Goal: Task Accomplishment & Management: Complete application form

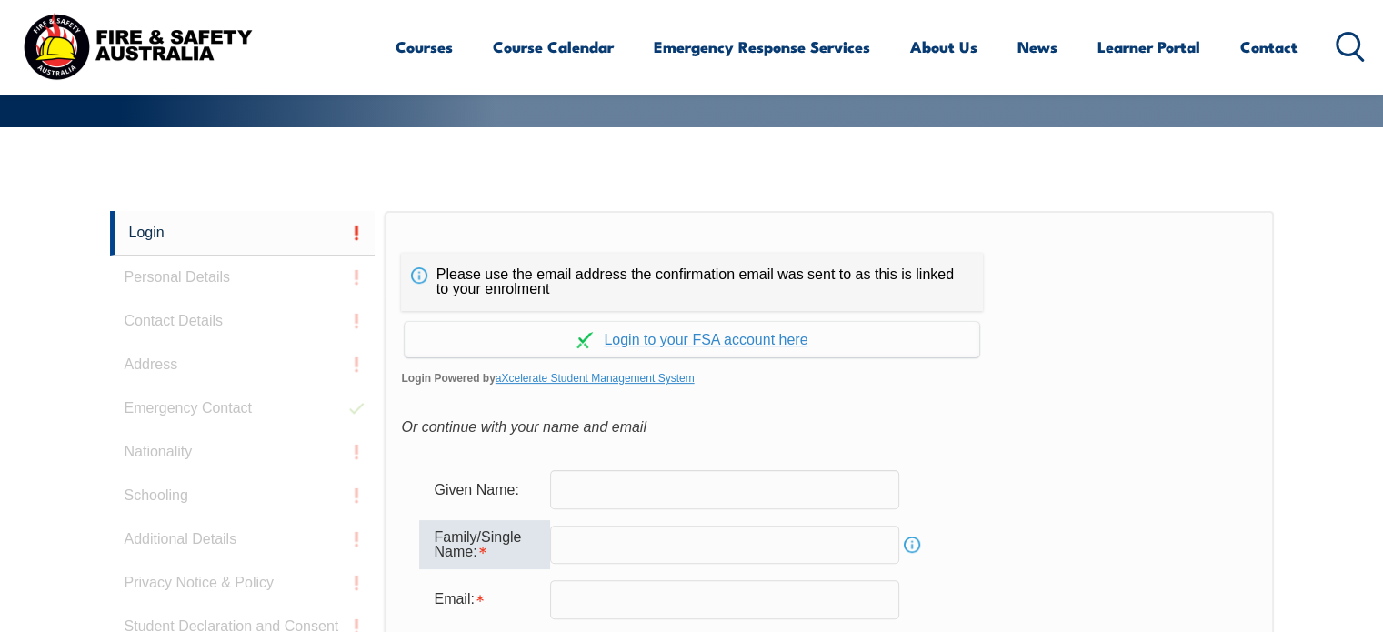
scroll to position [393, 0]
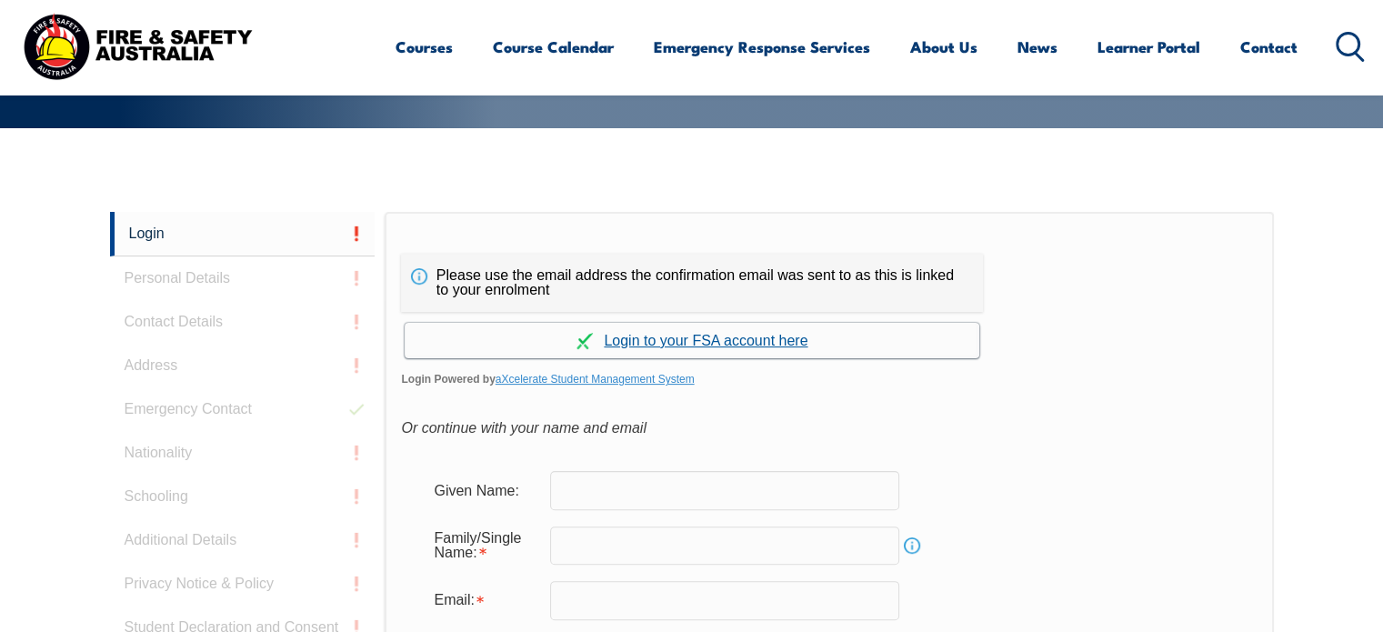
click at [691, 336] on link "Continue with aXcelerate" at bounding box center [692, 340] width 575 height 35
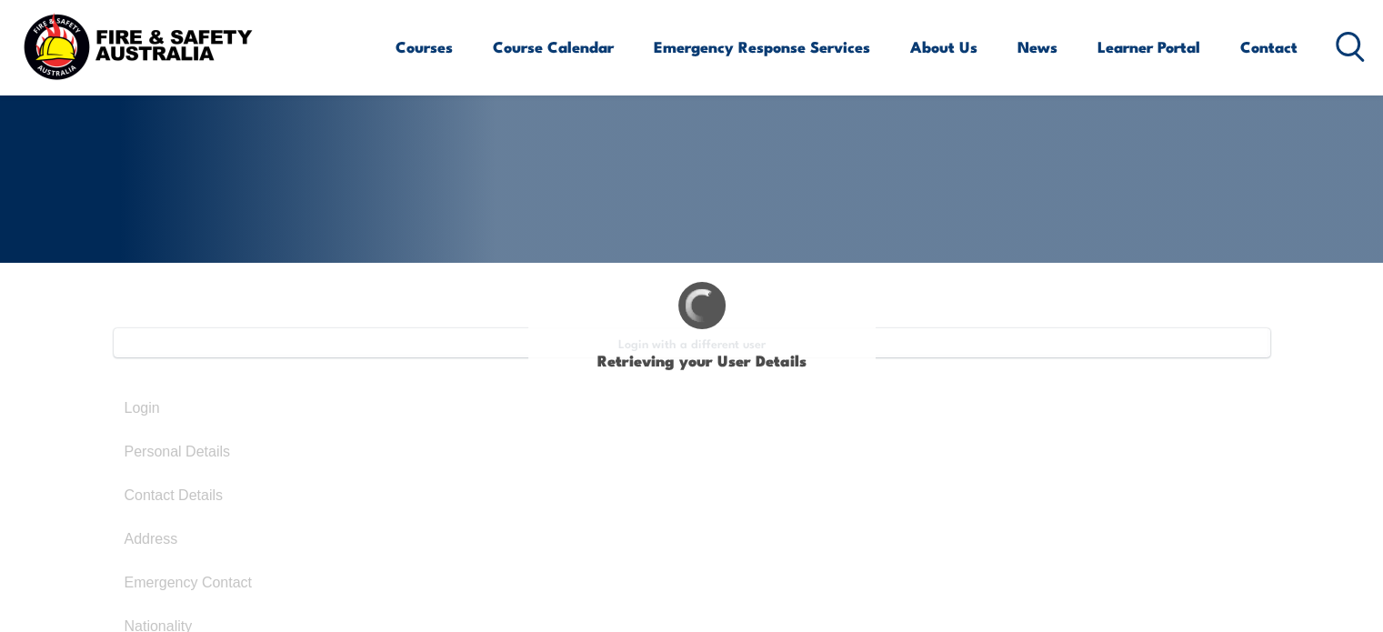
scroll to position [273, 0]
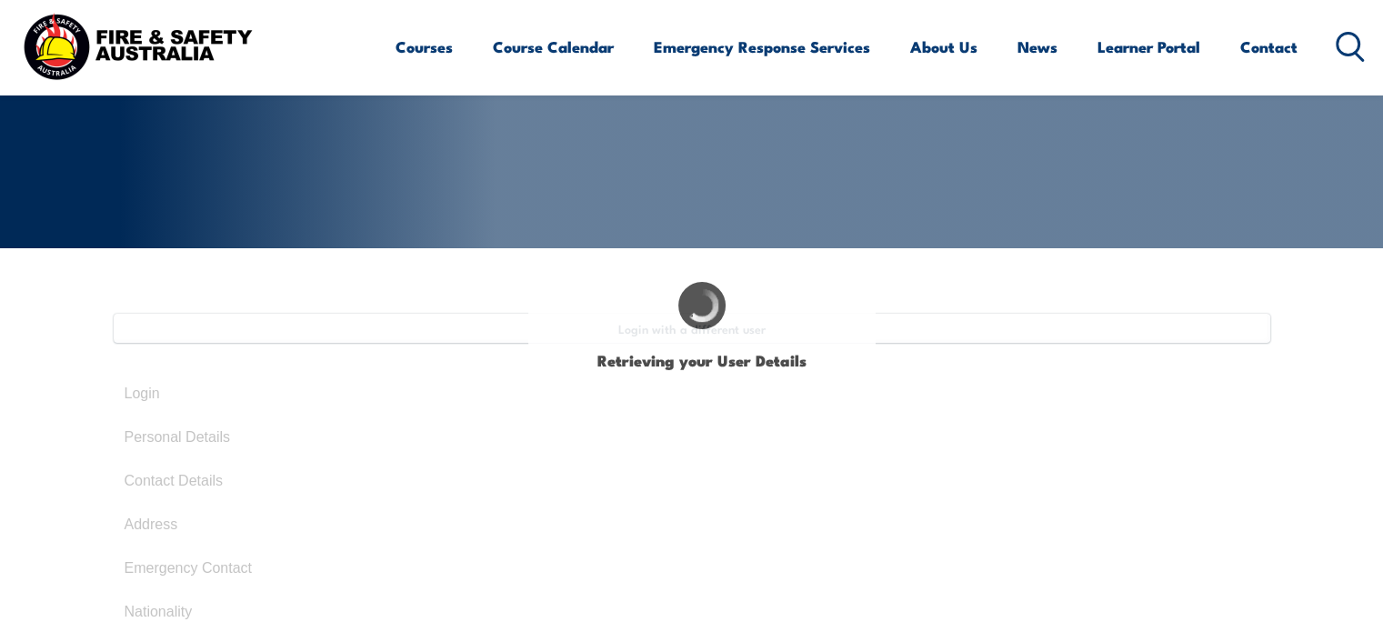
type input "Keith"
type input "Orton"
type input "February 1, 1966"
type input "JLCH7B829X"
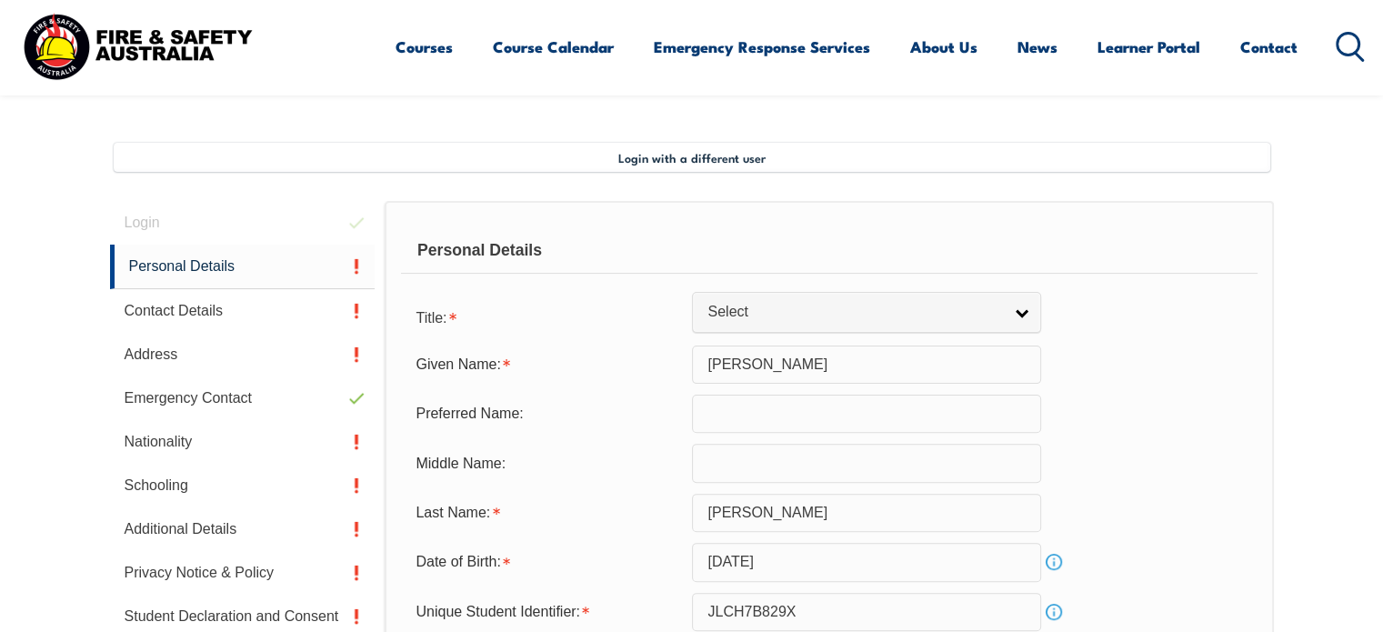
scroll to position [495, 0]
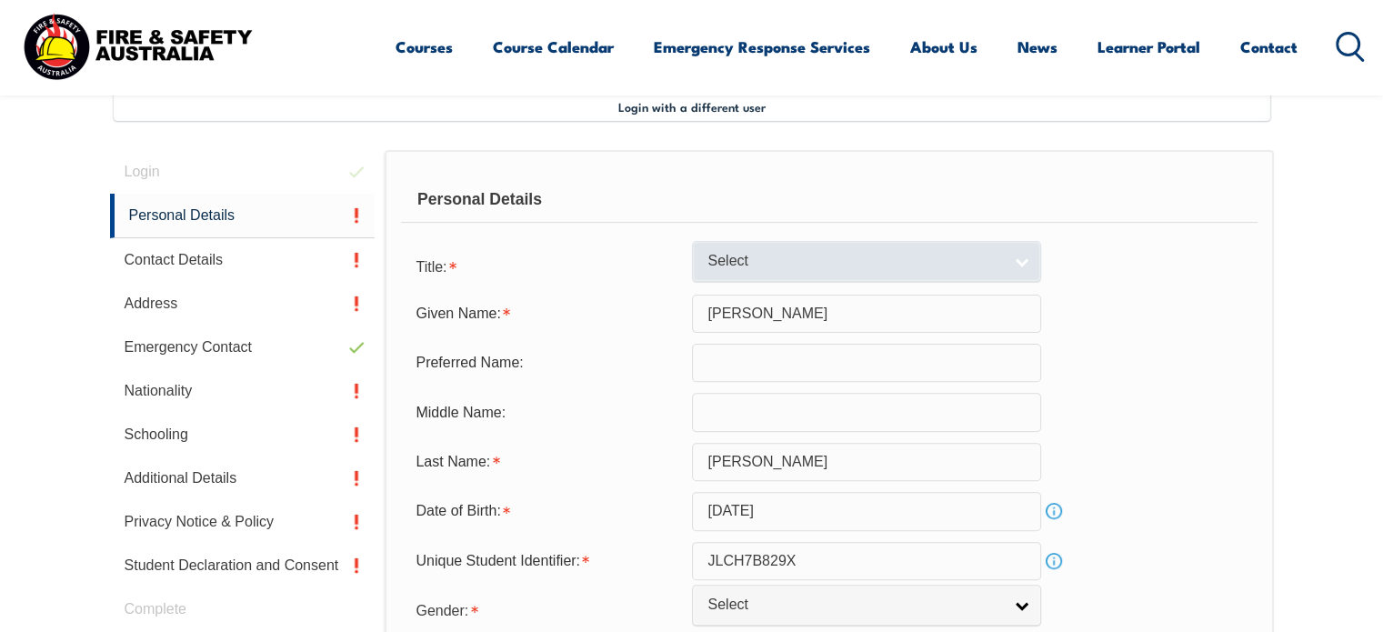
click at [1029, 260] on link "Select" at bounding box center [866, 261] width 349 height 41
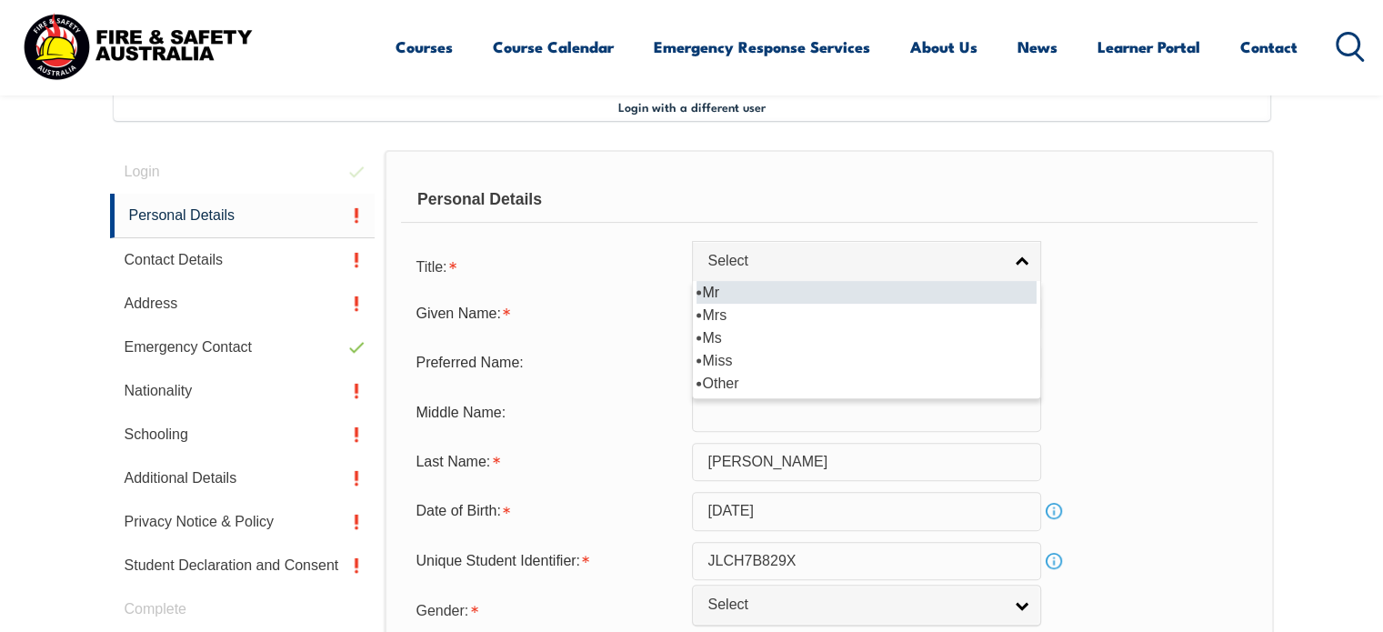
click at [735, 291] on li "Mr" at bounding box center [866, 292] width 340 height 23
select select "Mr"
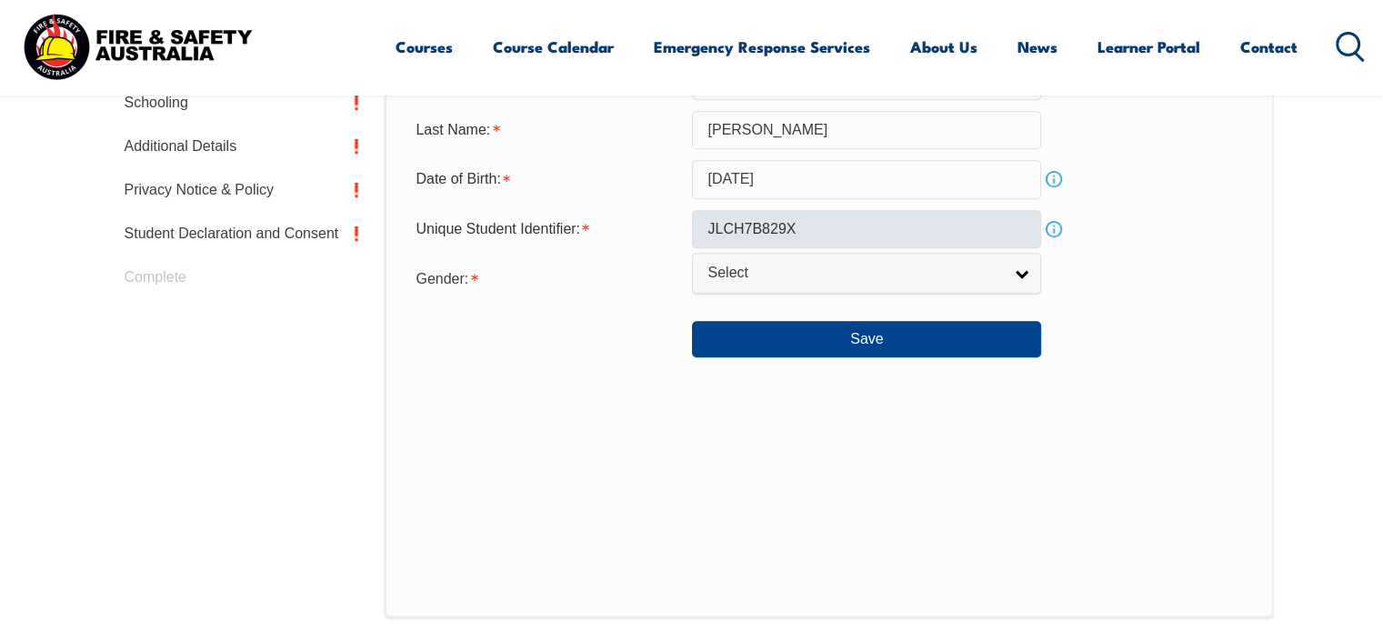
scroll to position [858, 0]
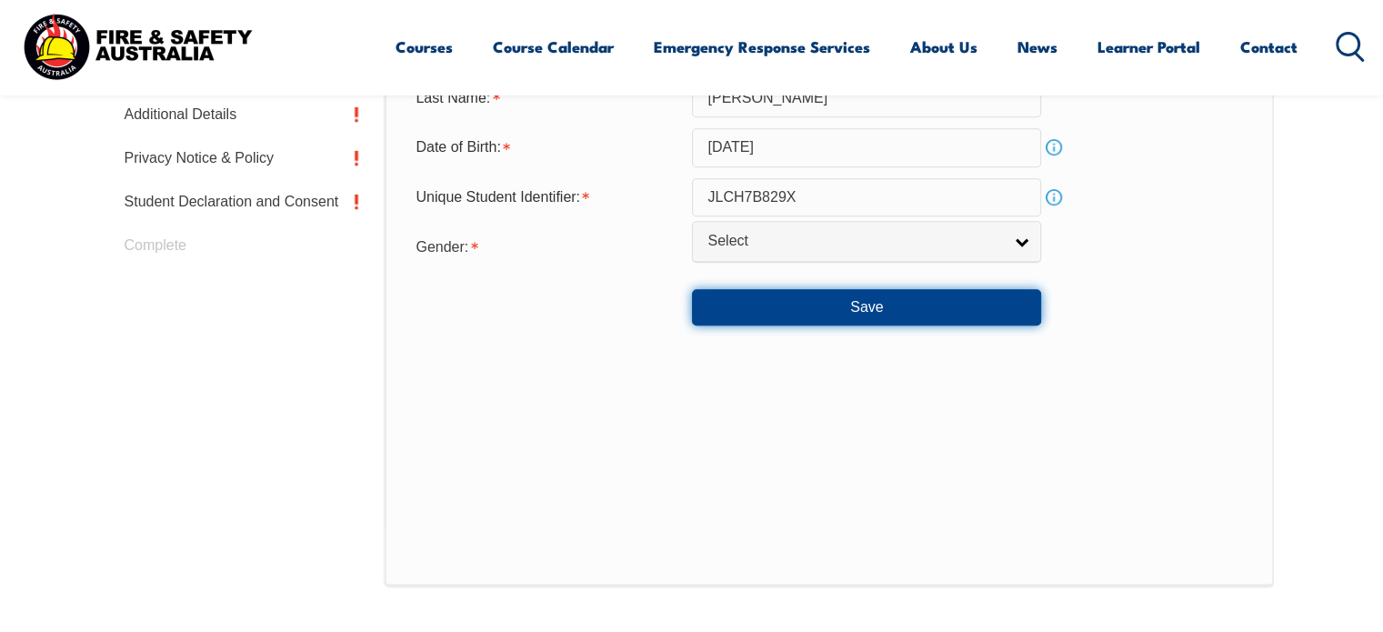
click at [876, 301] on button "Save" at bounding box center [866, 307] width 349 height 36
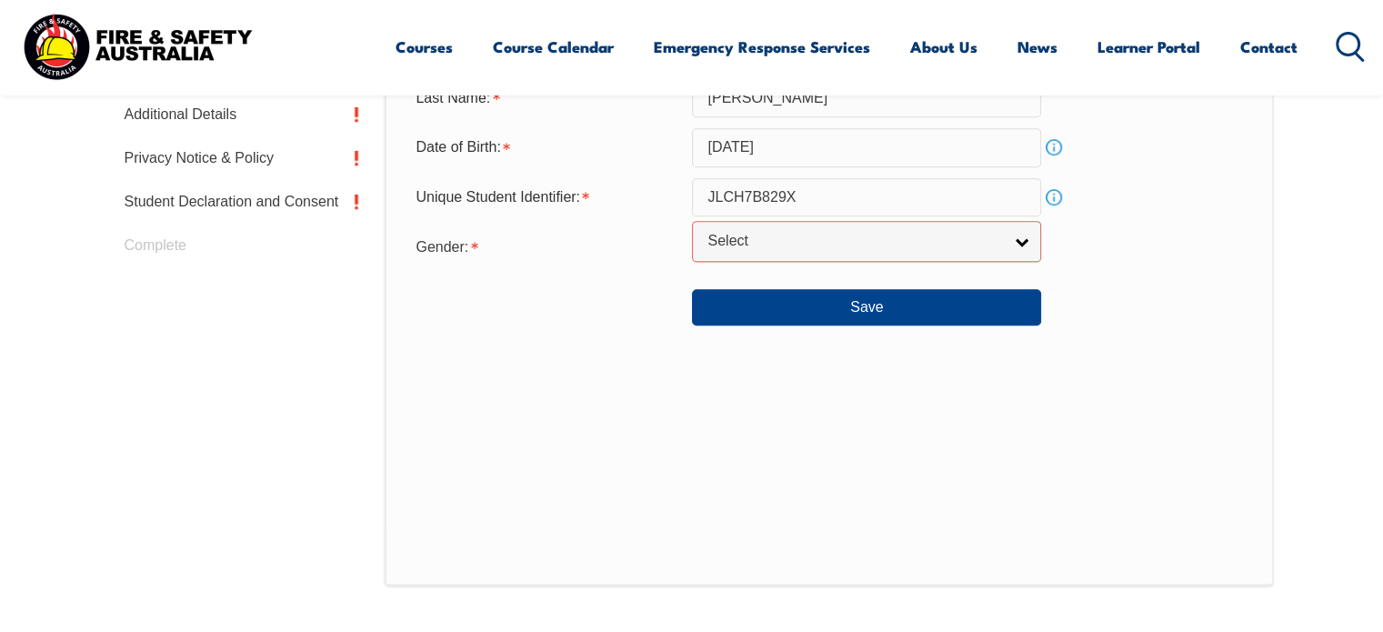
scroll to position [805, 0]
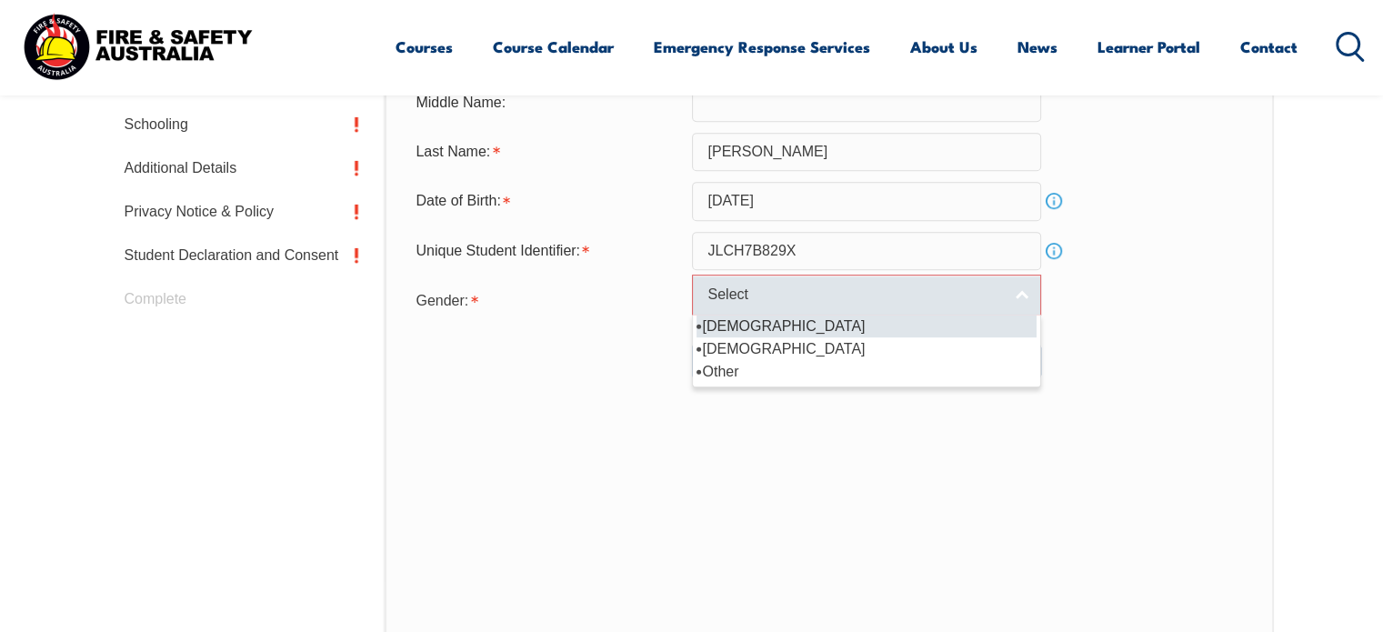
click at [1018, 288] on link "Select" at bounding box center [866, 295] width 349 height 41
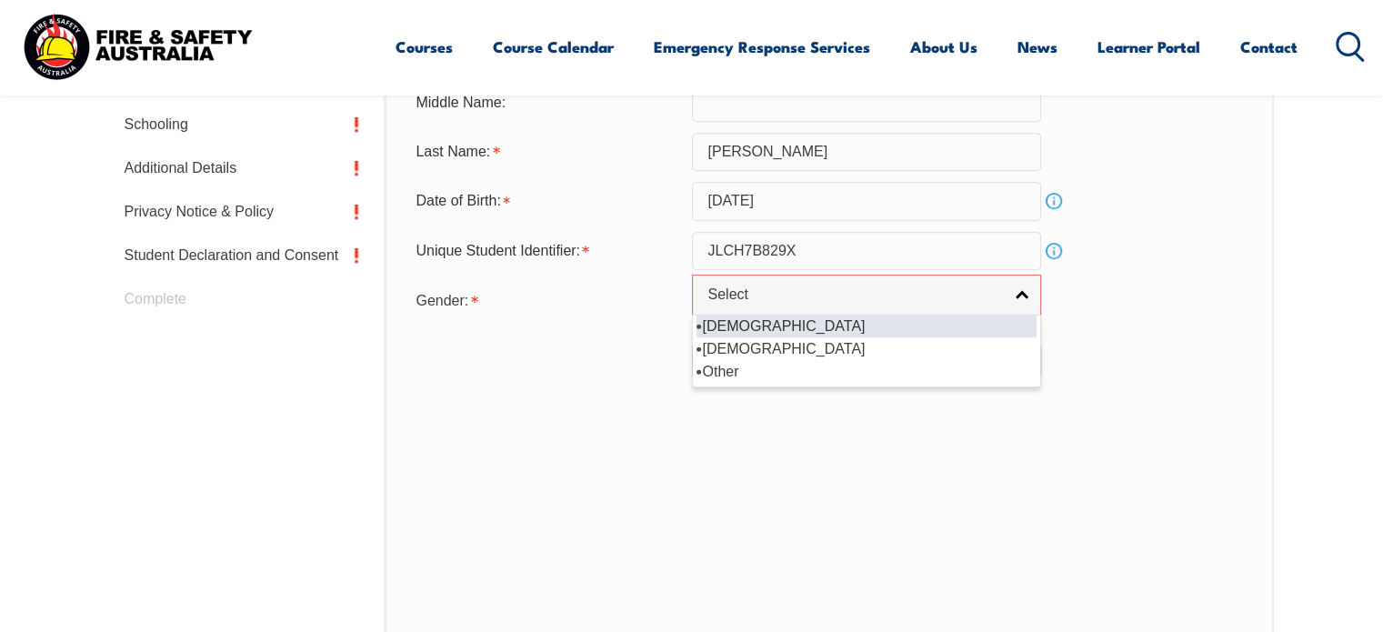
click at [728, 324] on li "Male" at bounding box center [866, 326] width 340 height 23
select select "M"
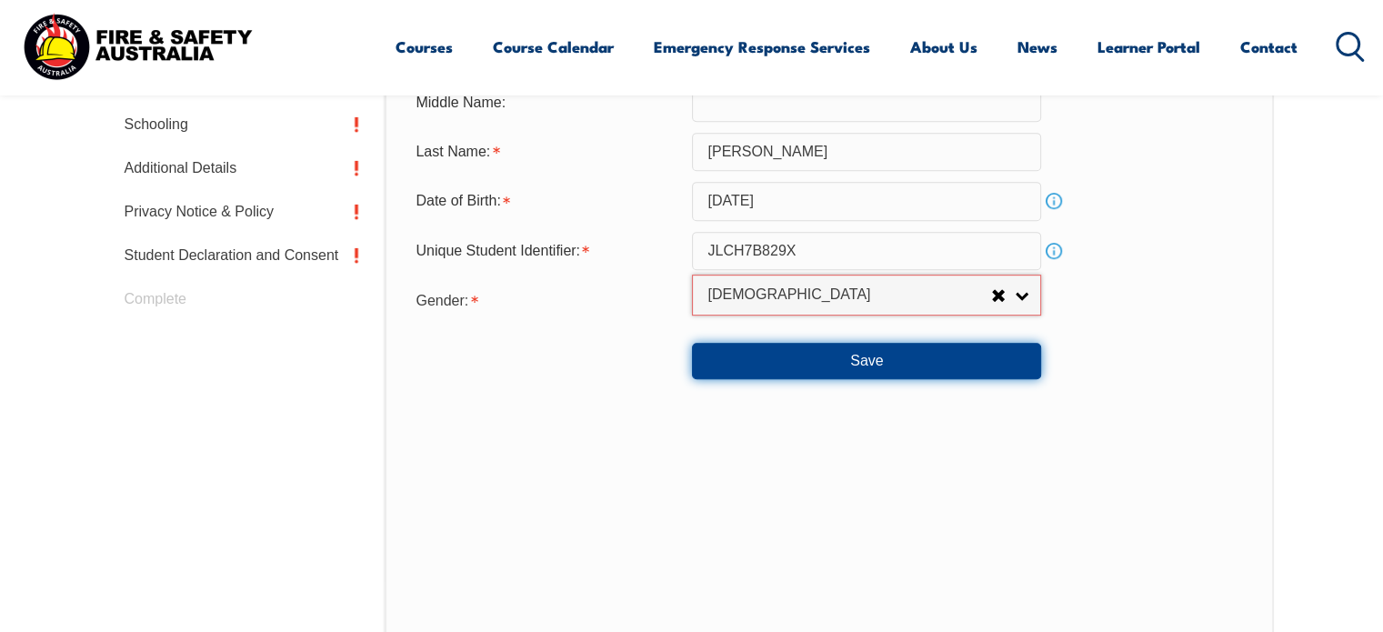
click at [865, 355] on button "Save" at bounding box center [866, 361] width 349 height 36
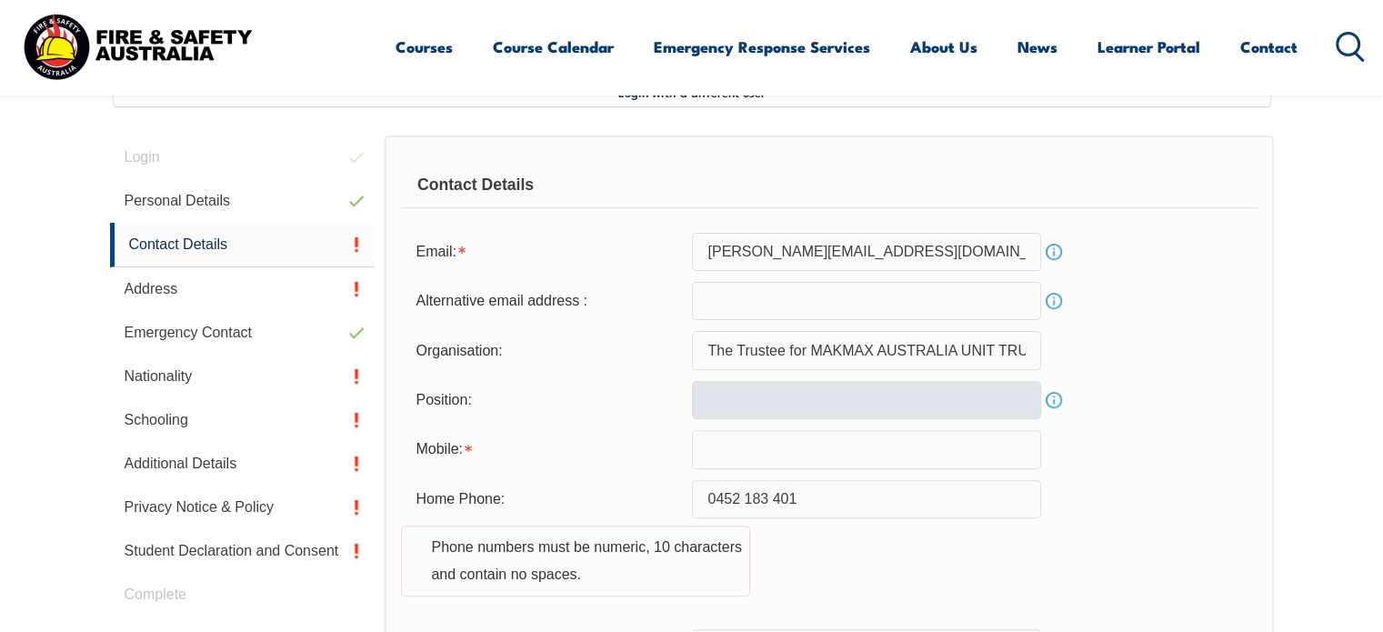
scroll to position [495, 0]
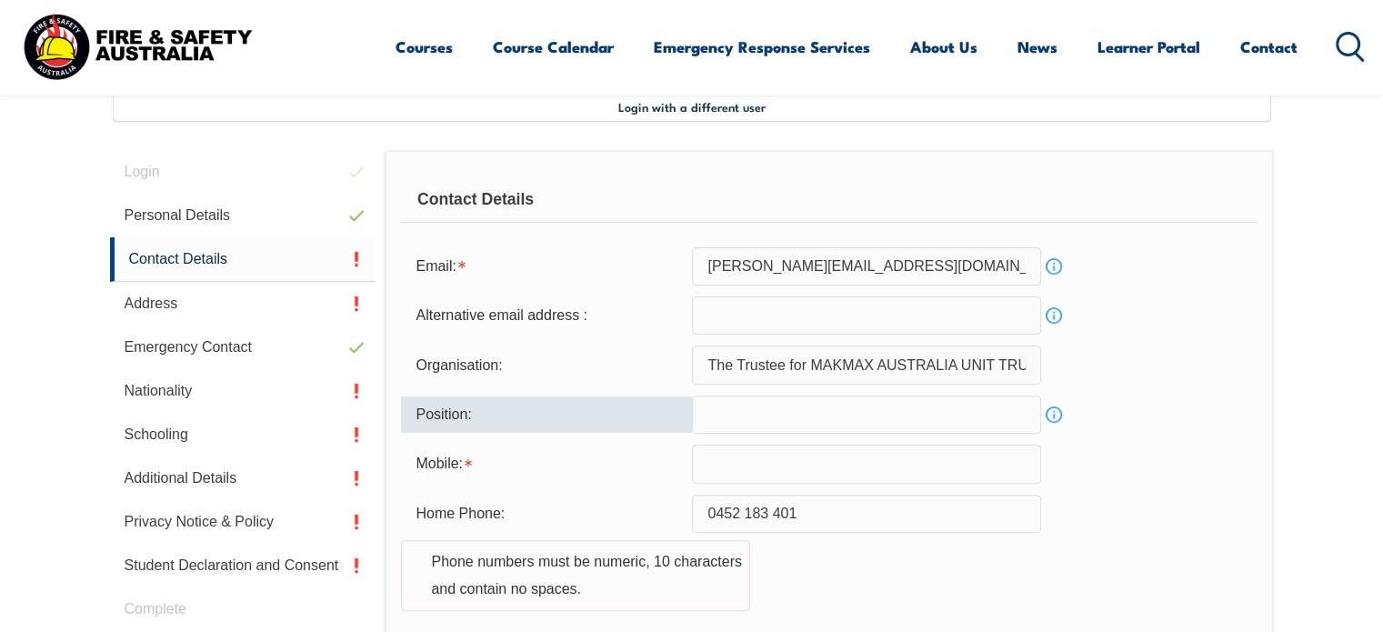
click at [724, 413] on input "text" at bounding box center [866, 414] width 349 height 38
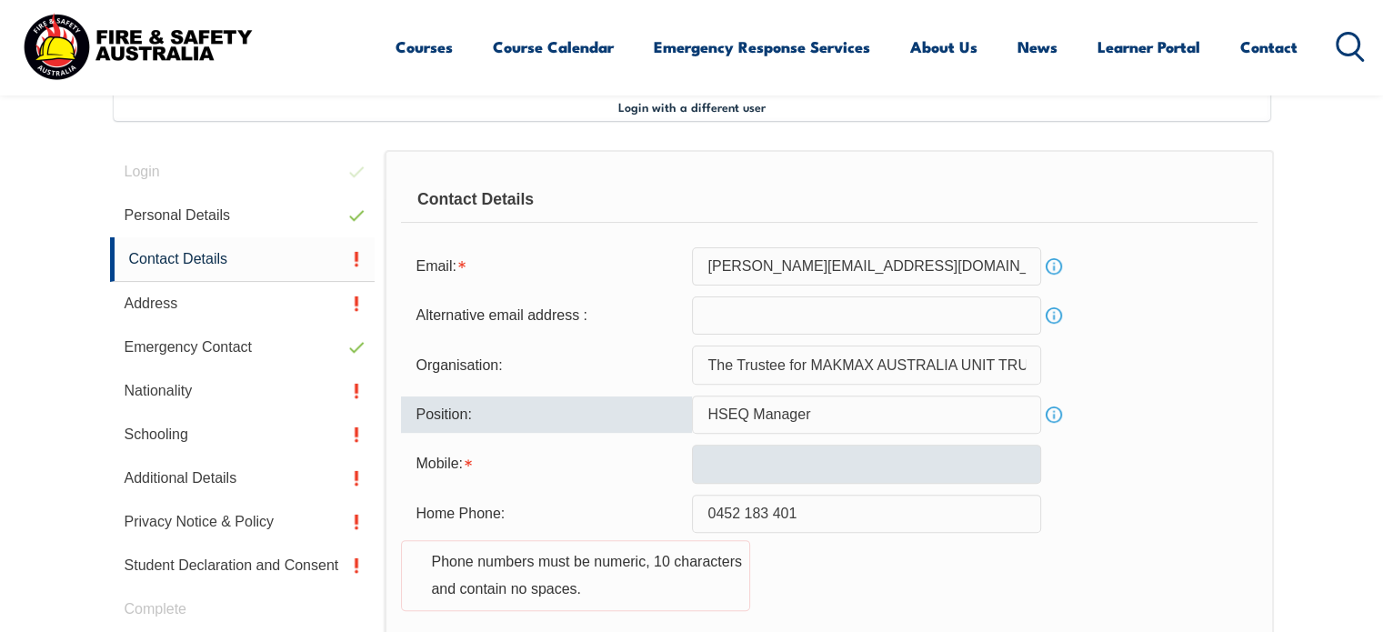
type input "HSEQ Manager"
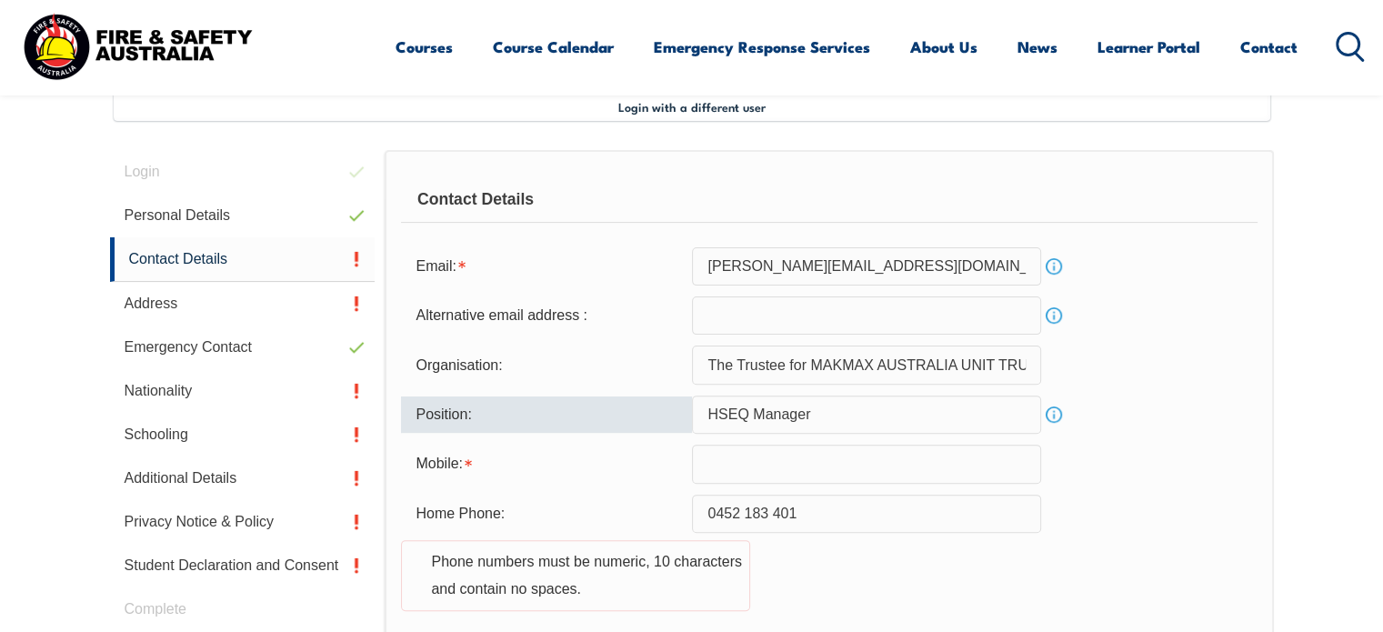
click at [730, 465] on input "text" at bounding box center [866, 464] width 349 height 38
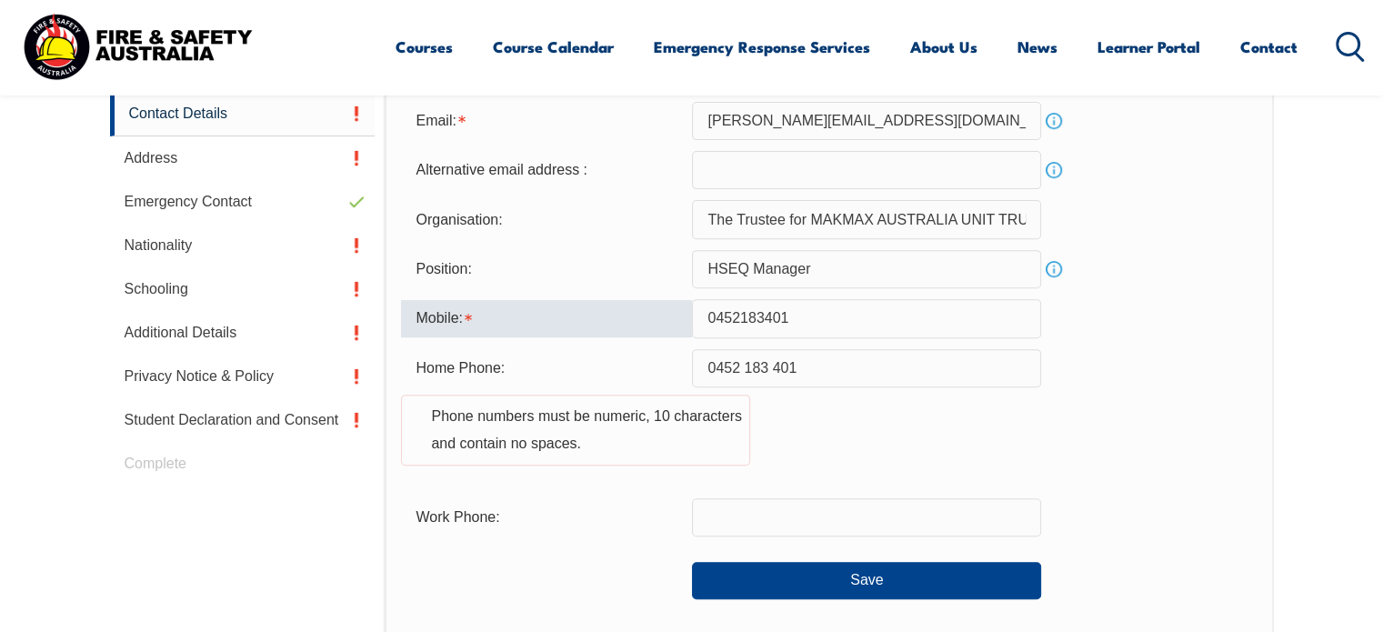
scroll to position [676, 0]
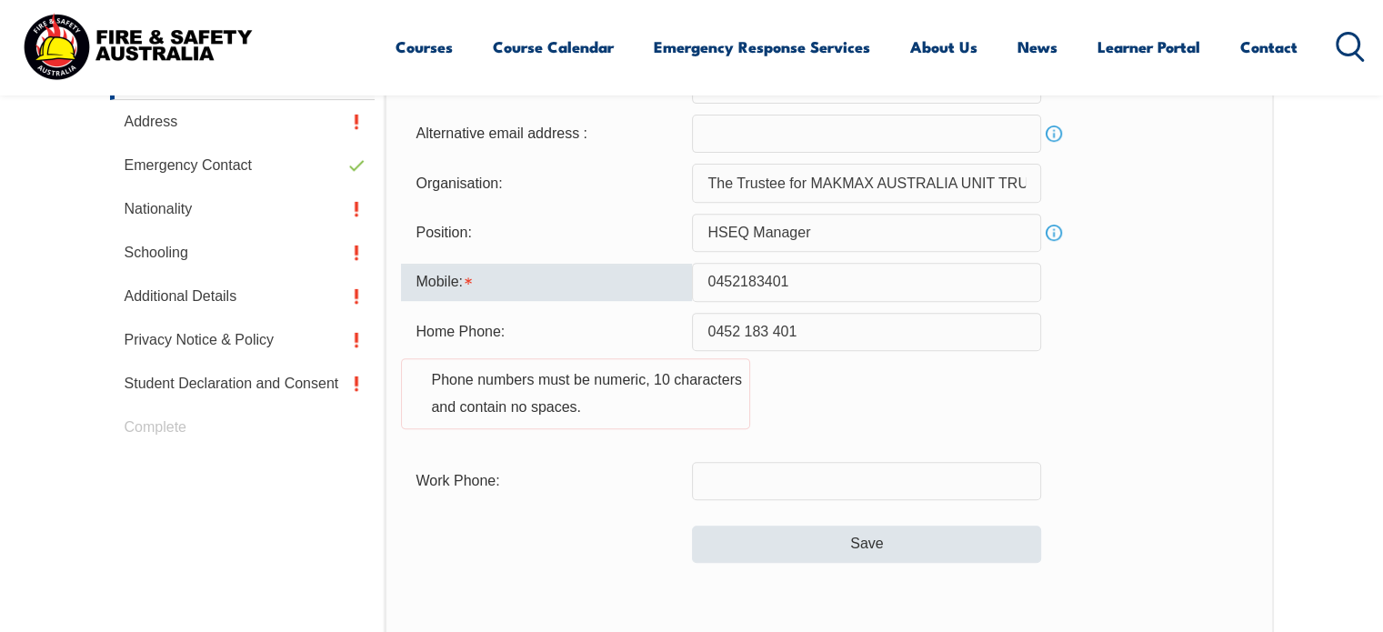
type input "0452183401"
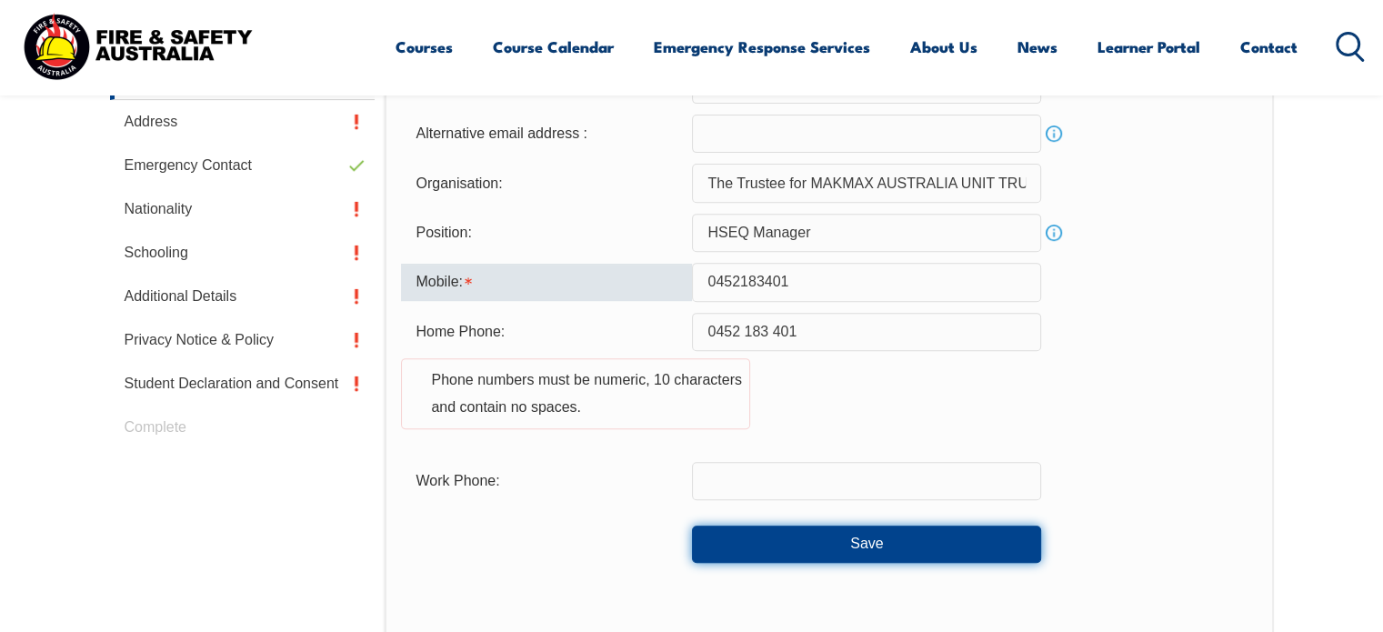
click at [856, 539] on button "Save" at bounding box center [866, 543] width 349 height 36
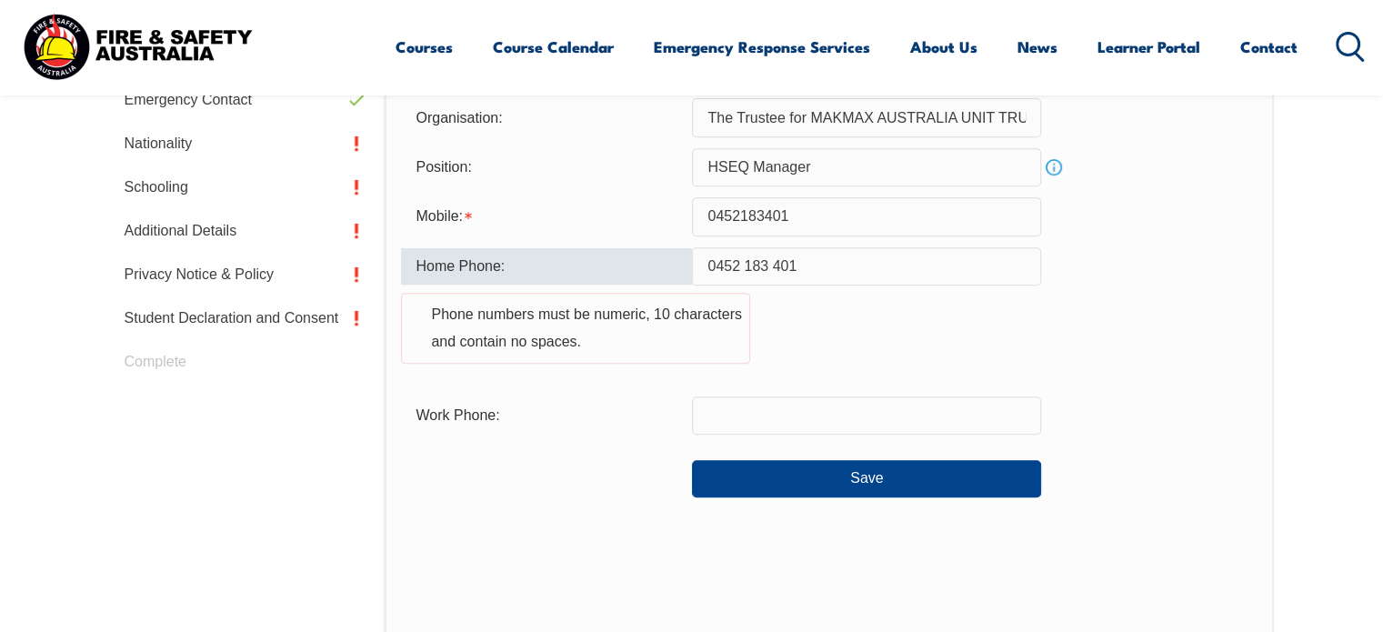
scroll to position [715, 0]
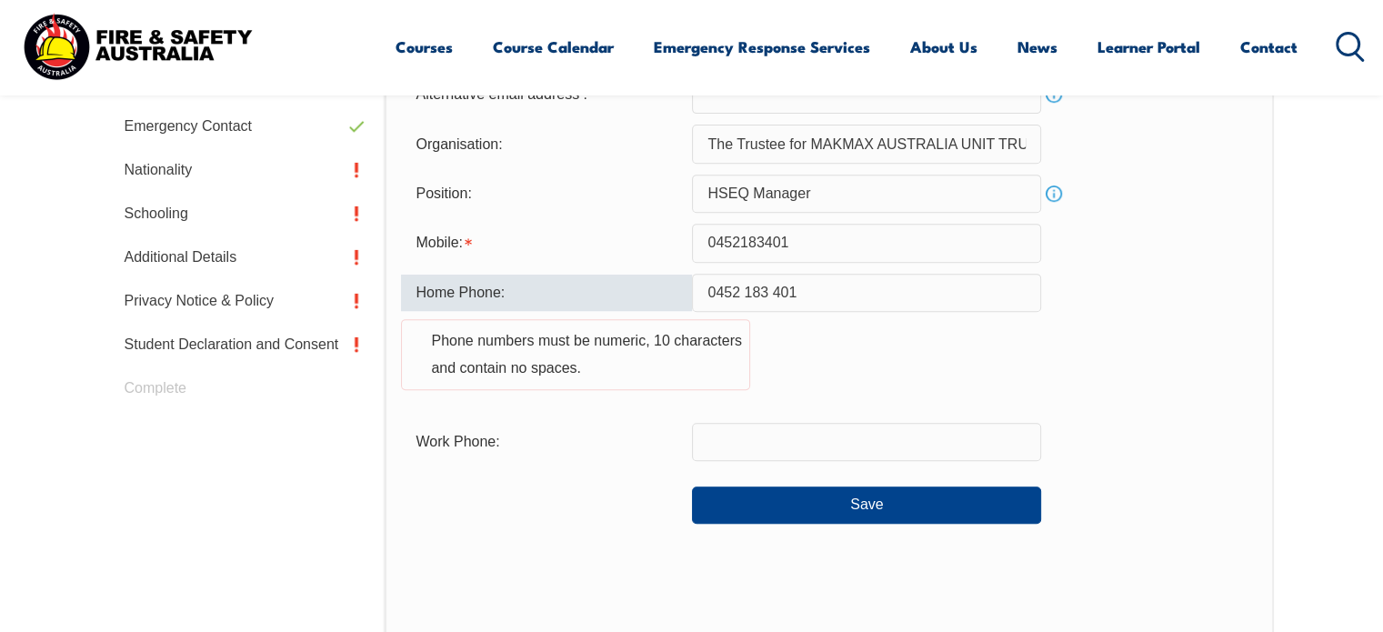
click at [742, 290] on input "0452 183 401" at bounding box center [866, 293] width 349 height 38
click at [760, 297] on input "045213 401" at bounding box center [866, 293] width 349 height 38
click at [747, 293] on input "045213401" at bounding box center [866, 293] width 349 height 38
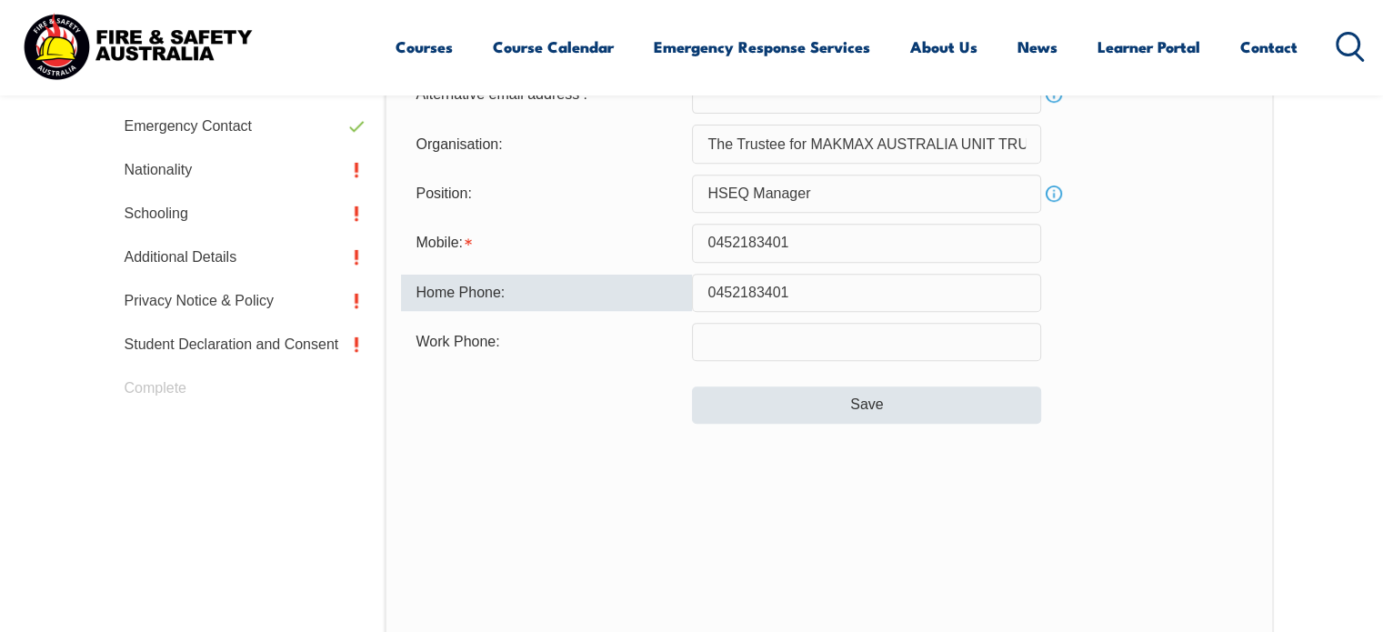
type input "0452183401"
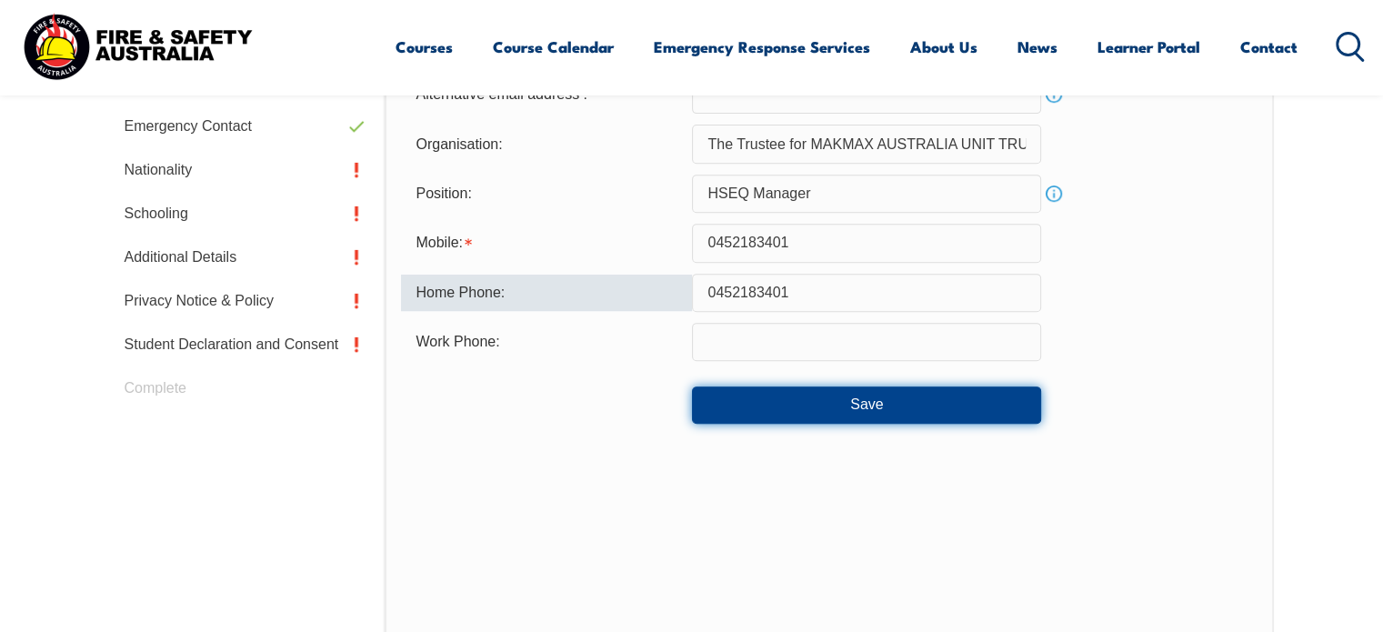
click at [870, 403] on button "Save" at bounding box center [866, 404] width 349 height 36
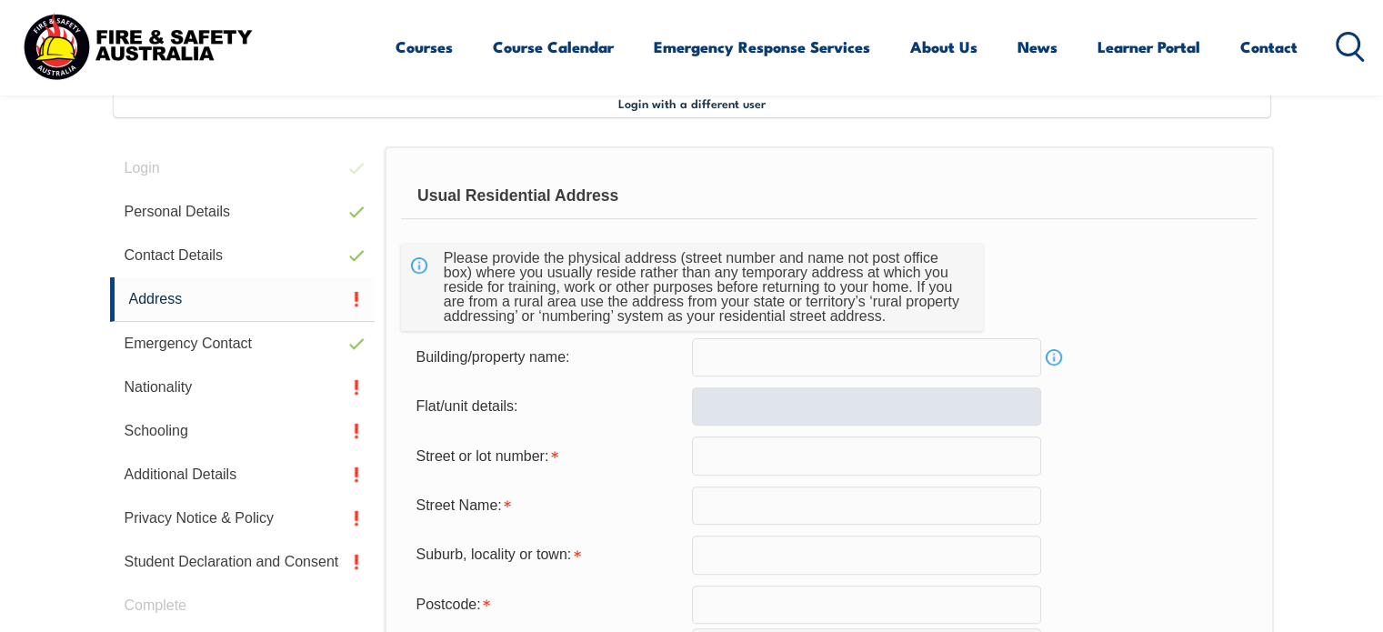
scroll to position [495, 0]
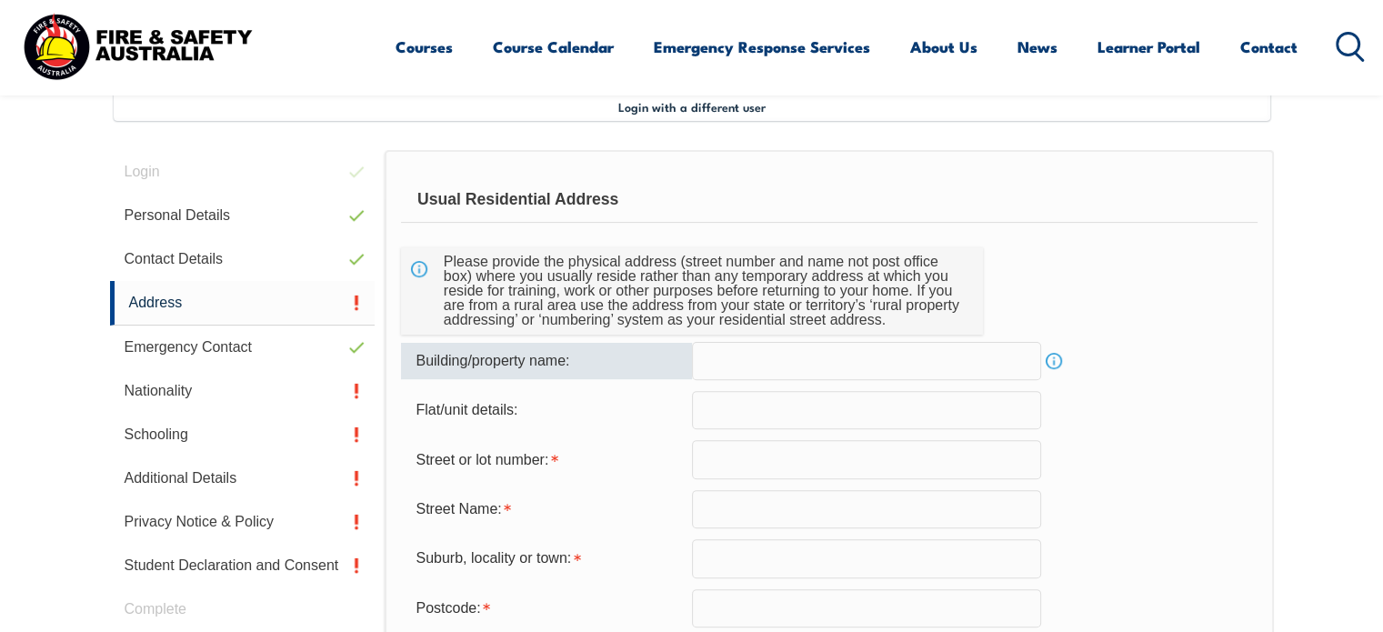
click at [730, 366] on input "text" at bounding box center [866, 361] width 349 height 38
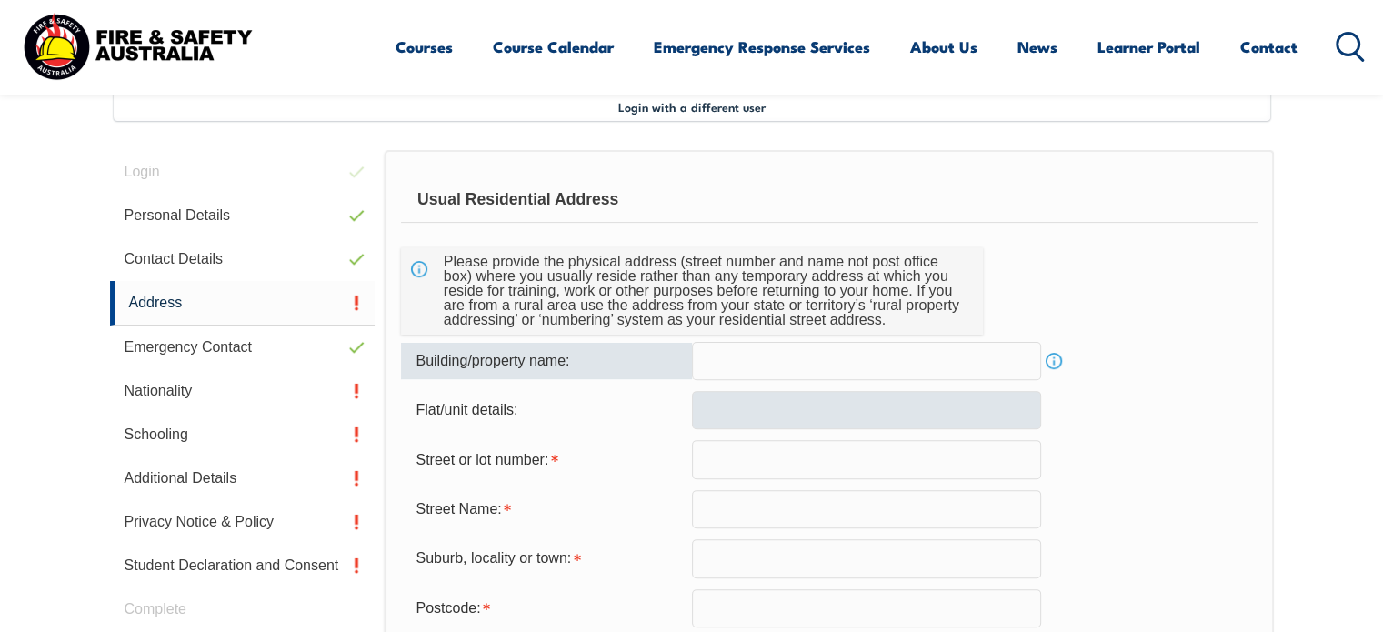
type input "163 Queens Parade"
type input "163"
type input "Queens Parade"
type input "Brighton"
type input "4017"
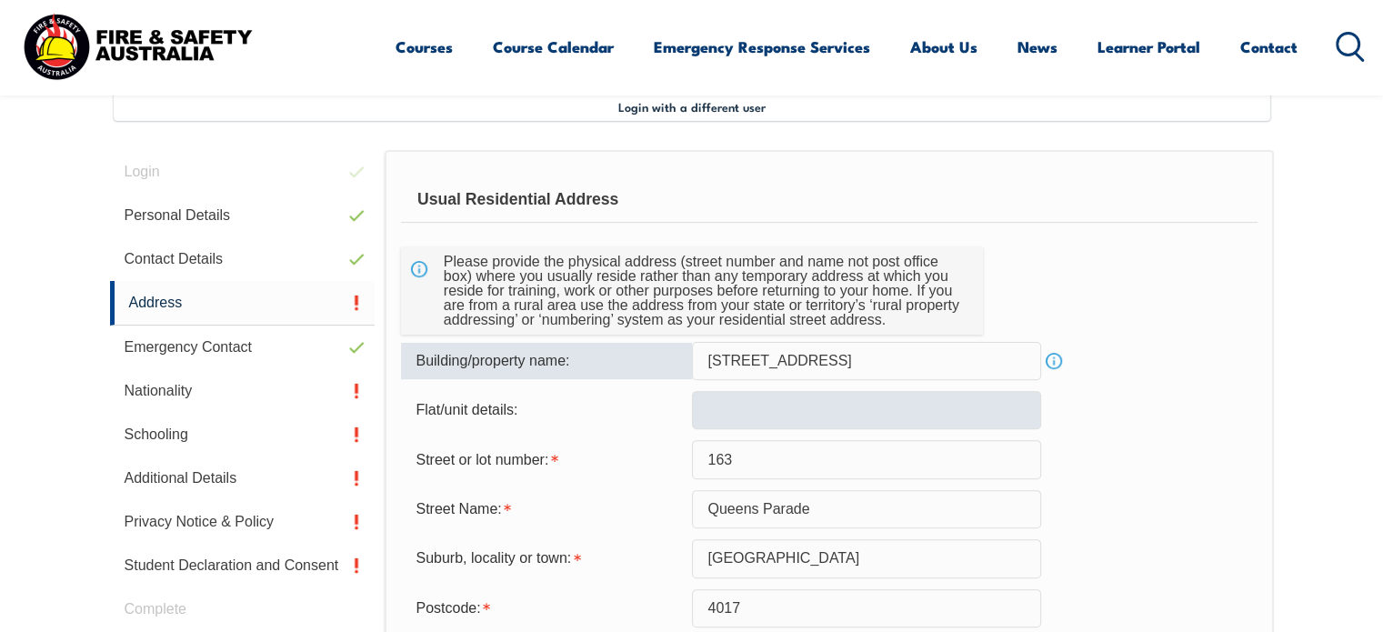
select select "QLD"
type input "QLD"
select select "1101"
type input "QLD"
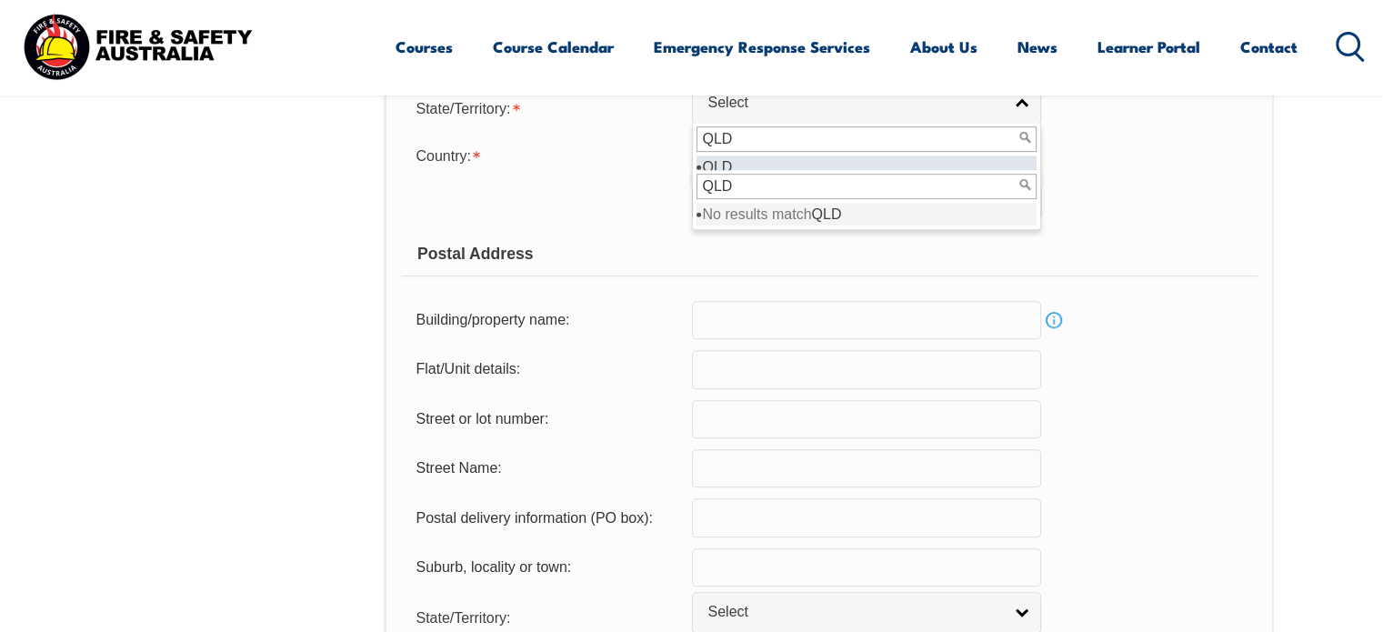
scroll to position [1004, 0]
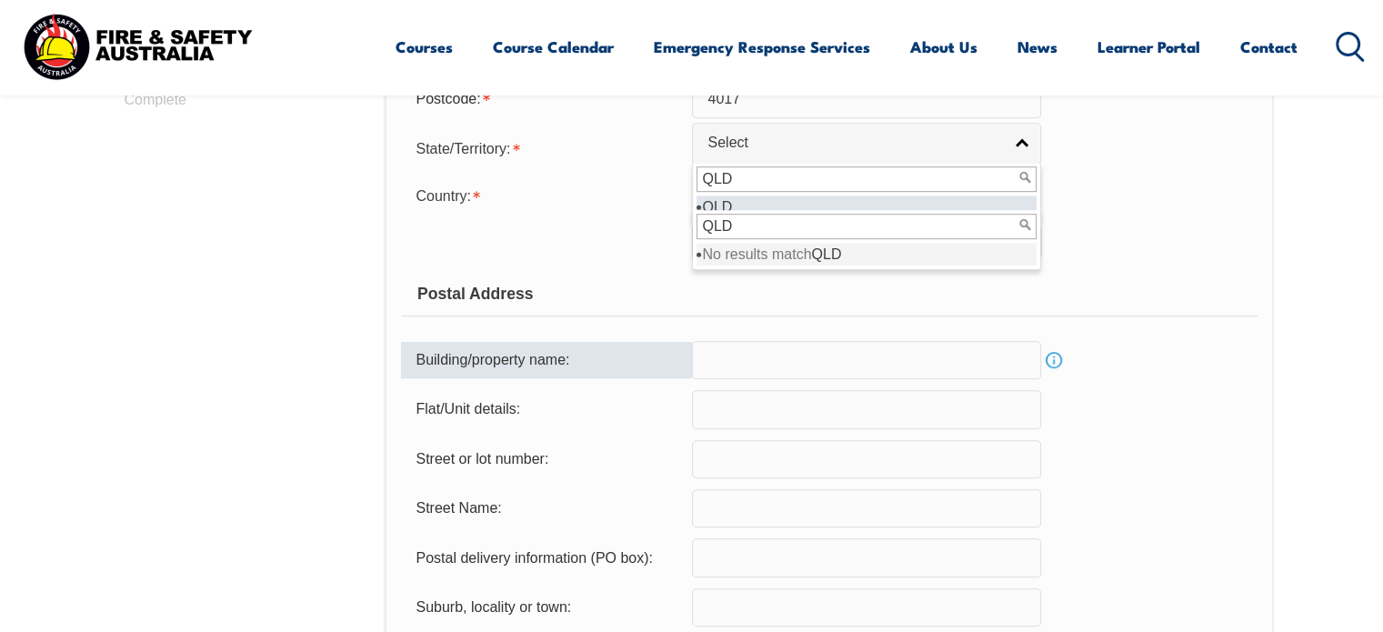
click at [738, 363] on input "text" at bounding box center [866, 360] width 349 height 38
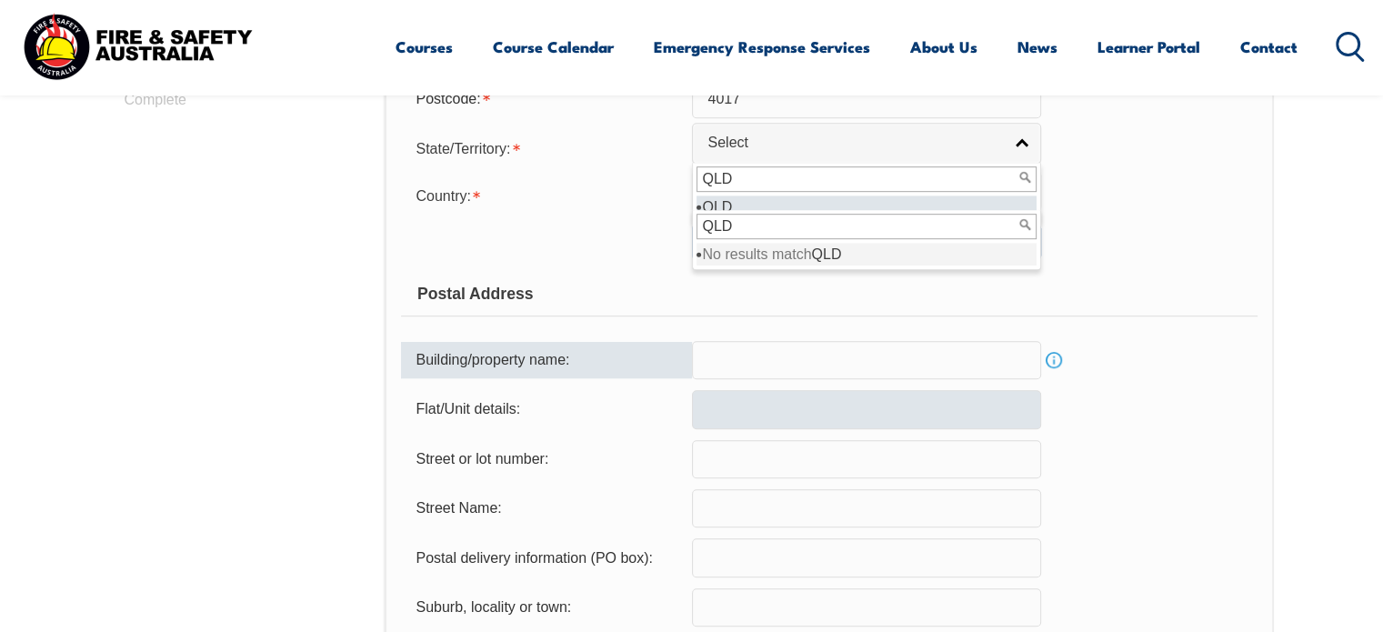
type input "163 Queens Parade"
type input "163"
type input "Queens Parade"
type input "4017"
type input "Brighton"
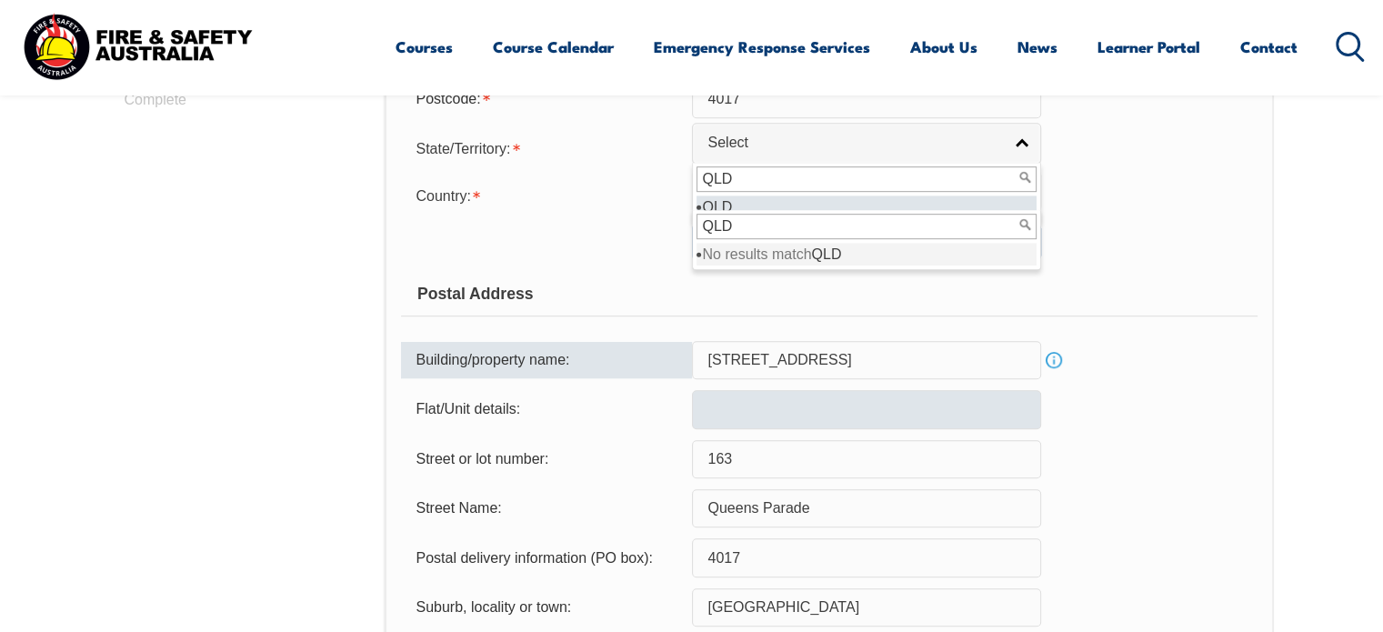
select select "QLD"
type input "QLD"
type input "4017"
select select "1101"
type input "QLD"
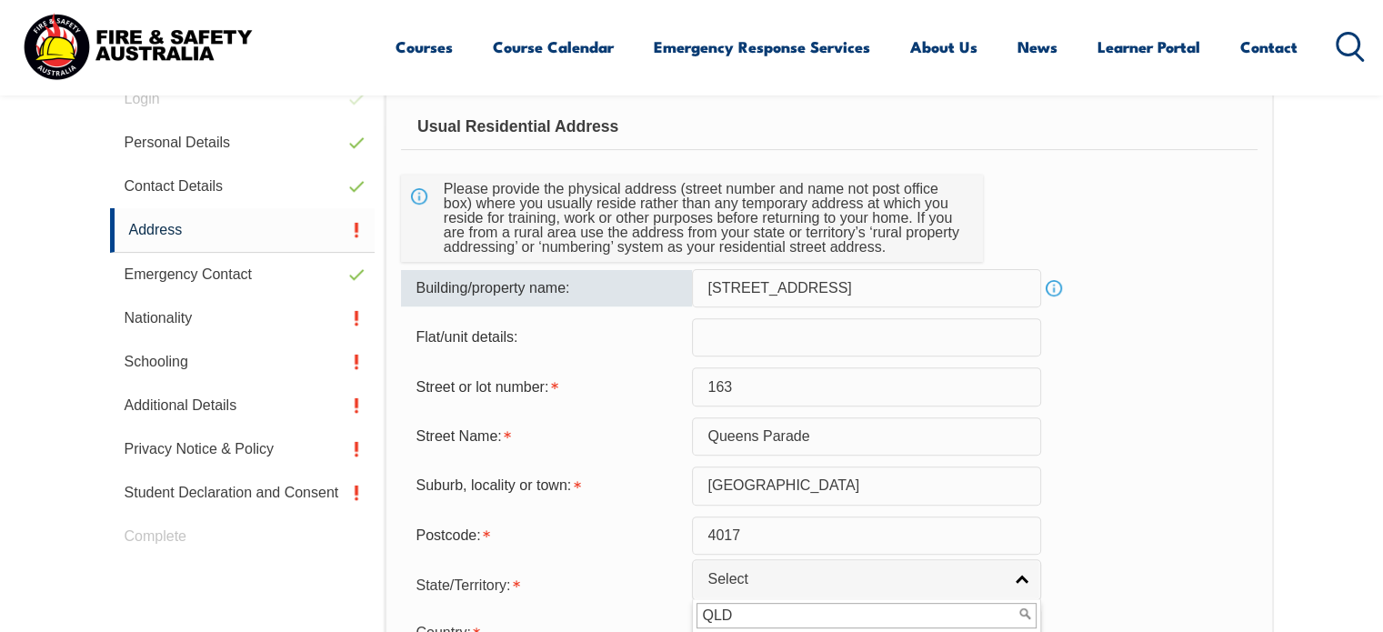
scroll to position [561, 0]
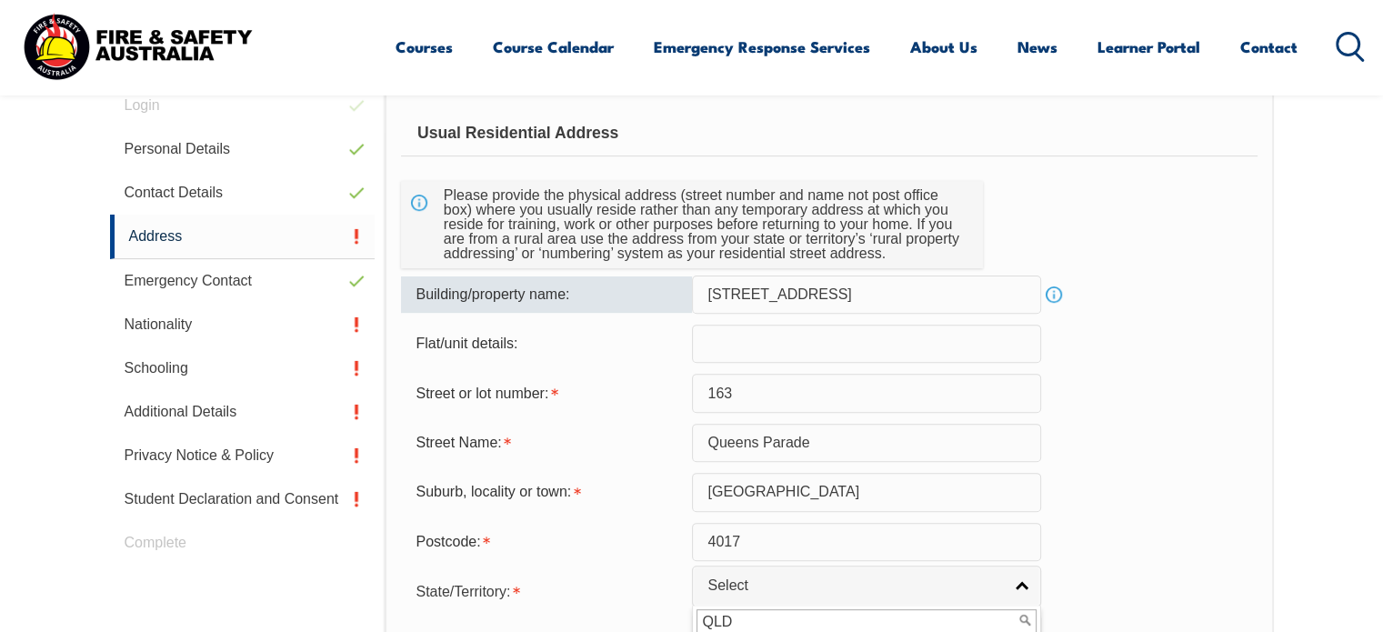
drag, startPoint x: 713, startPoint y: 293, endPoint x: 905, endPoint y: 297, distance: 192.8
click at [871, 295] on input "163 Queens Parade" at bounding box center [866, 294] width 349 height 38
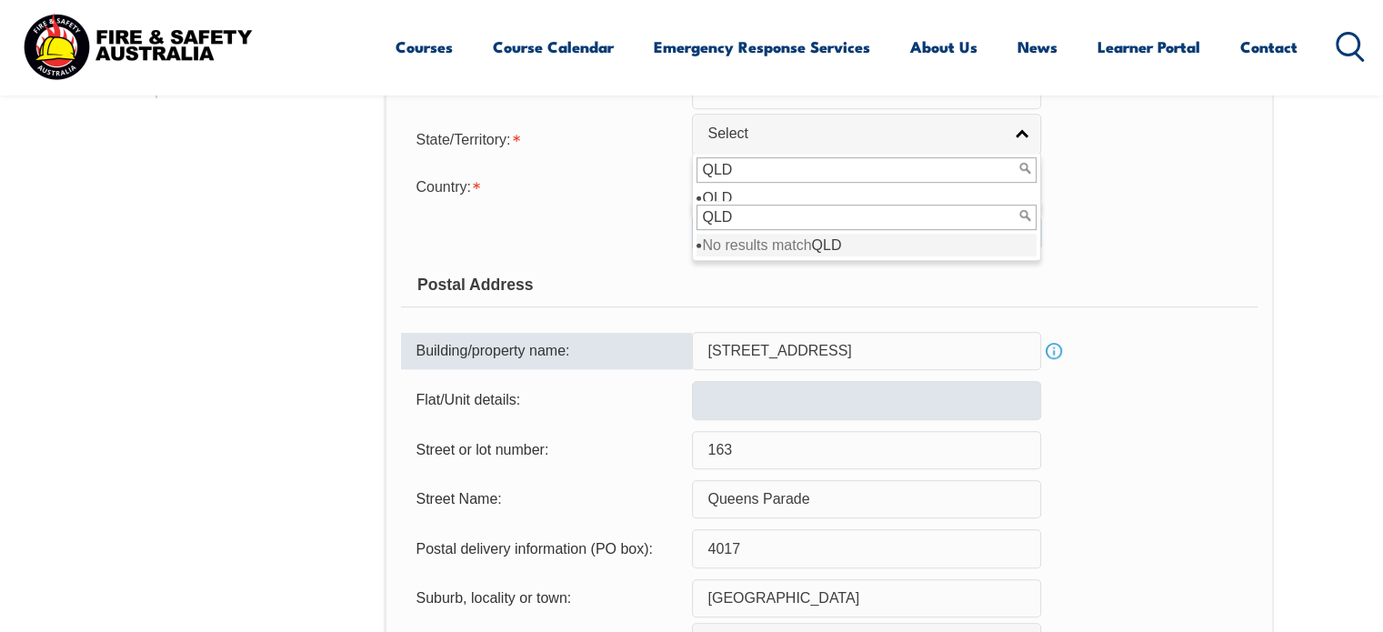
scroll to position [1015, 0]
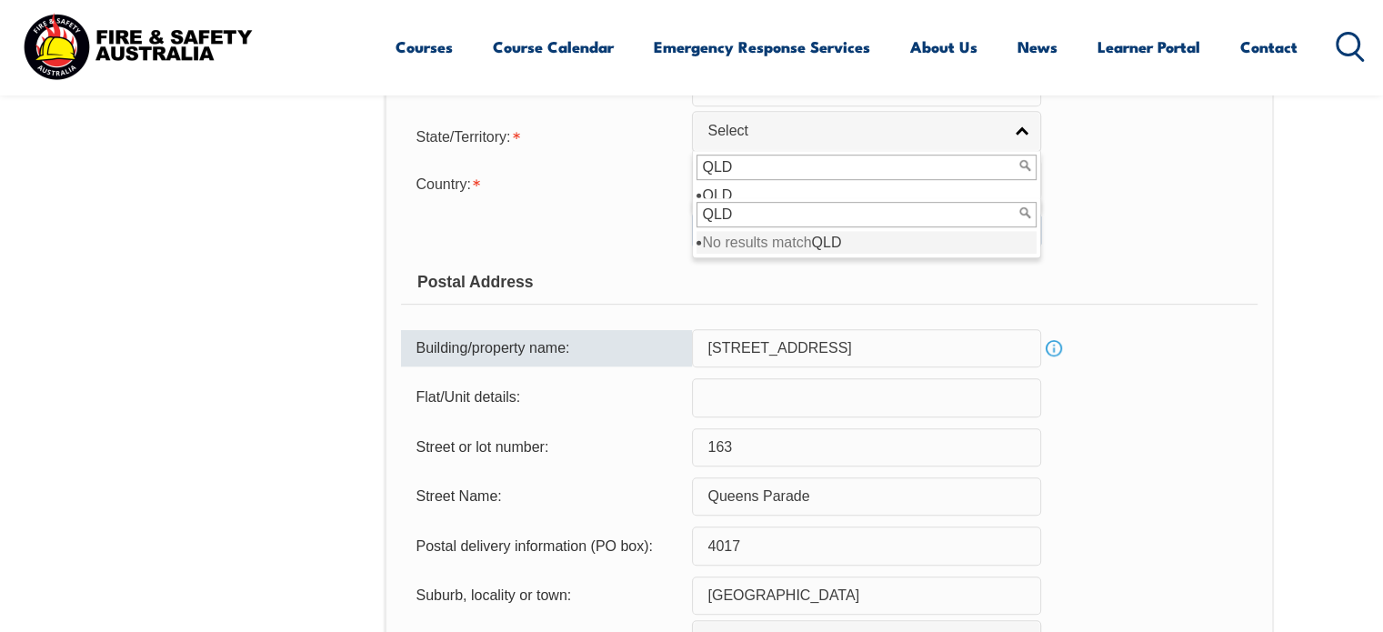
drag, startPoint x: 705, startPoint y: 347, endPoint x: 884, endPoint y: 350, distance: 179.1
click at [884, 350] on input "163 Queens Parade" at bounding box center [866, 348] width 349 height 38
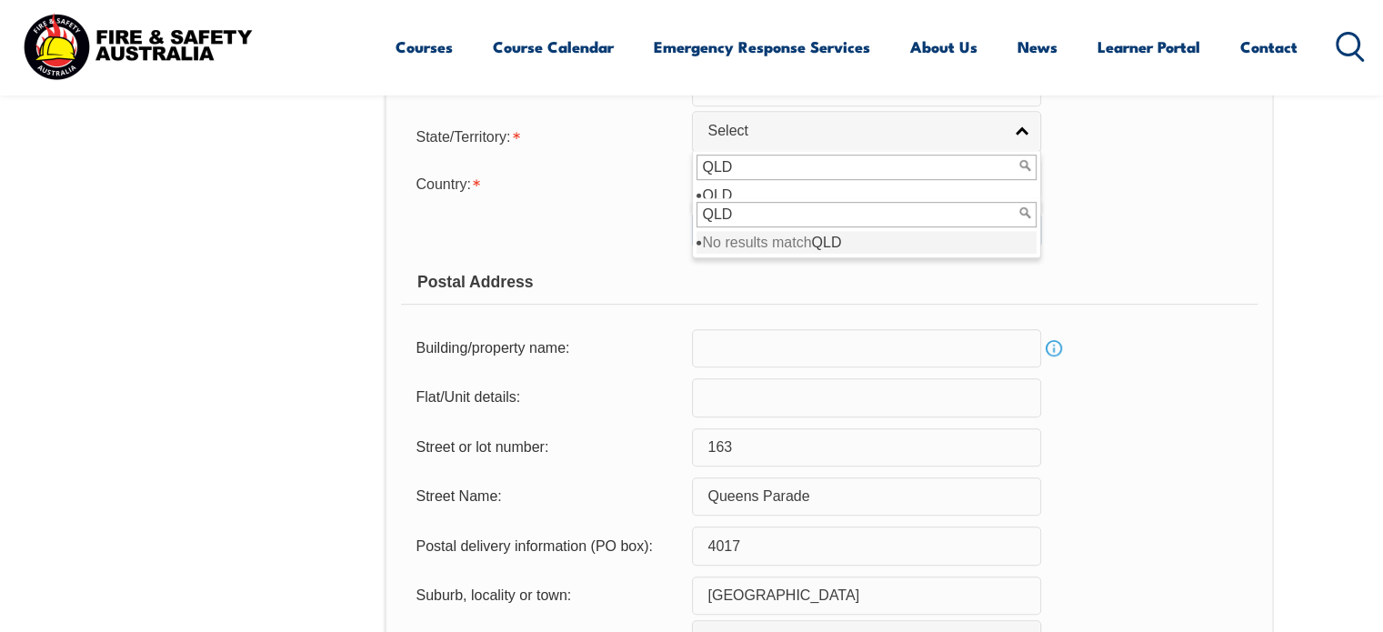
click at [1190, 430] on div "Street or lot number: 163" at bounding box center [828, 447] width 855 height 38
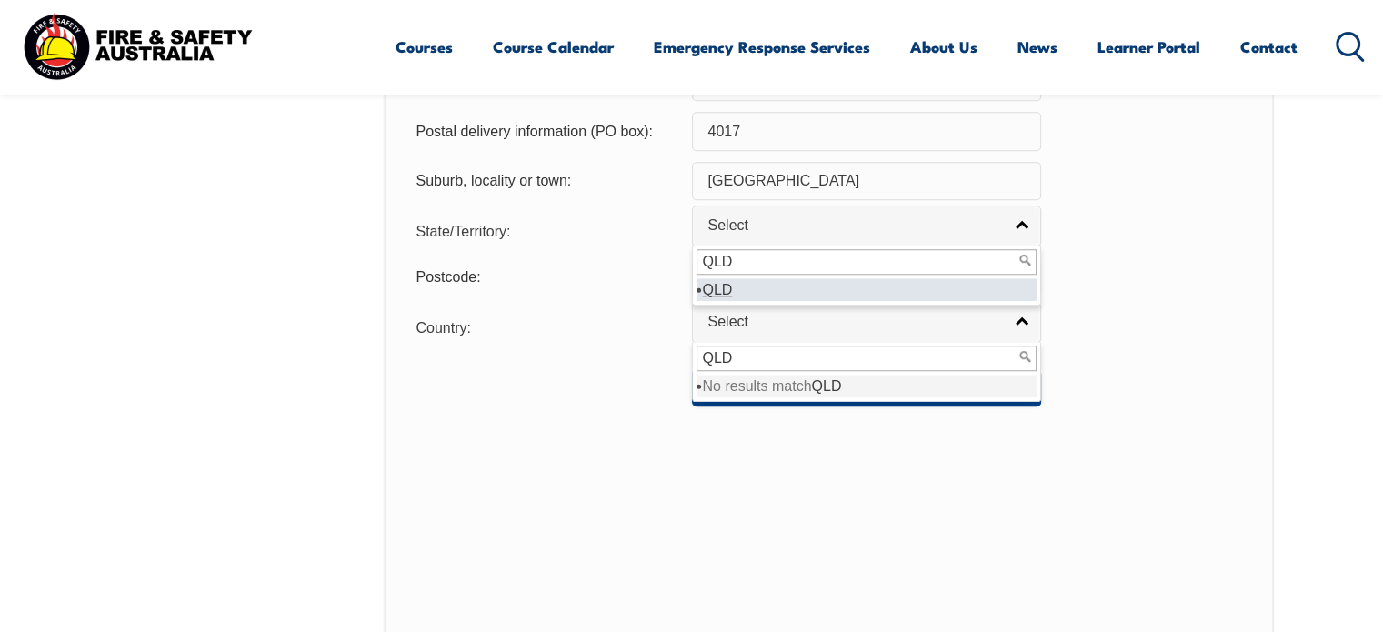
scroll to position [1470, 0]
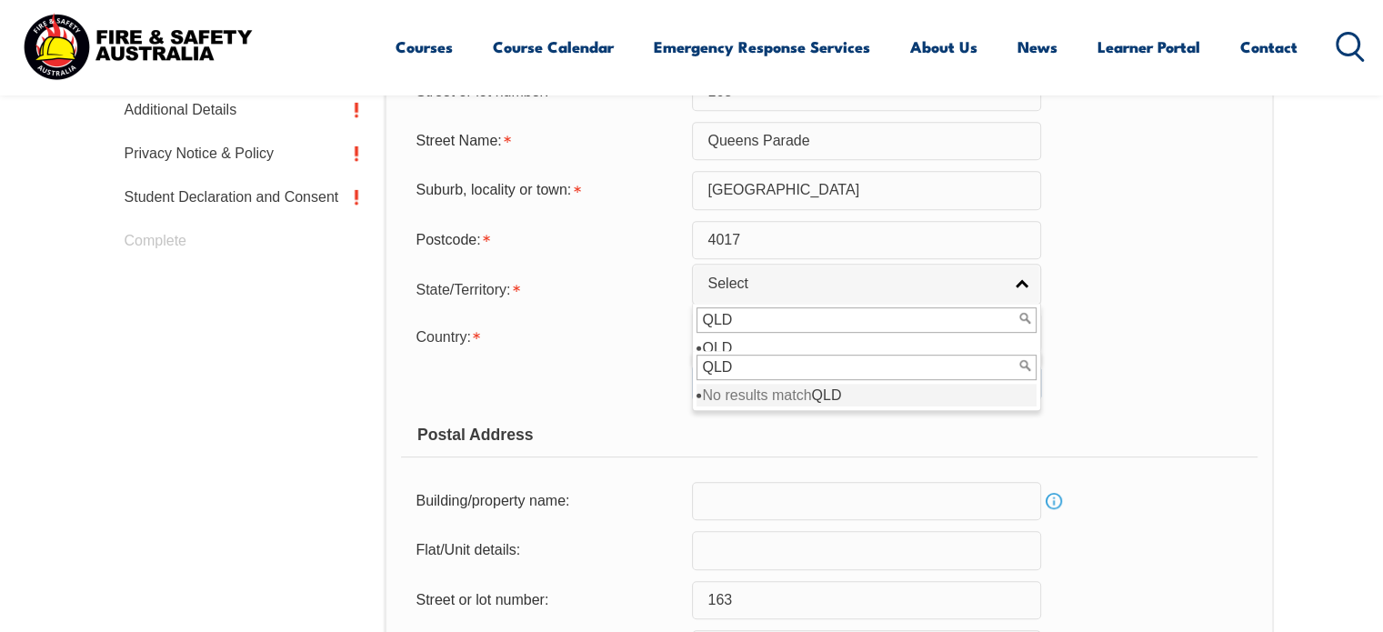
scroll to position [834, 0]
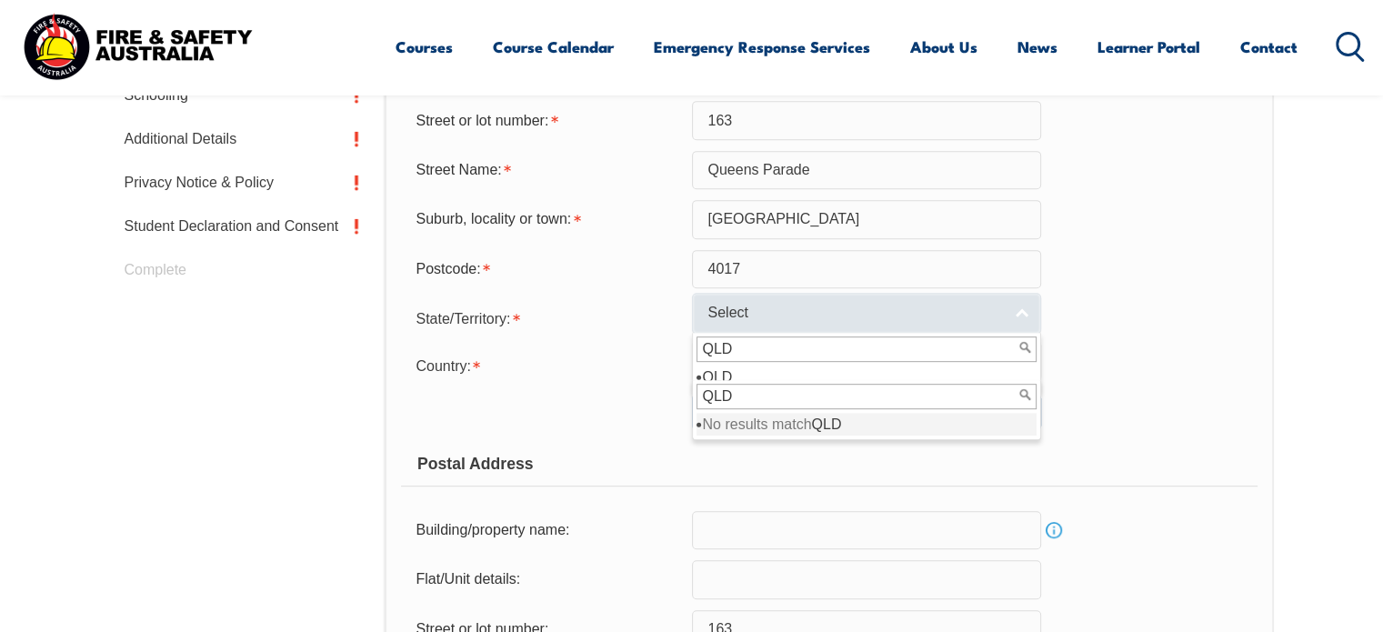
click at [1019, 312] on link "Select" at bounding box center [866, 313] width 349 height 41
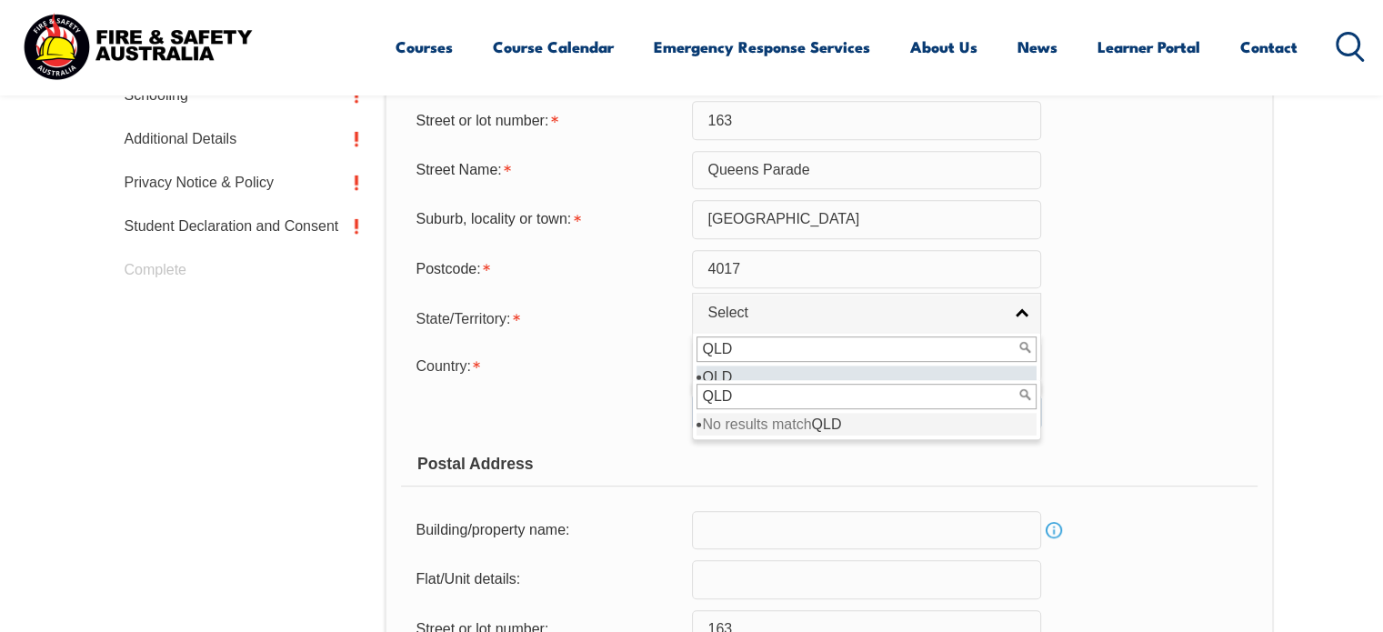
click at [724, 370] on em "QLD" at bounding box center [717, 376] width 30 height 15
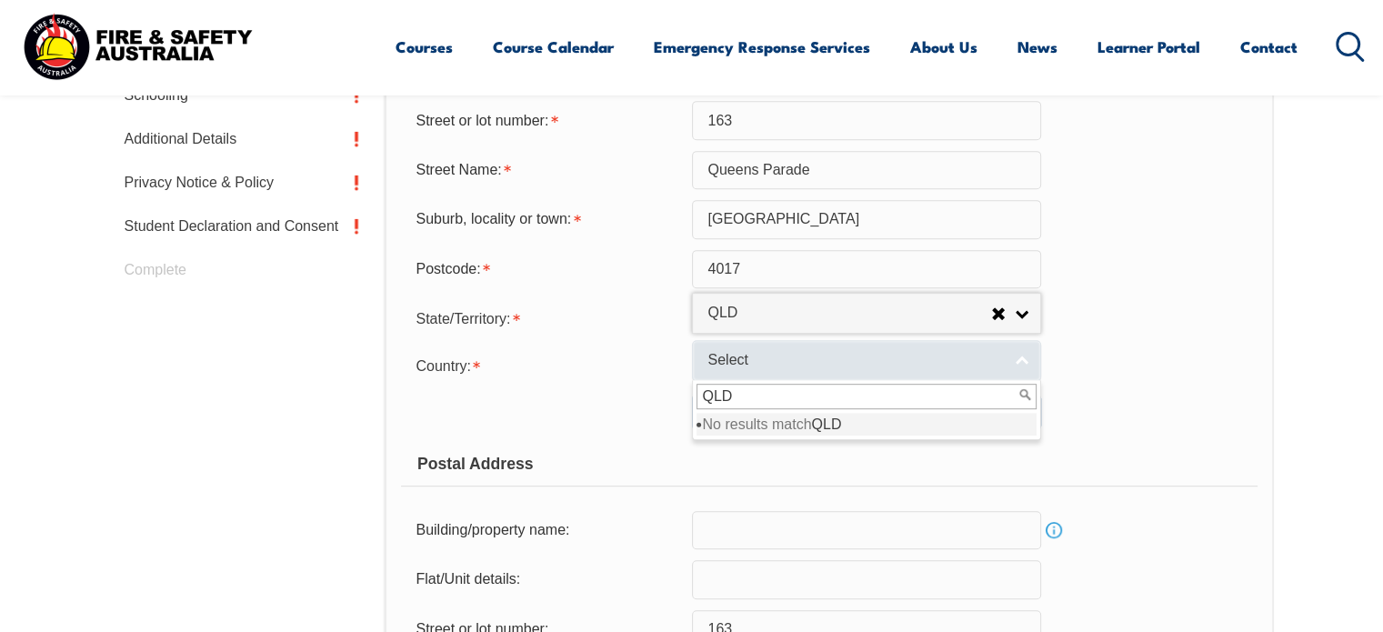
click at [1019, 358] on link "Select" at bounding box center [866, 360] width 349 height 41
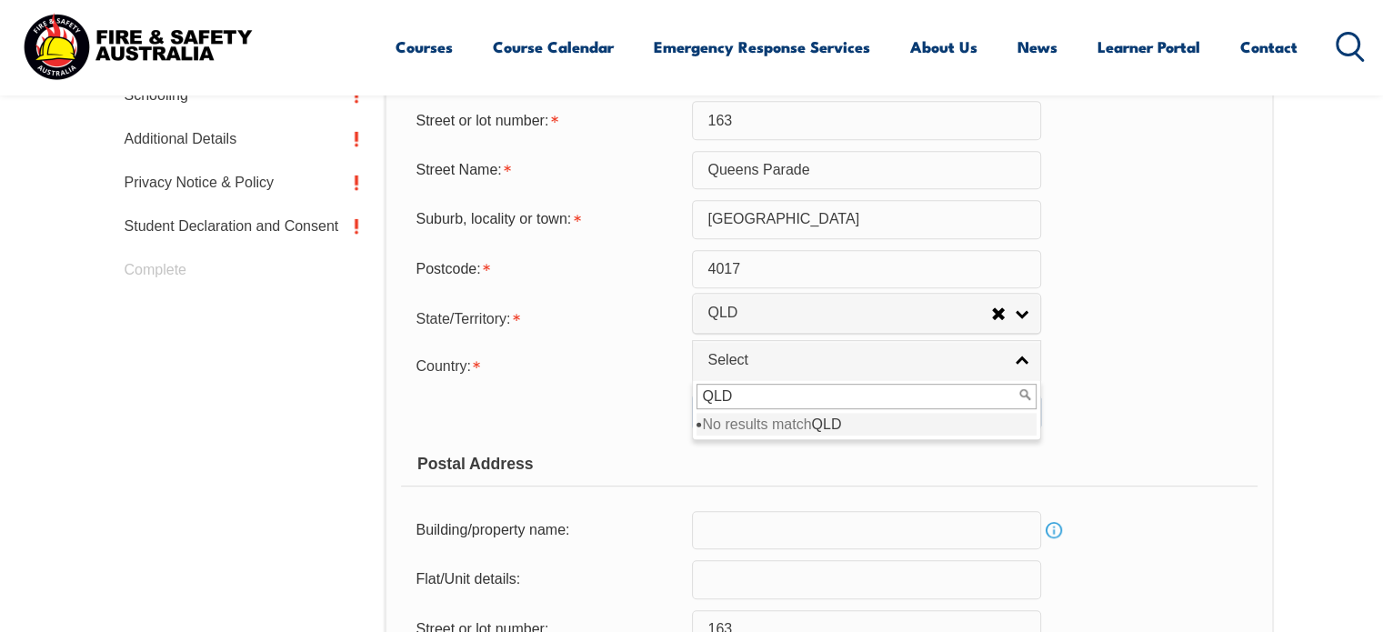
drag, startPoint x: 718, startPoint y: 395, endPoint x: 731, endPoint y: 395, distance: 12.7
click at [718, 395] on input "QLD" at bounding box center [866, 396] width 340 height 25
drag, startPoint x: 705, startPoint y: 395, endPoint x: 768, endPoint y: 394, distance: 63.6
click at [768, 394] on input "QLD" at bounding box center [866, 396] width 340 height 25
type input "Au"
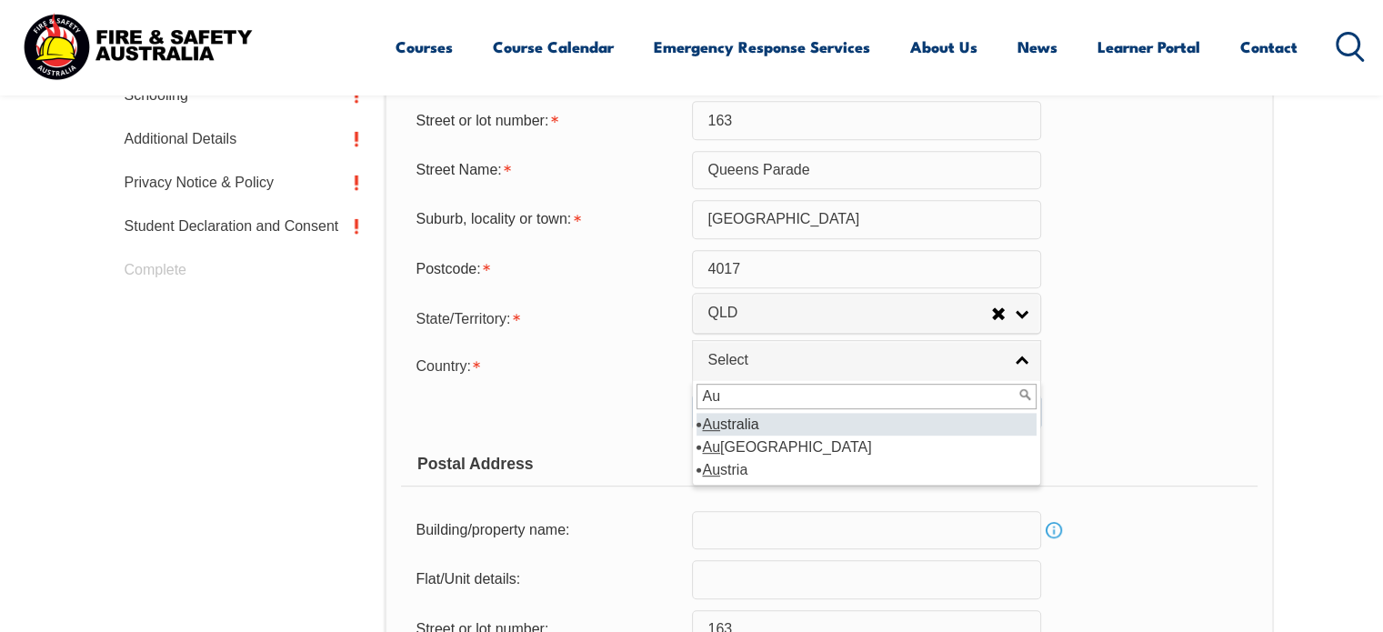
click at [735, 425] on li "Au stralia" at bounding box center [866, 424] width 340 height 23
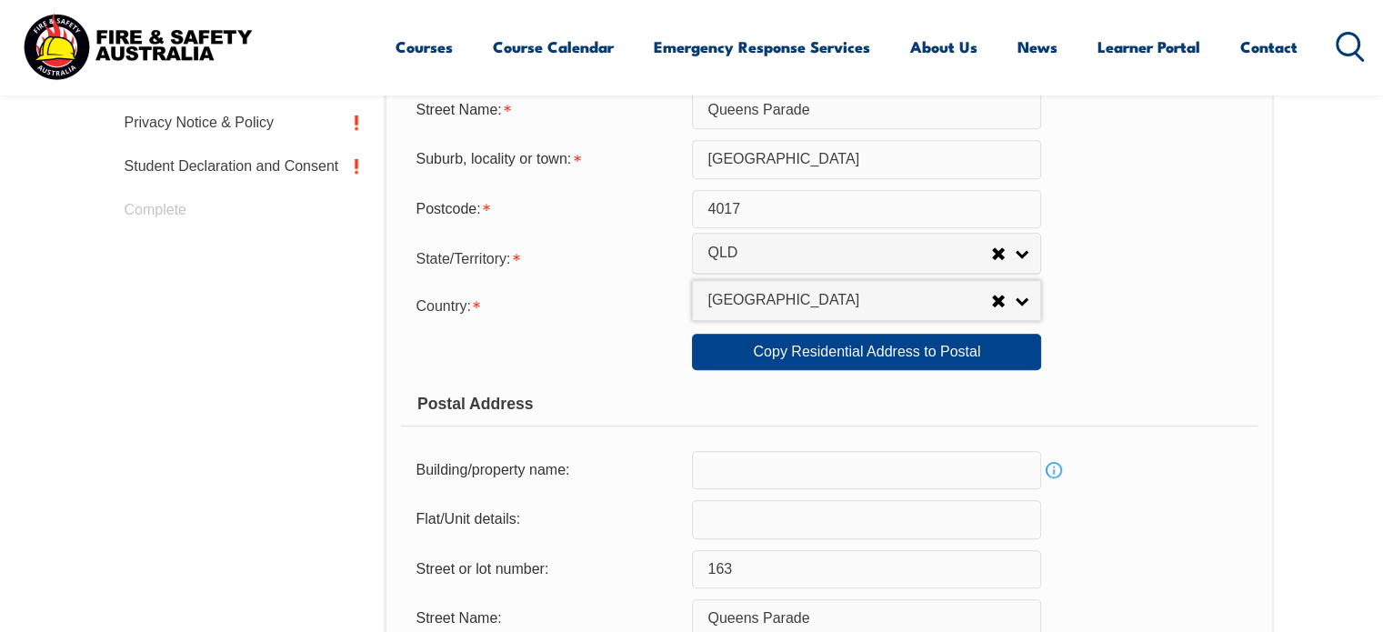
scroll to position [925, 0]
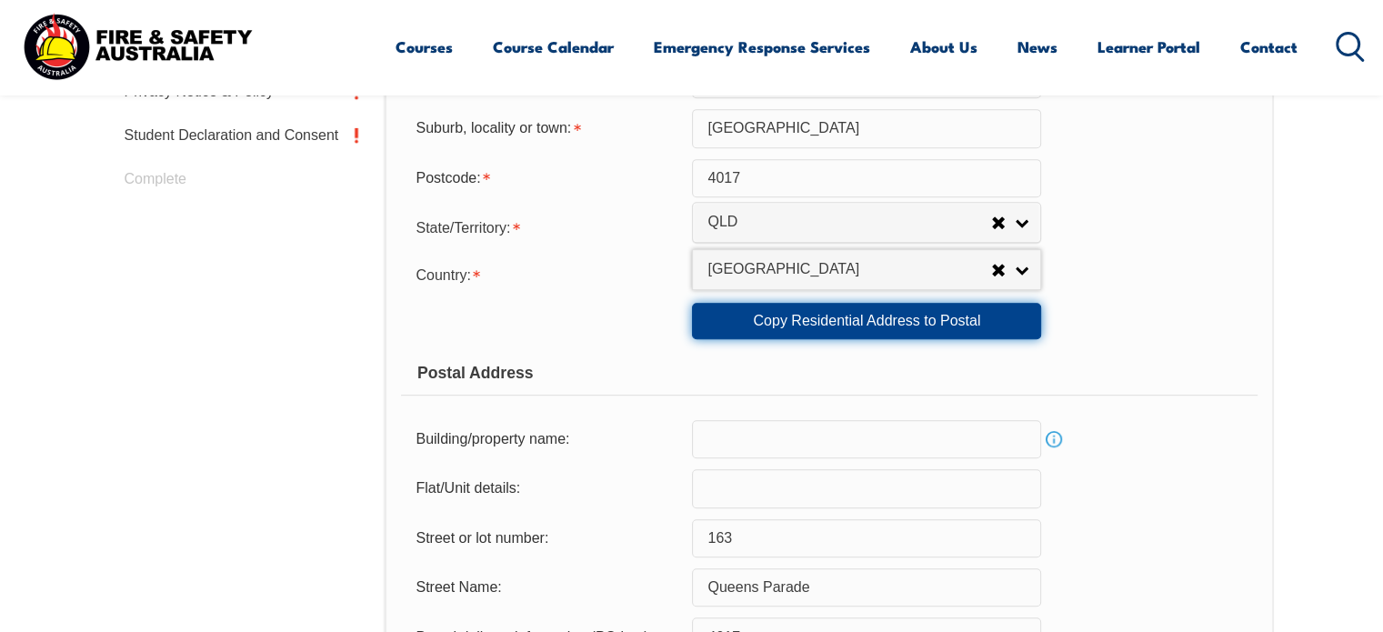
click at [862, 319] on link "Copy Residential Address to Postal" at bounding box center [866, 321] width 349 height 36
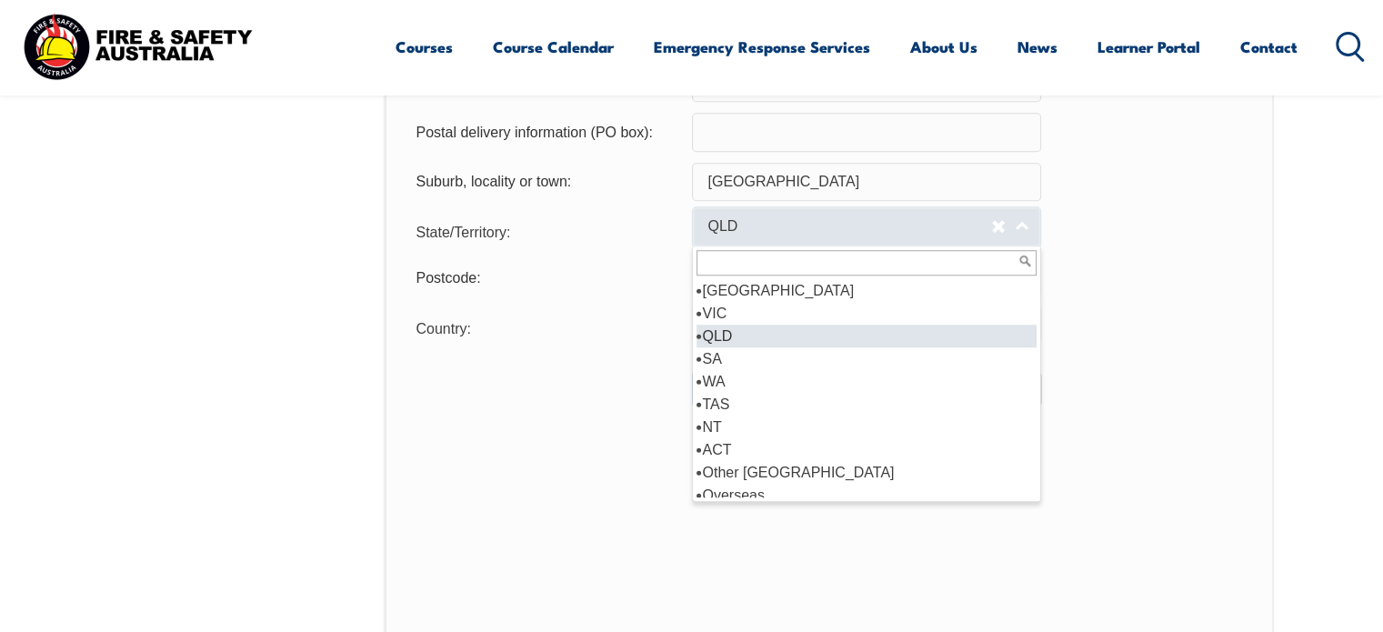
scroll to position [1470, 0]
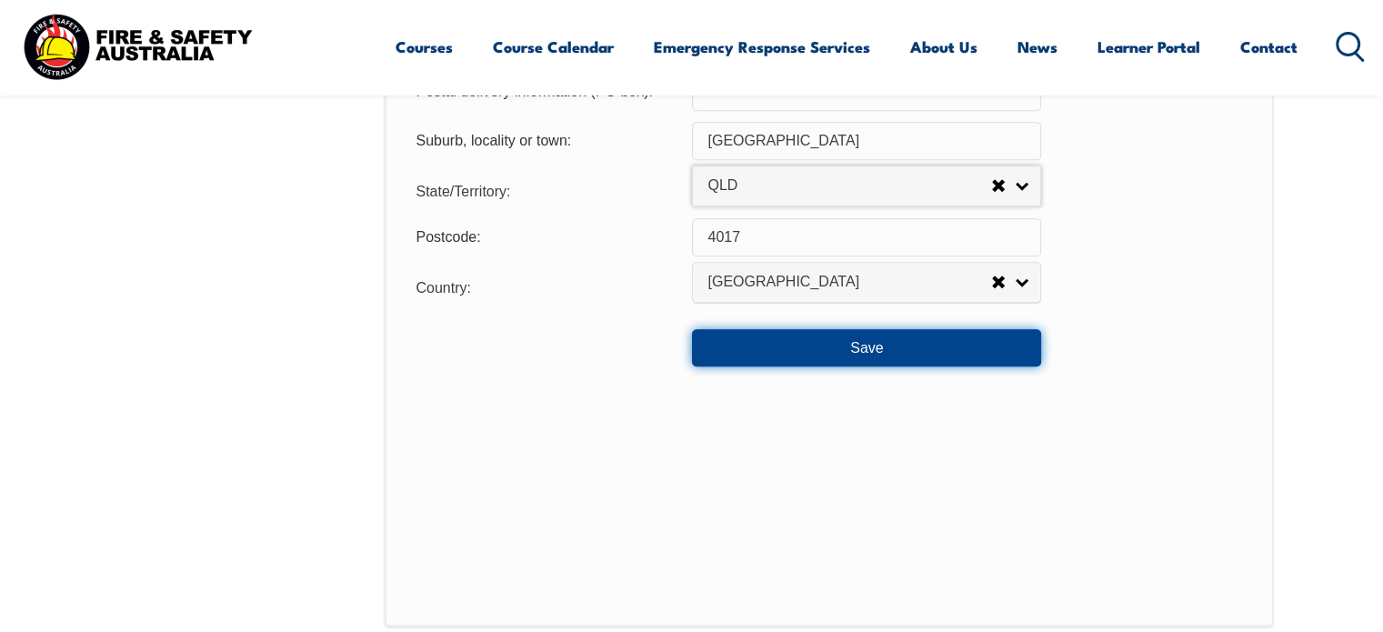
click at [869, 345] on button "Save" at bounding box center [866, 347] width 349 height 36
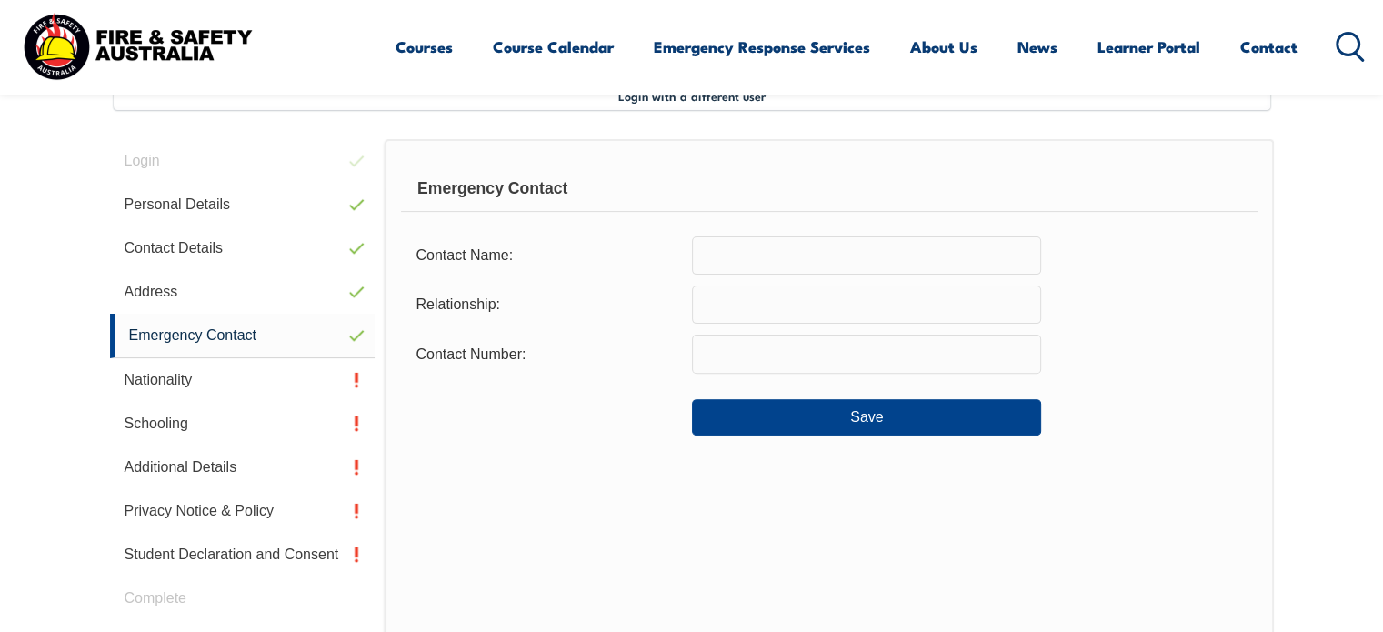
scroll to position [495, 0]
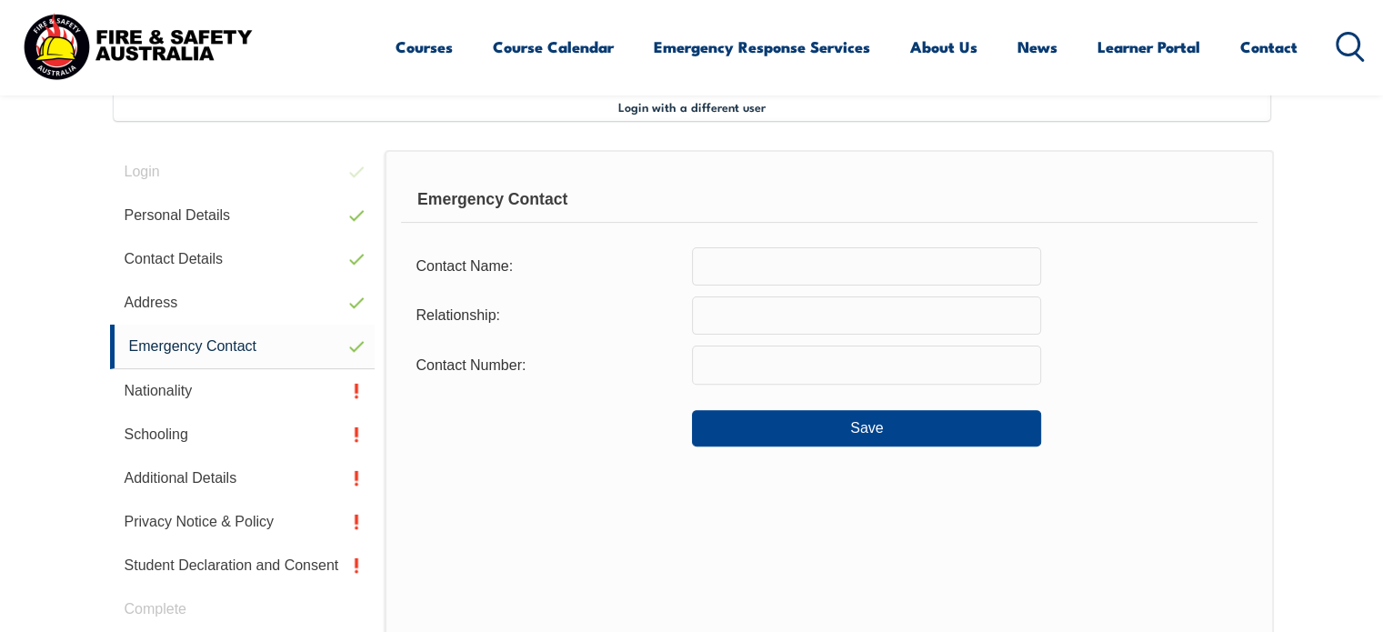
click at [782, 270] on input "text" at bounding box center [866, 266] width 349 height 38
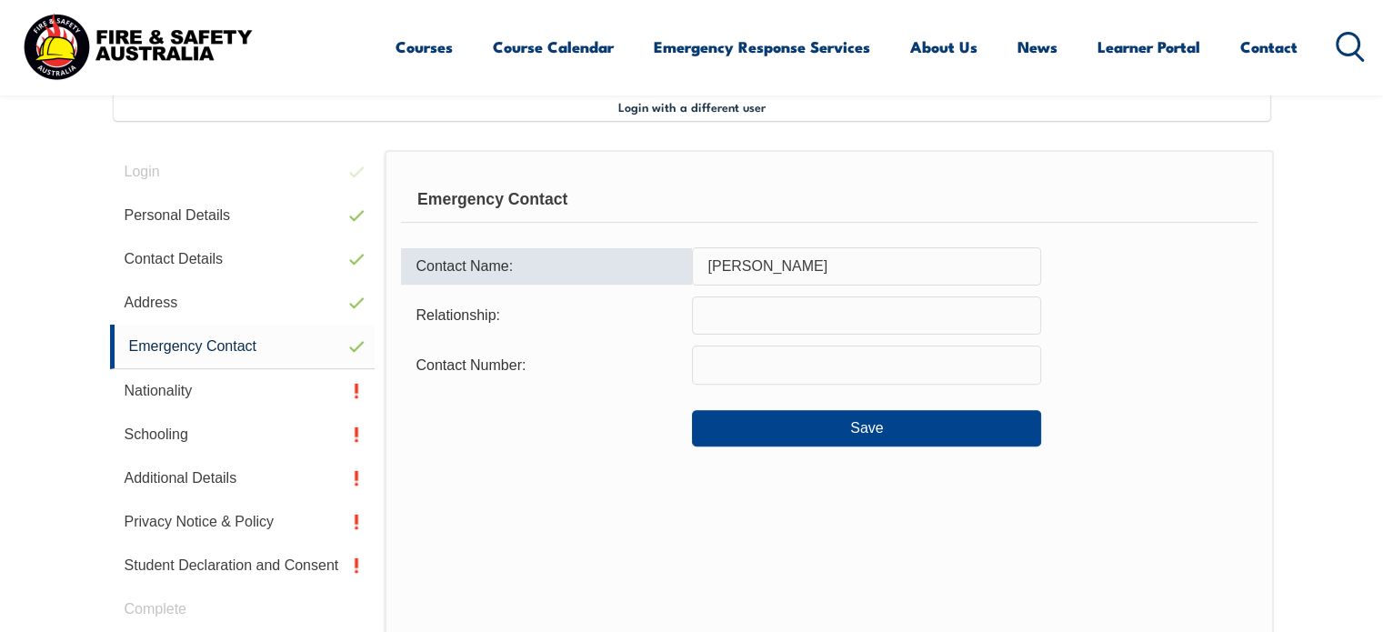
type input "Penny"
drag, startPoint x: 1295, startPoint y: 322, endPoint x: 1239, endPoint y: 330, distance: 57.0
click at [1295, 322] on section "Login with a different user Login Personal Details Contact Details Address Emer…" at bounding box center [691, 466] width 1383 height 880
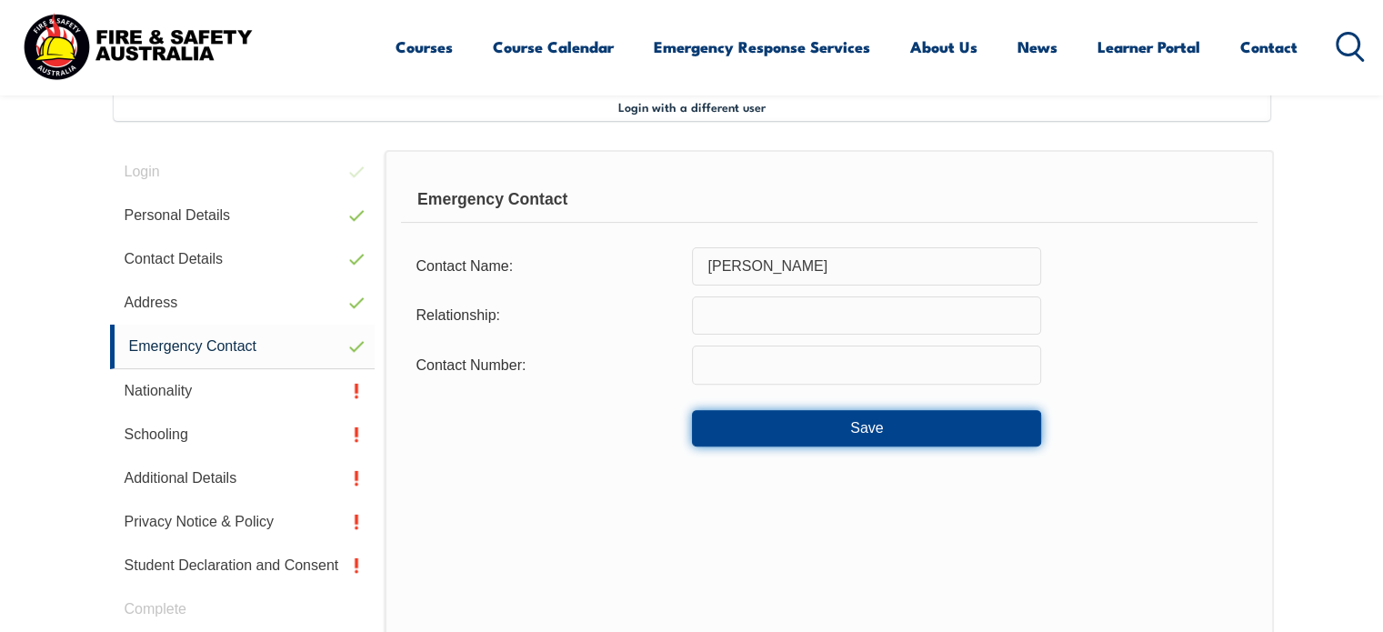
click at [870, 418] on button "Save" at bounding box center [866, 428] width 349 height 36
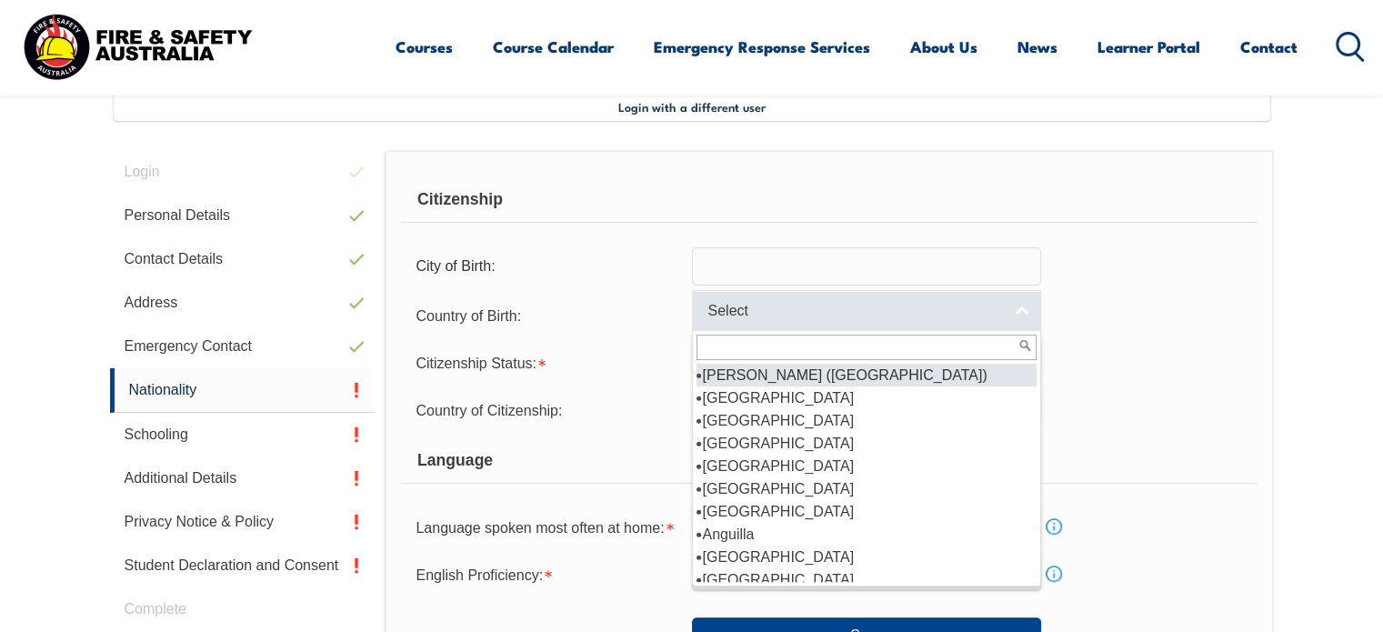
click at [1020, 306] on link "Select" at bounding box center [866, 310] width 349 height 41
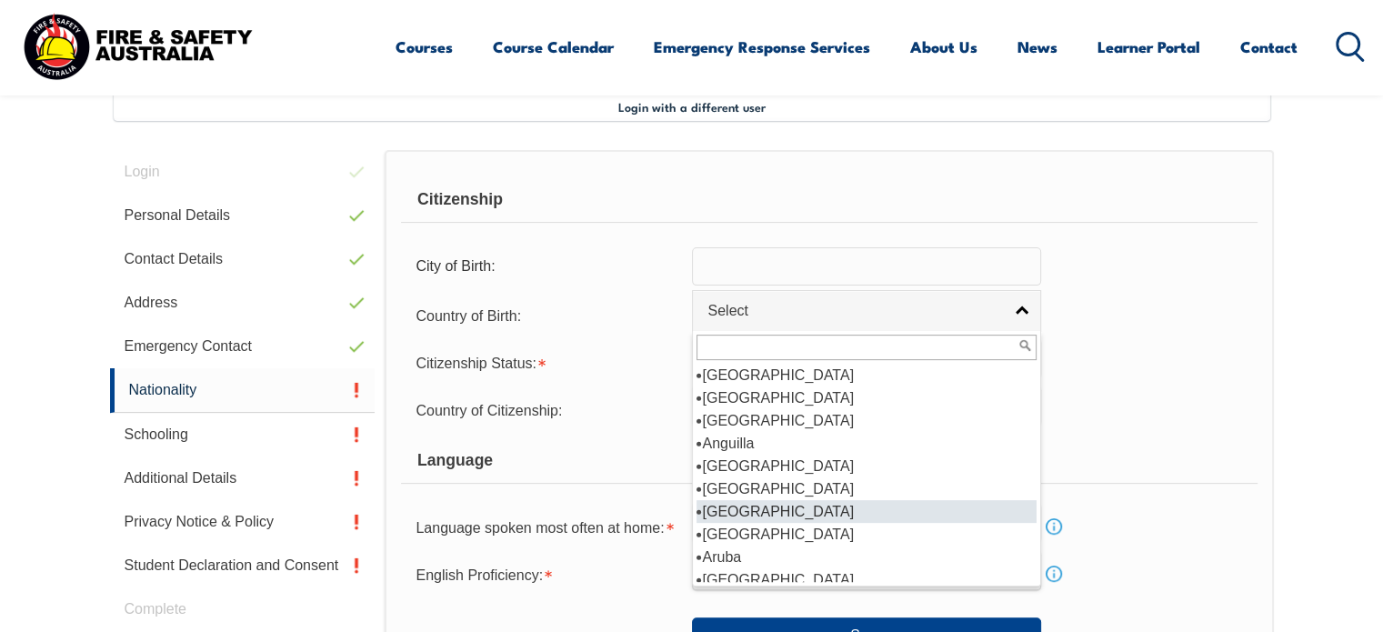
scroll to position [182, 0]
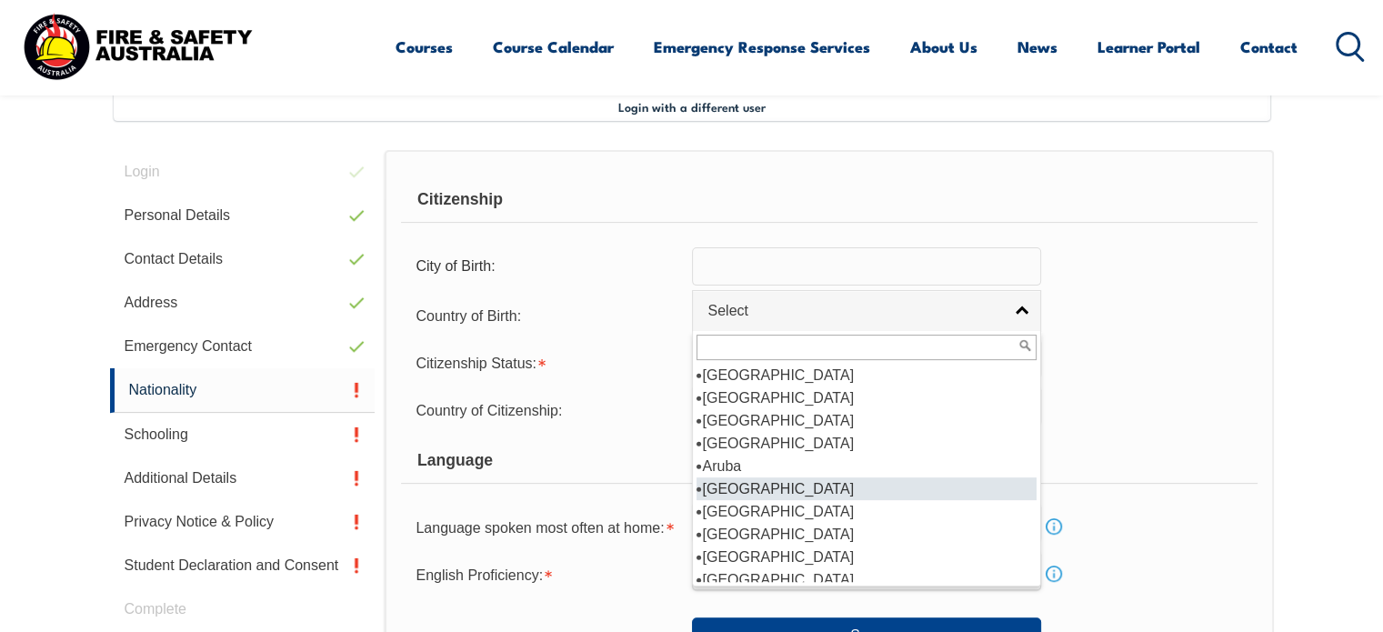
click at [749, 483] on li "Australia" at bounding box center [866, 488] width 340 height 23
select select "1101"
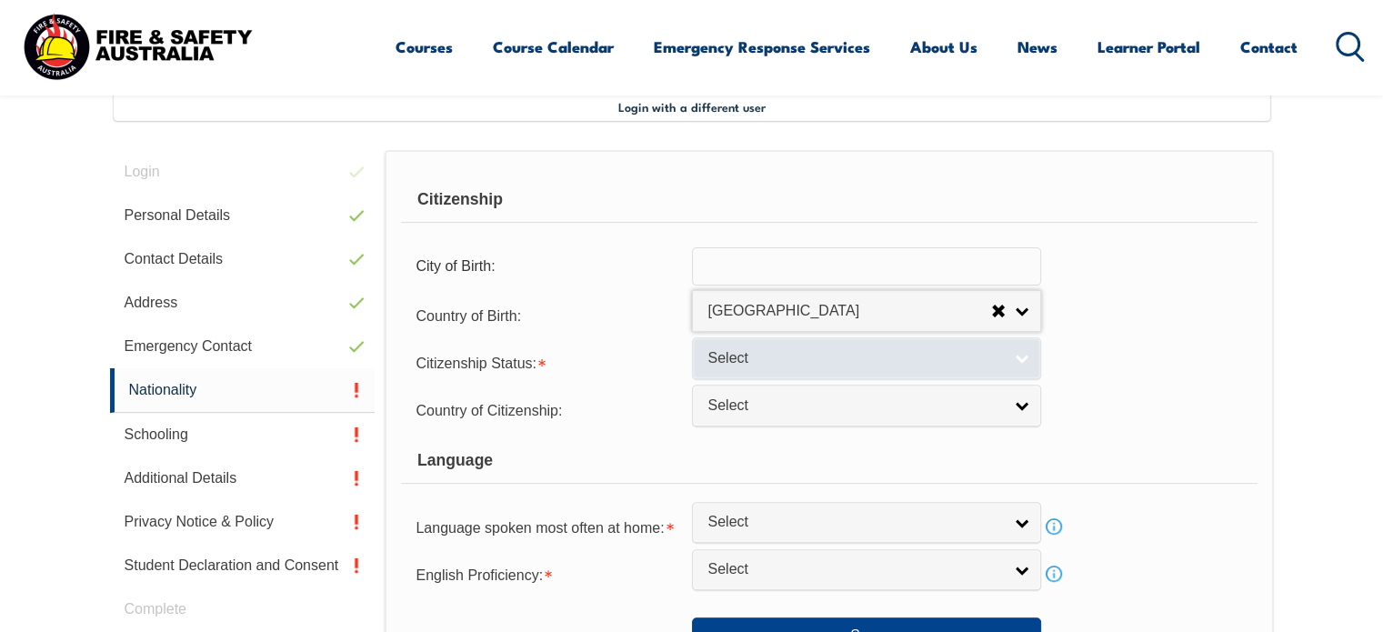
click at [1028, 352] on link "Select" at bounding box center [866, 357] width 349 height 41
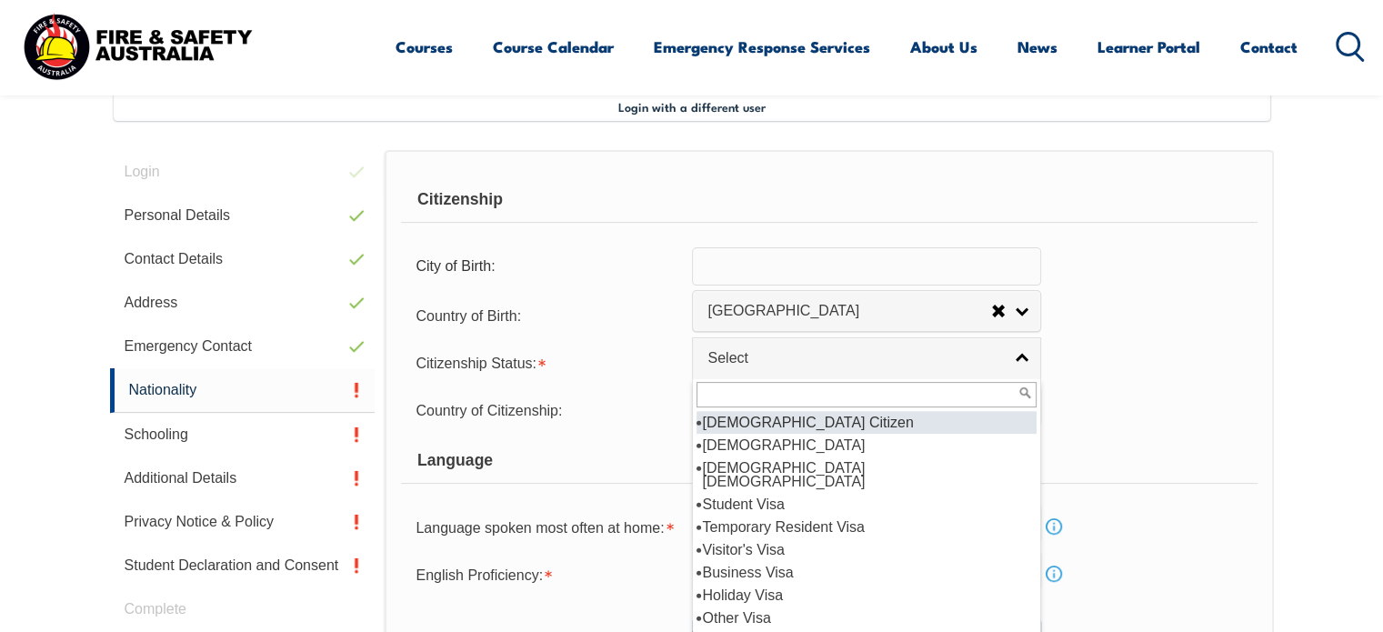
click at [775, 415] on li "Australian Citizen" at bounding box center [866, 422] width 340 height 23
select select "1"
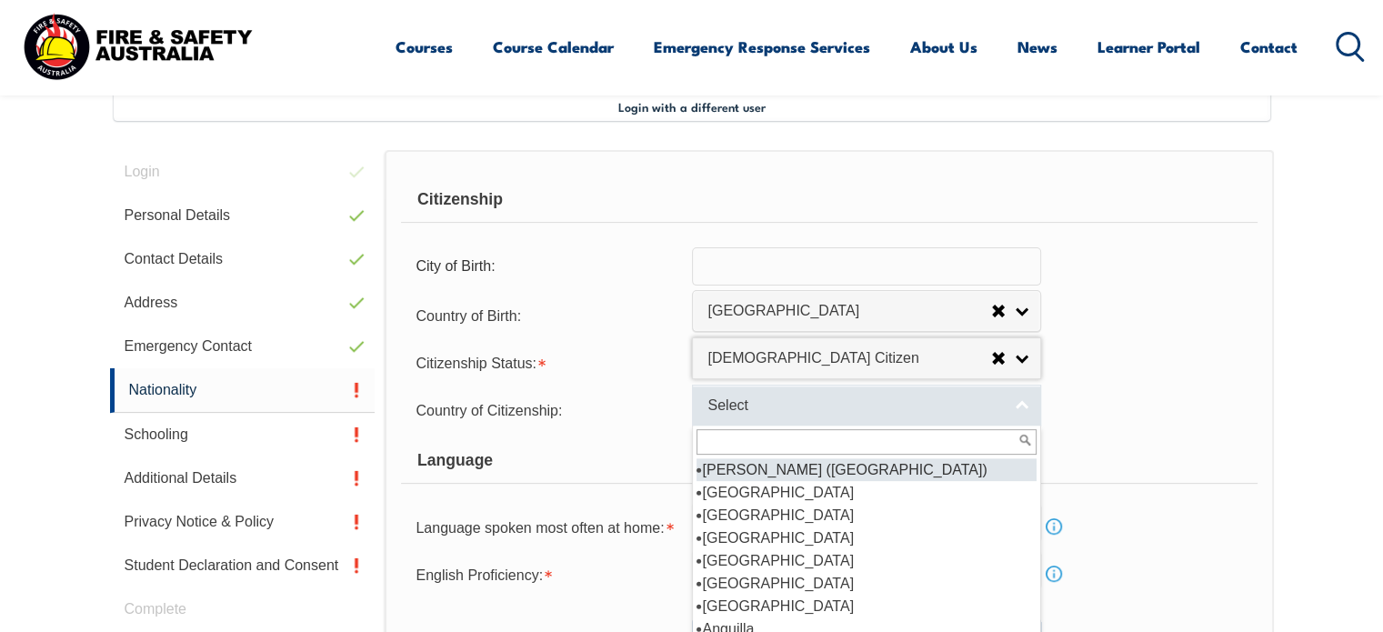
click at [1026, 404] on link "Select" at bounding box center [866, 405] width 349 height 41
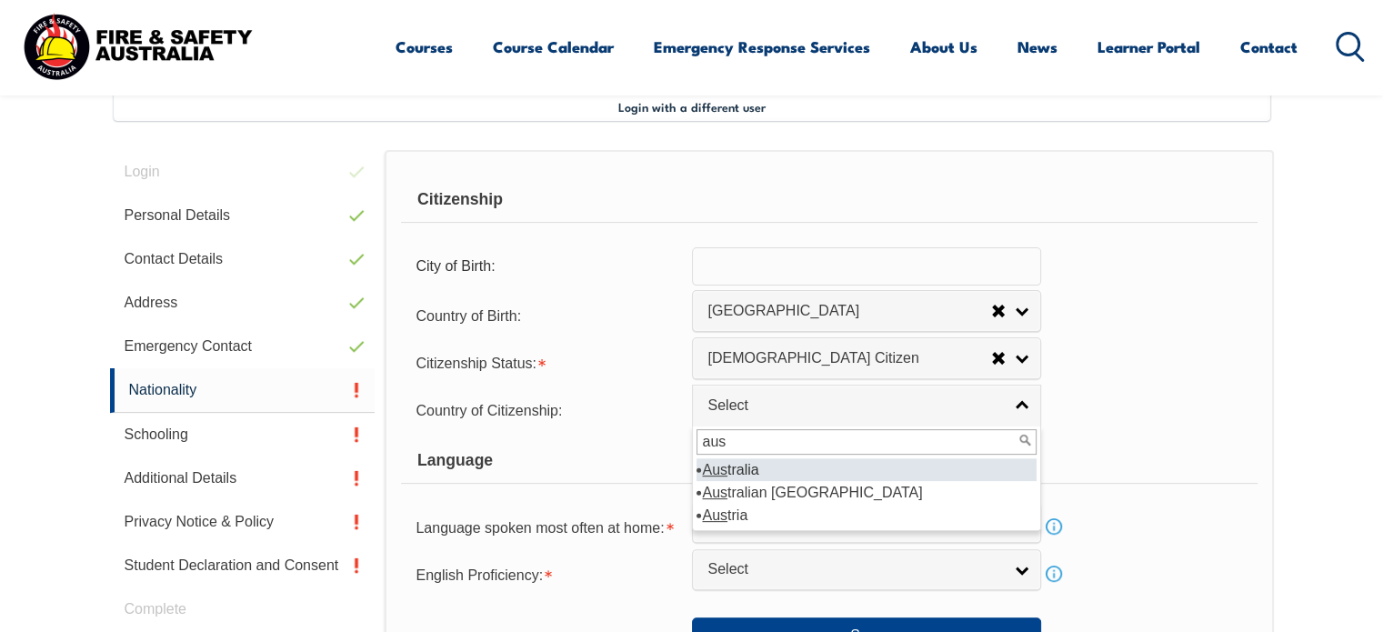
type input "aus"
click at [738, 466] on li "Aus tralia" at bounding box center [866, 469] width 340 height 23
select select "1101"
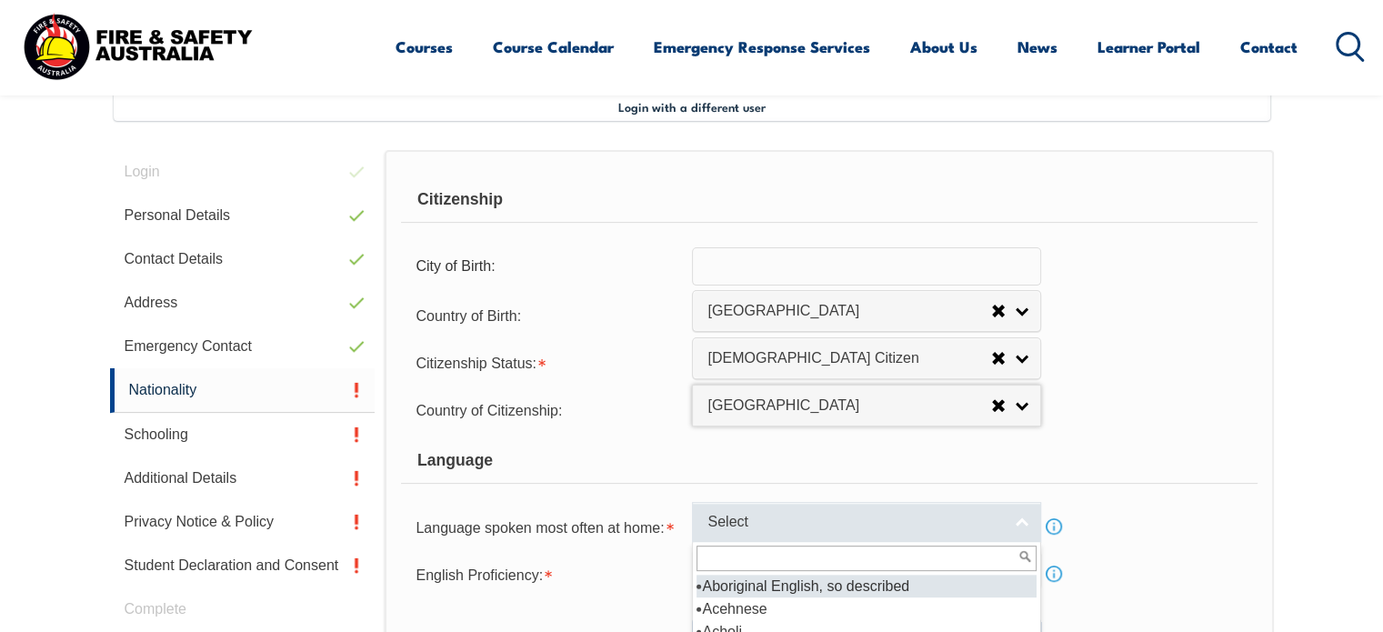
click at [1029, 519] on link "Select" at bounding box center [866, 522] width 349 height 41
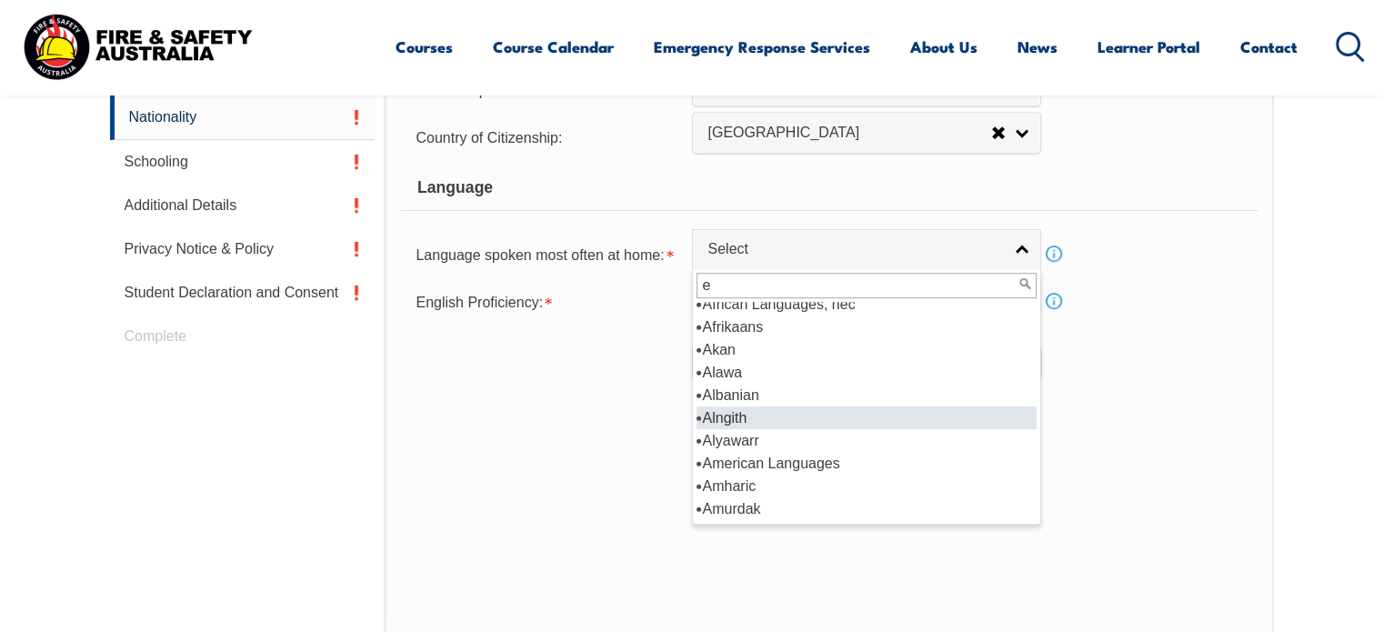
scroll to position [0, 0]
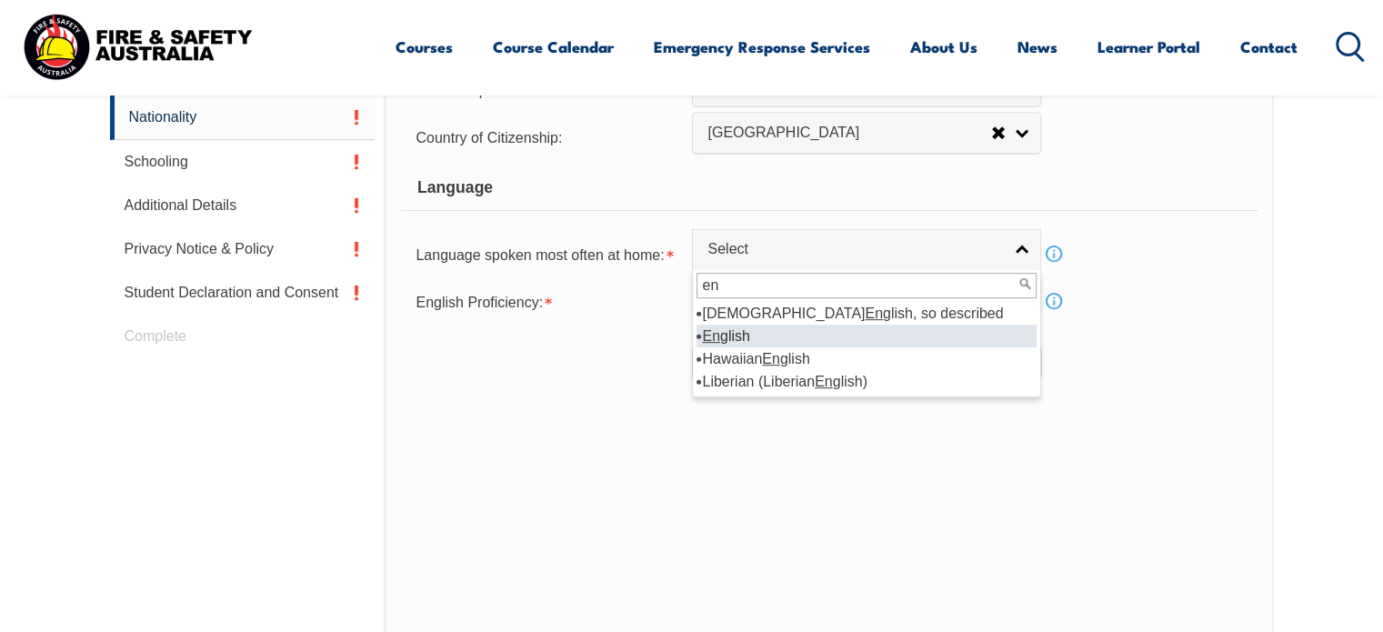
type input "en"
click at [735, 328] on li "En glish" at bounding box center [866, 336] width 340 height 23
select select "1201"
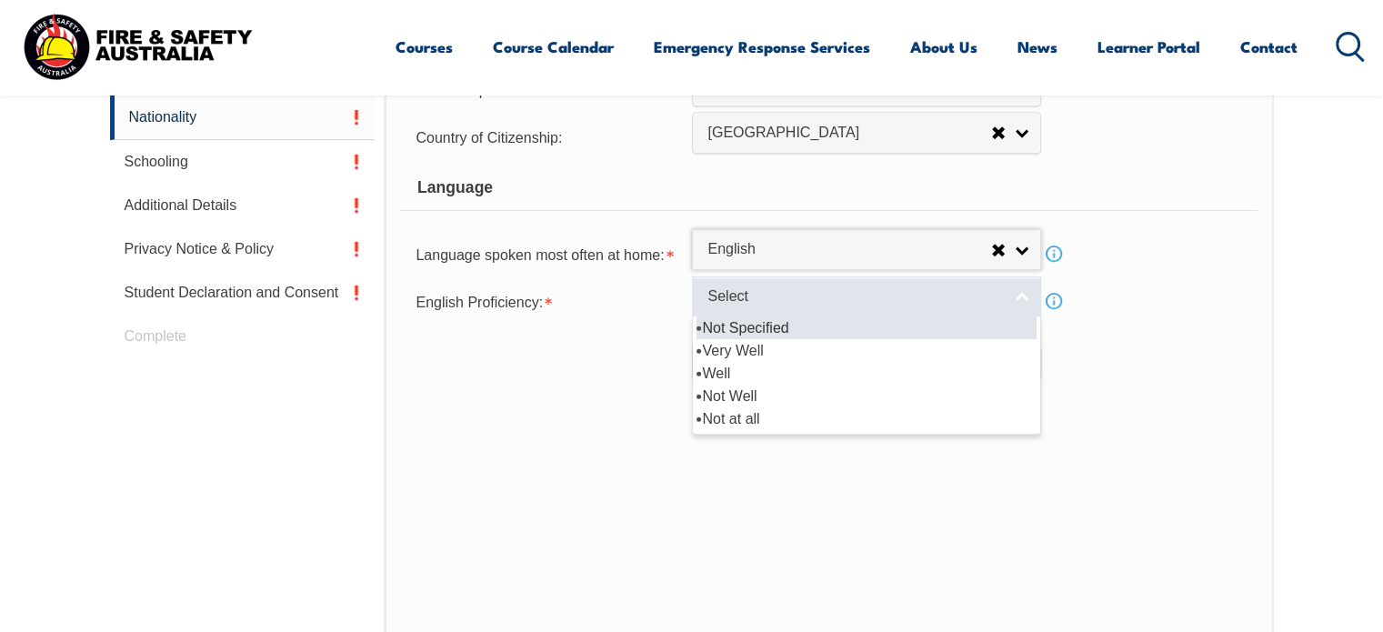
click at [1020, 290] on link "Select" at bounding box center [866, 296] width 349 height 41
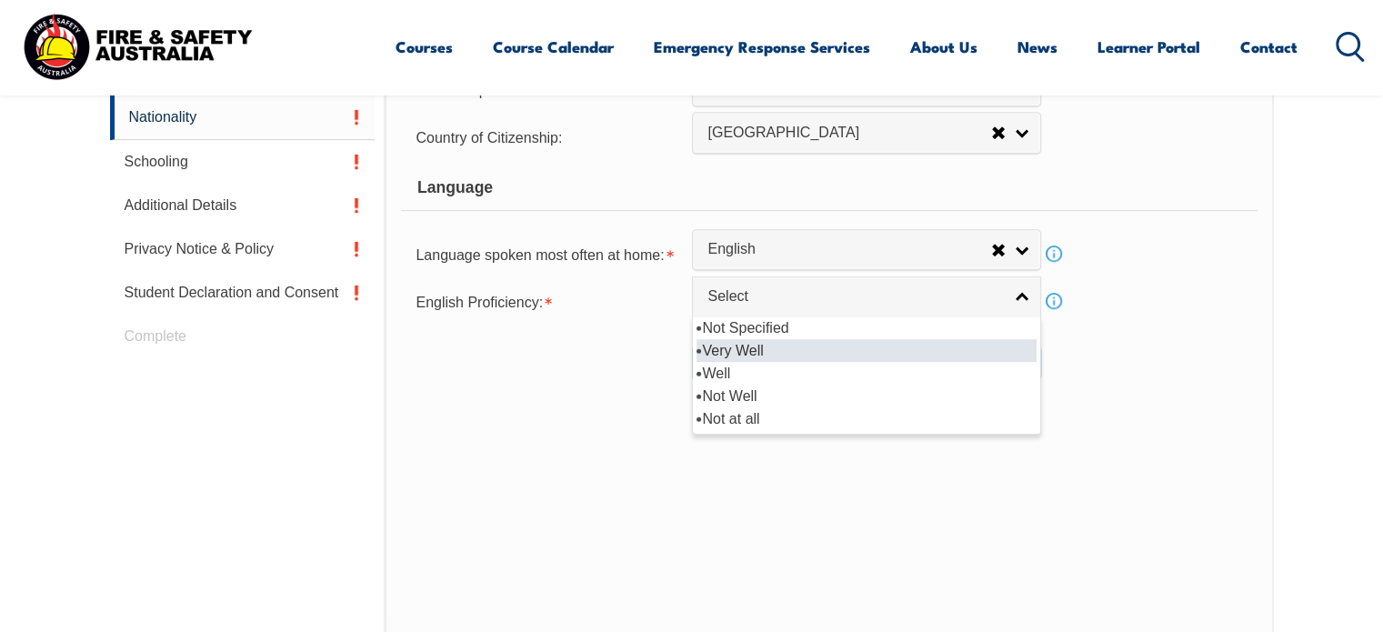
click at [755, 345] on li "Very Well" at bounding box center [866, 350] width 340 height 23
select select "1"
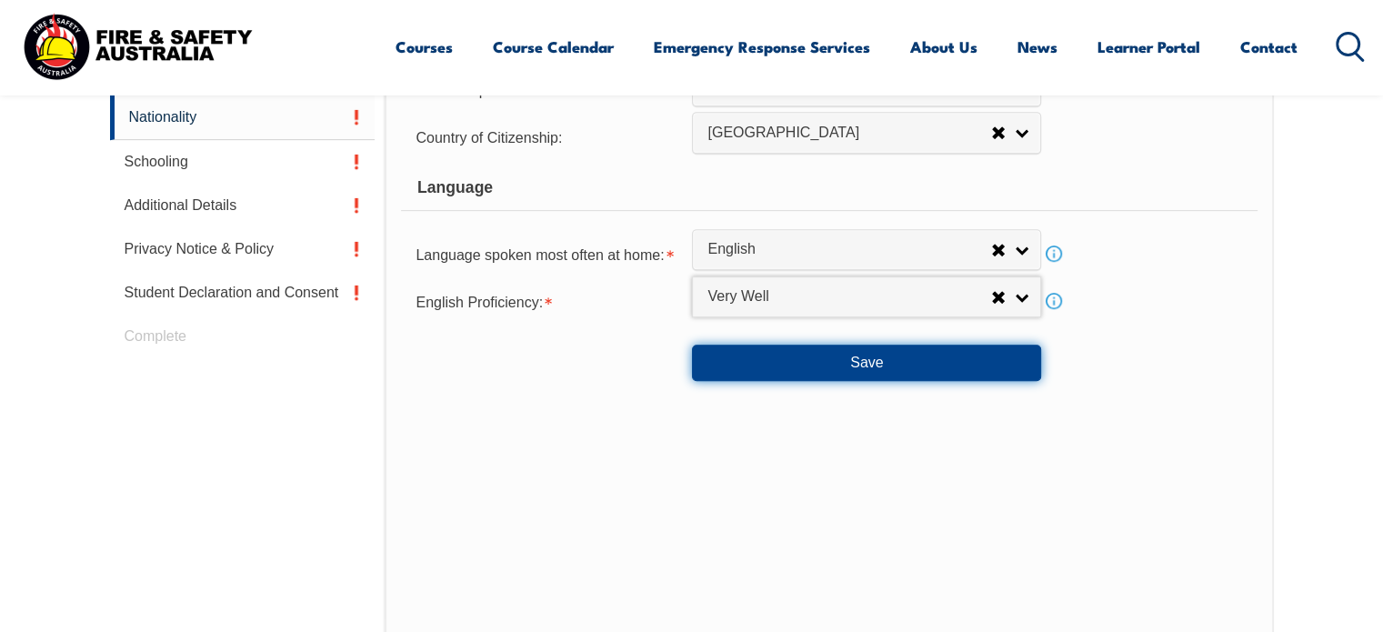
click at [874, 358] on button "Save" at bounding box center [866, 363] width 349 height 36
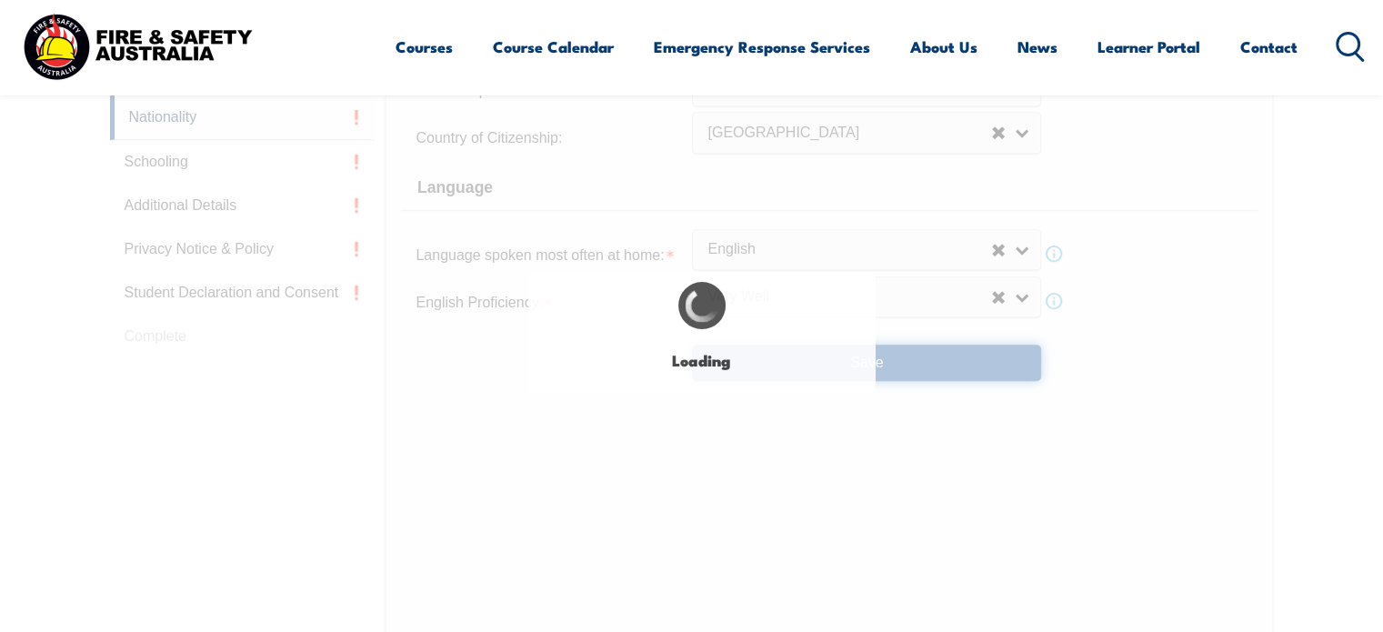
select select "false"
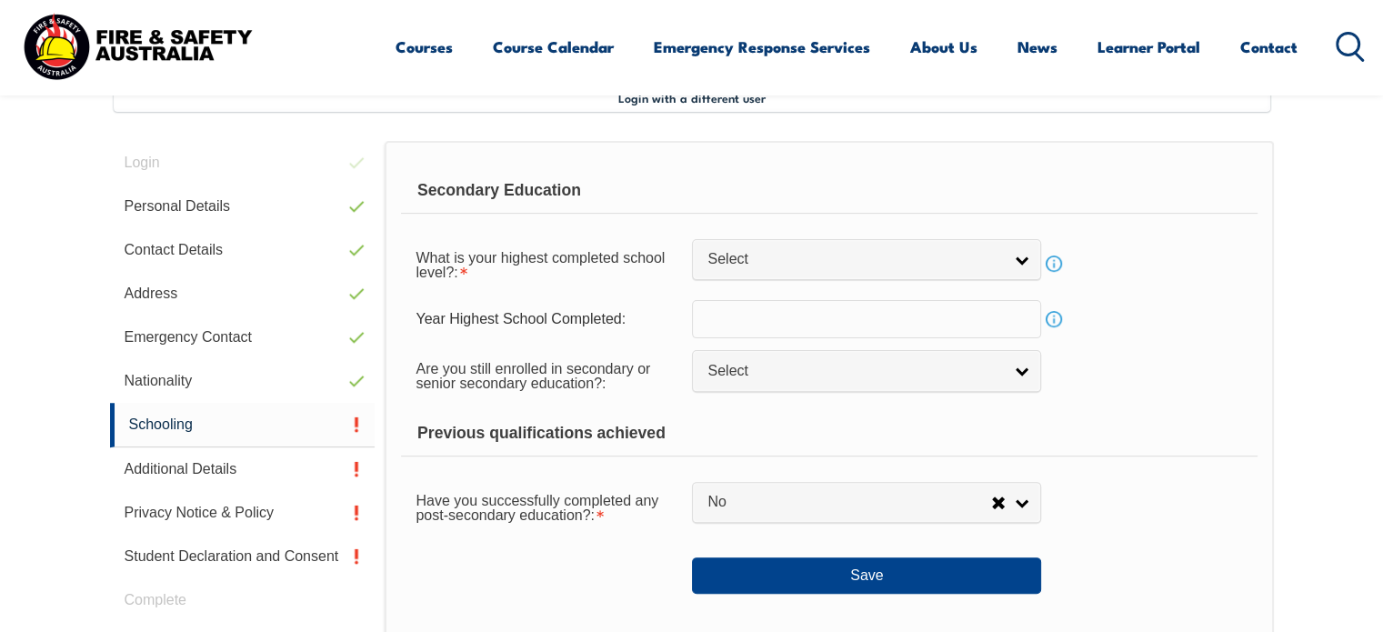
scroll to position [495, 0]
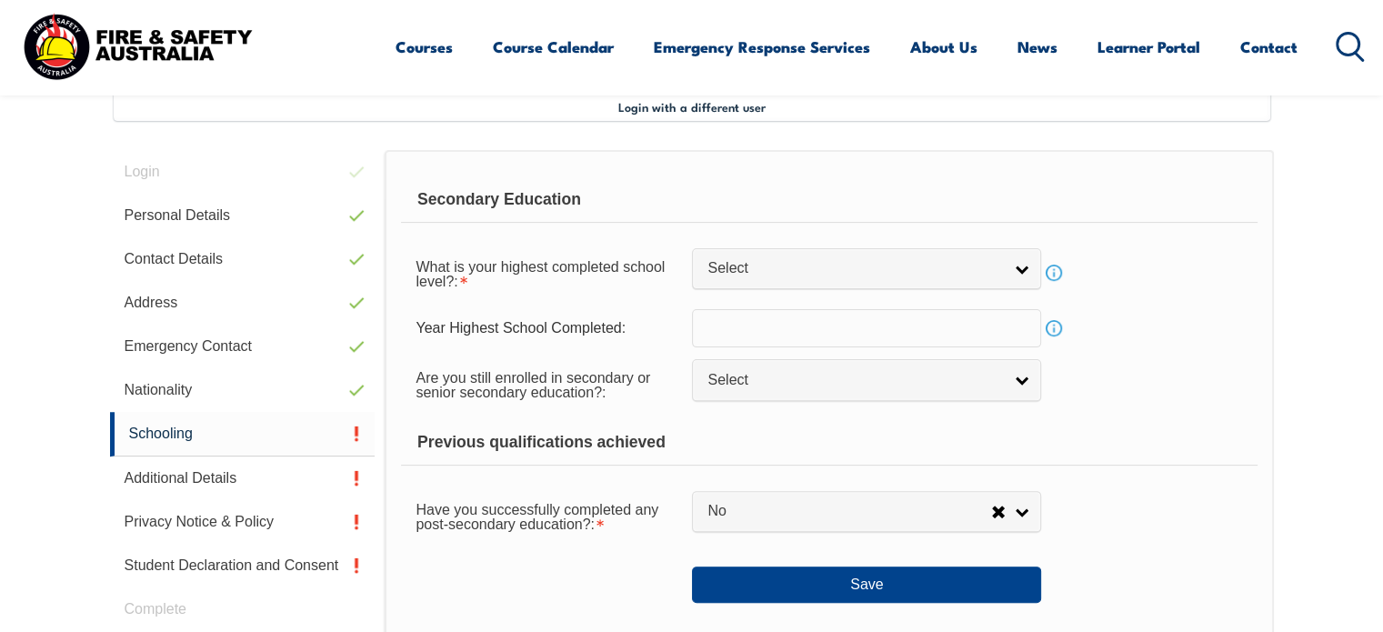
click at [761, 323] on input "text" at bounding box center [866, 328] width 349 height 38
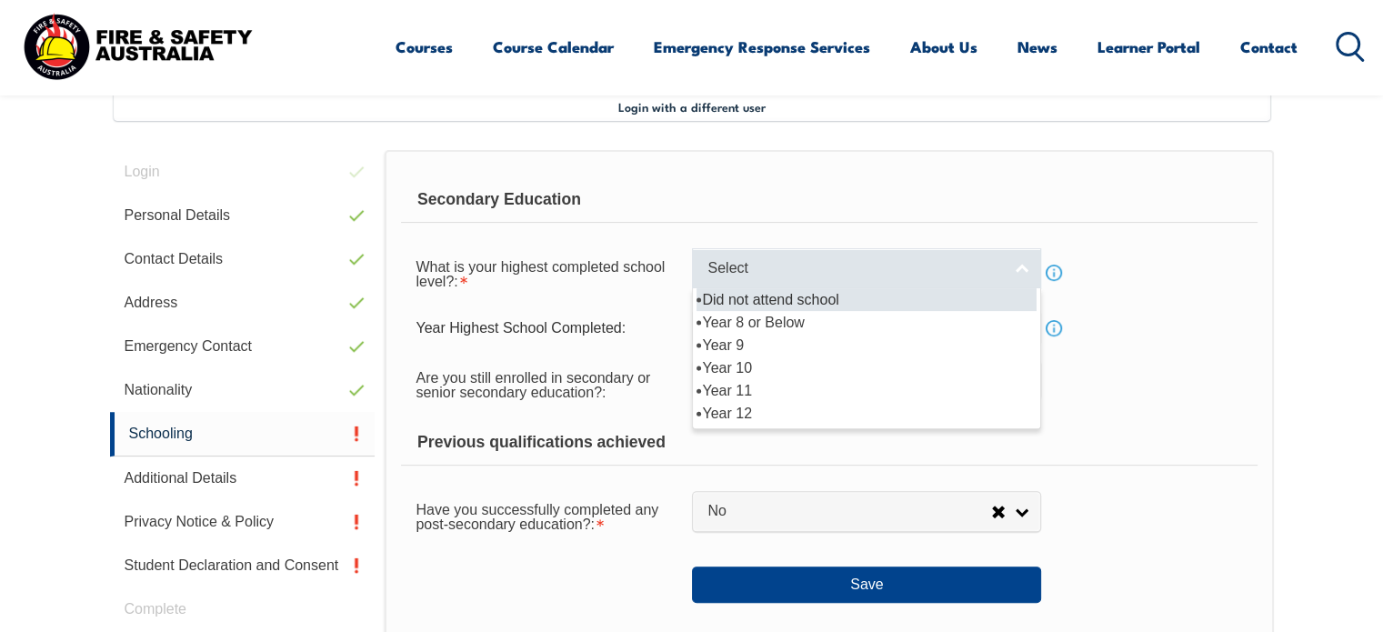
click at [1020, 265] on link "Select" at bounding box center [866, 268] width 349 height 41
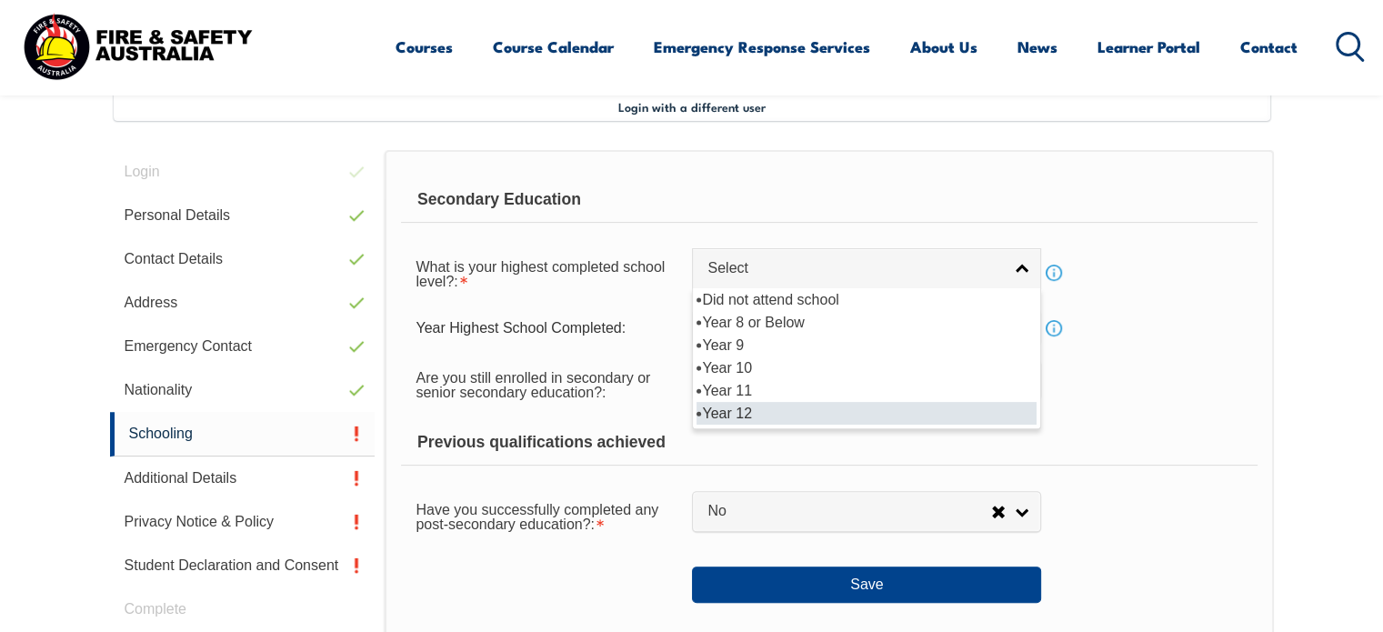
click at [741, 409] on li "Year 12" at bounding box center [866, 413] width 340 height 23
select select "12"
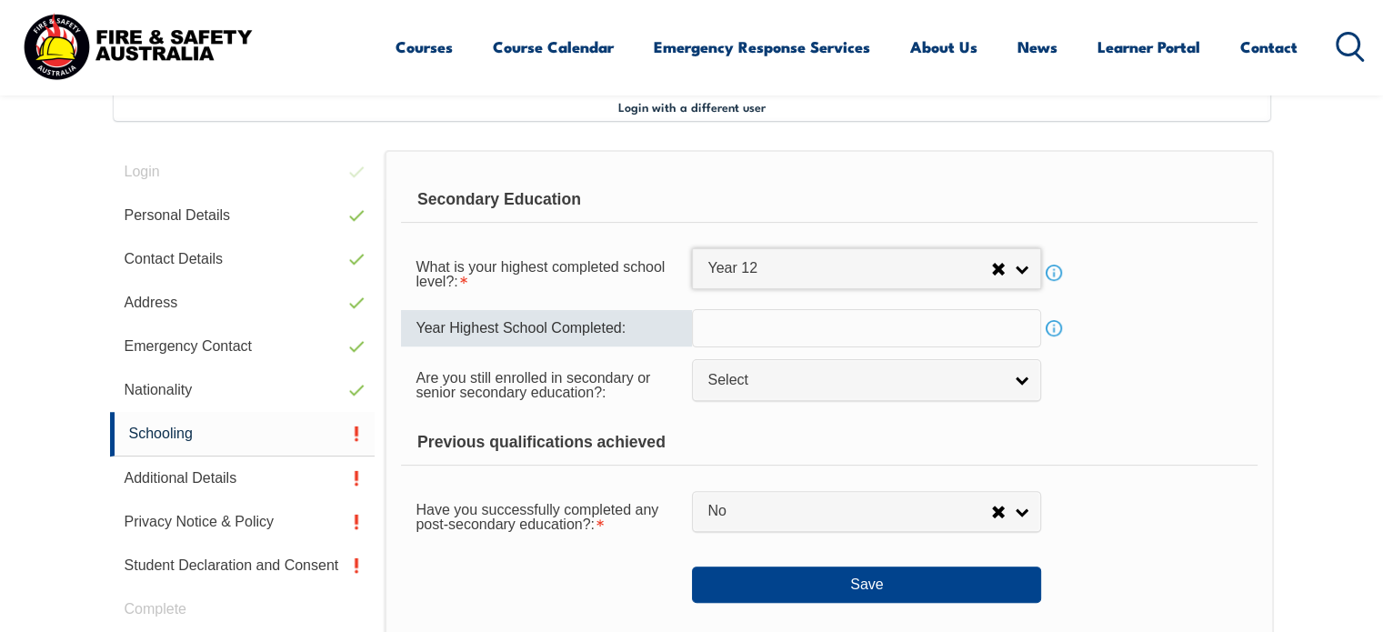
click at [953, 333] on input "text" at bounding box center [866, 328] width 349 height 38
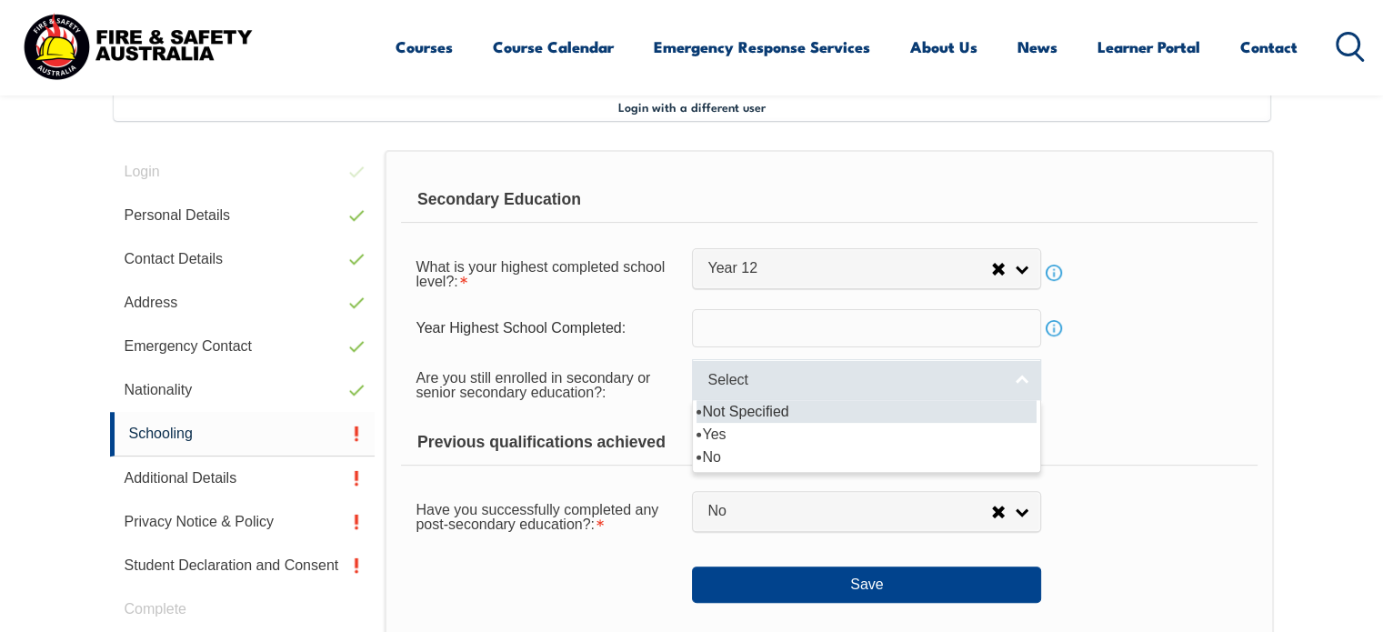
click at [1017, 374] on link "Select" at bounding box center [866, 379] width 349 height 41
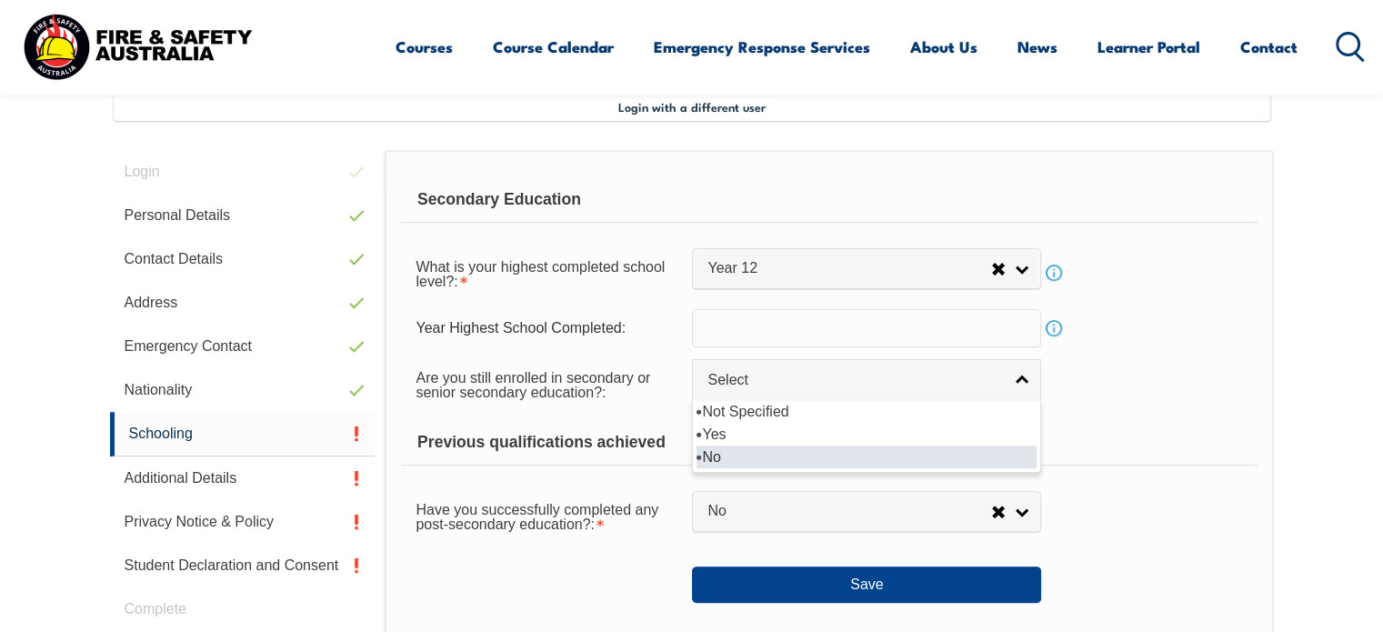
click at [705, 446] on li "No" at bounding box center [866, 456] width 340 height 23
select select "false"
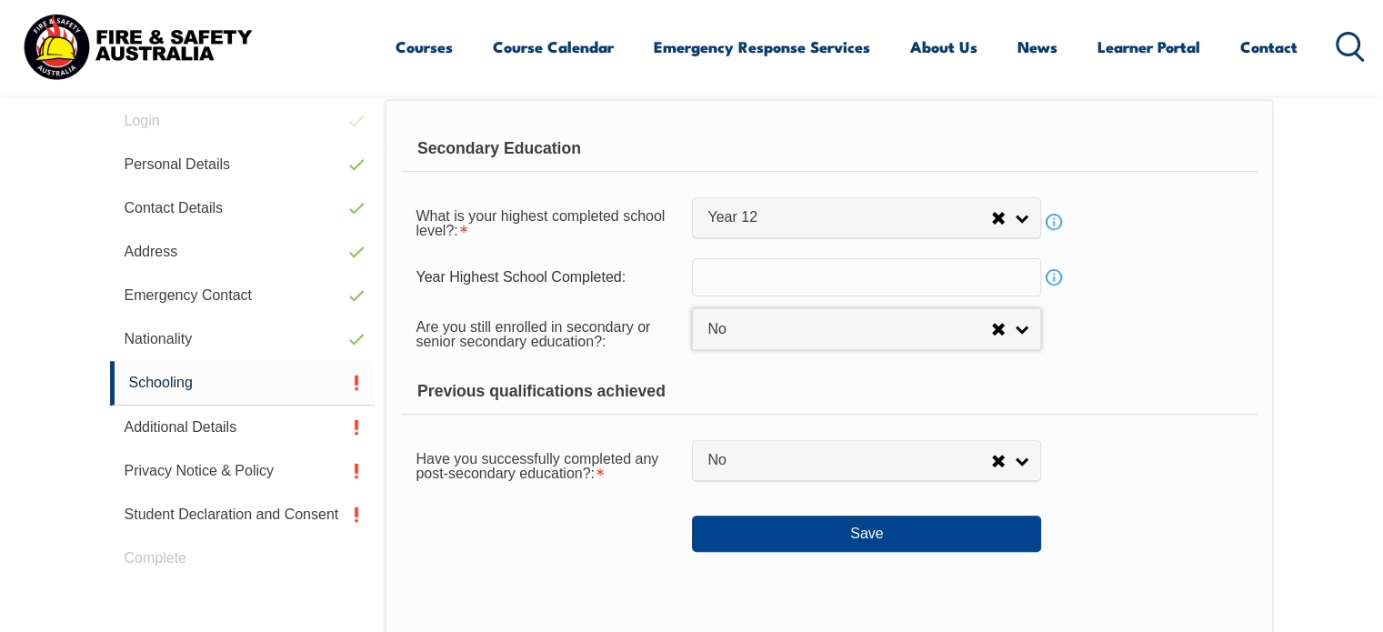
scroll to position [585, 0]
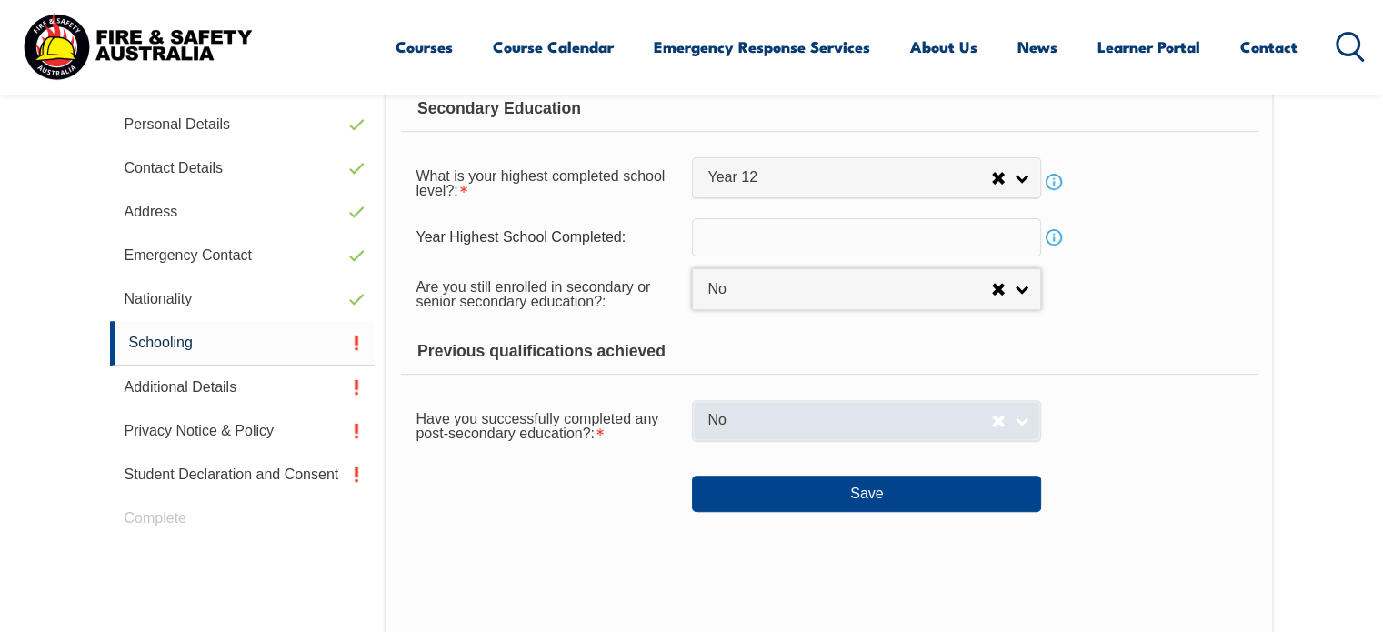
click at [1019, 416] on link "No" at bounding box center [866, 420] width 349 height 41
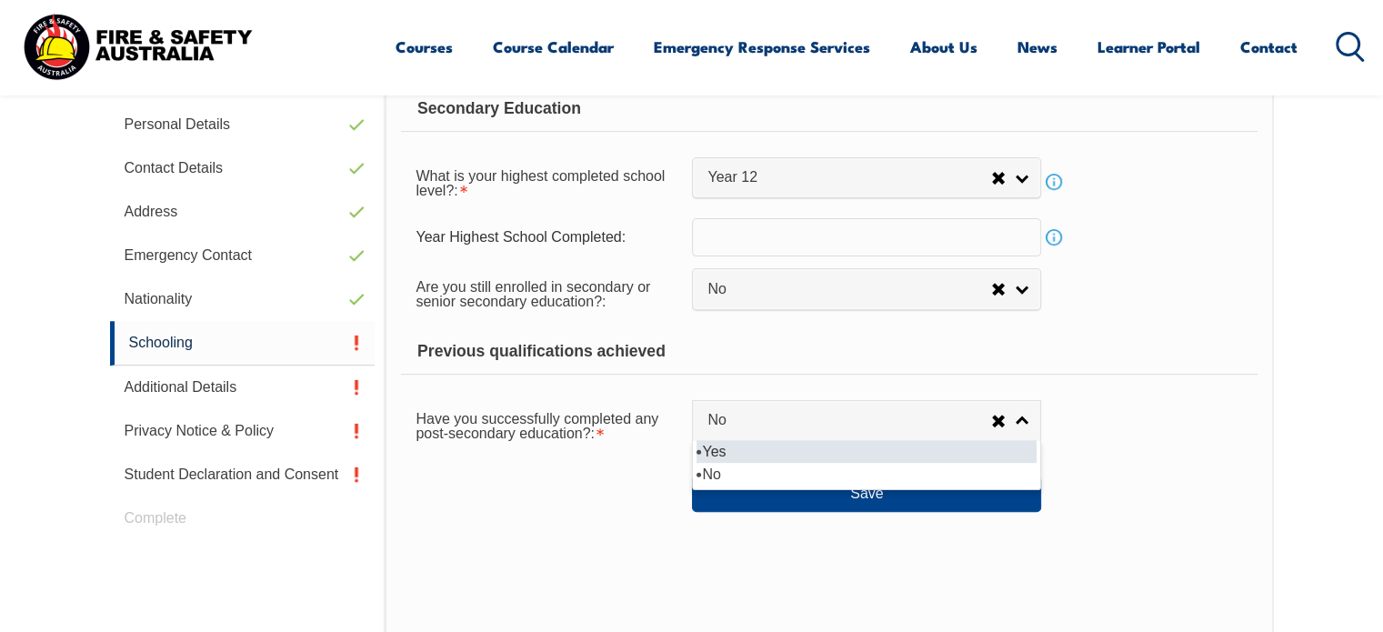
click at [724, 445] on li "Yes" at bounding box center [866, 451] width 340 height 23
select select "true"
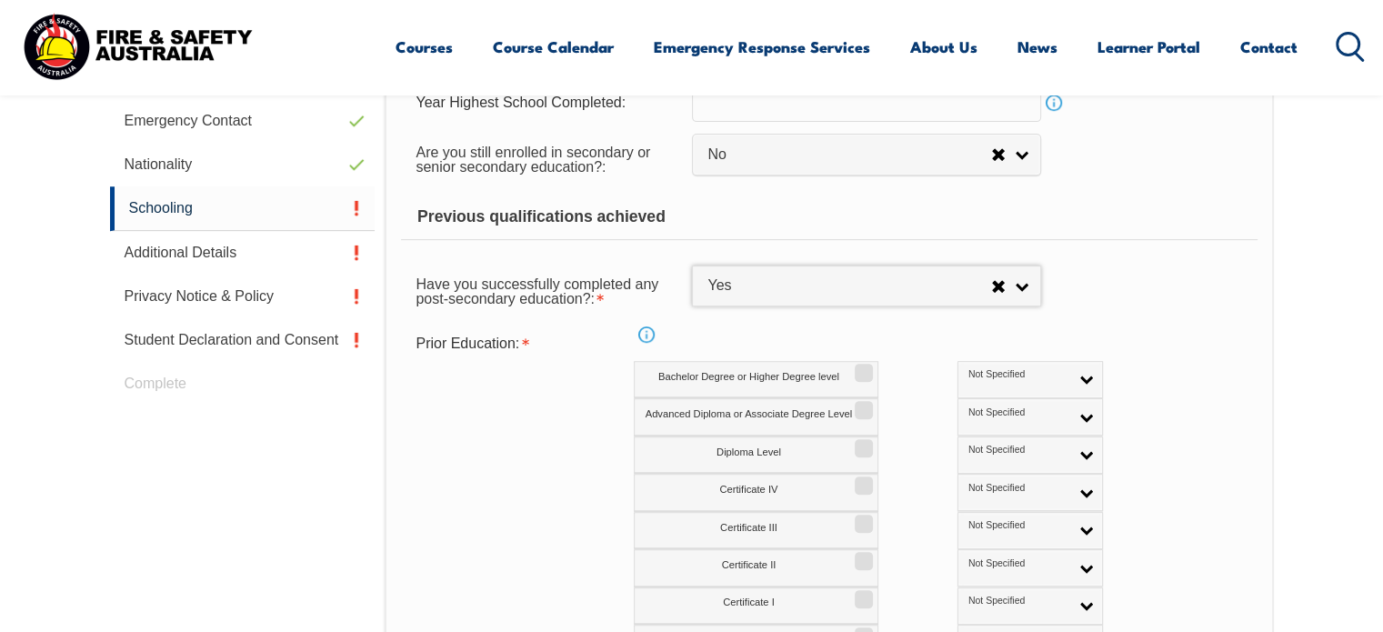
scroll to position [767, 0]
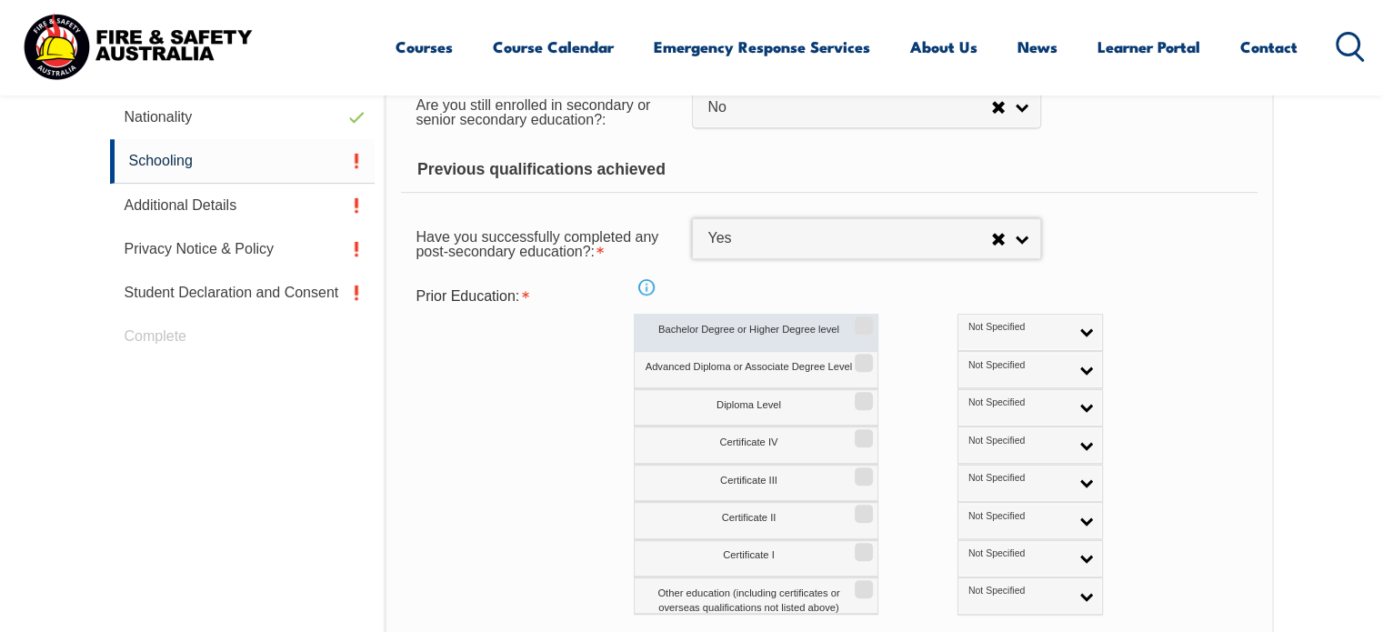
click at [756, 328] on label "Bachelor Degree or Higher Degree level" at bounding box center [756, 332] width 245 height 37
click at [855, 320] on input "Bachelor Degree or Higher Degree level" at bounding box center [860, 319] width 11 height 2
checkbox input "true"
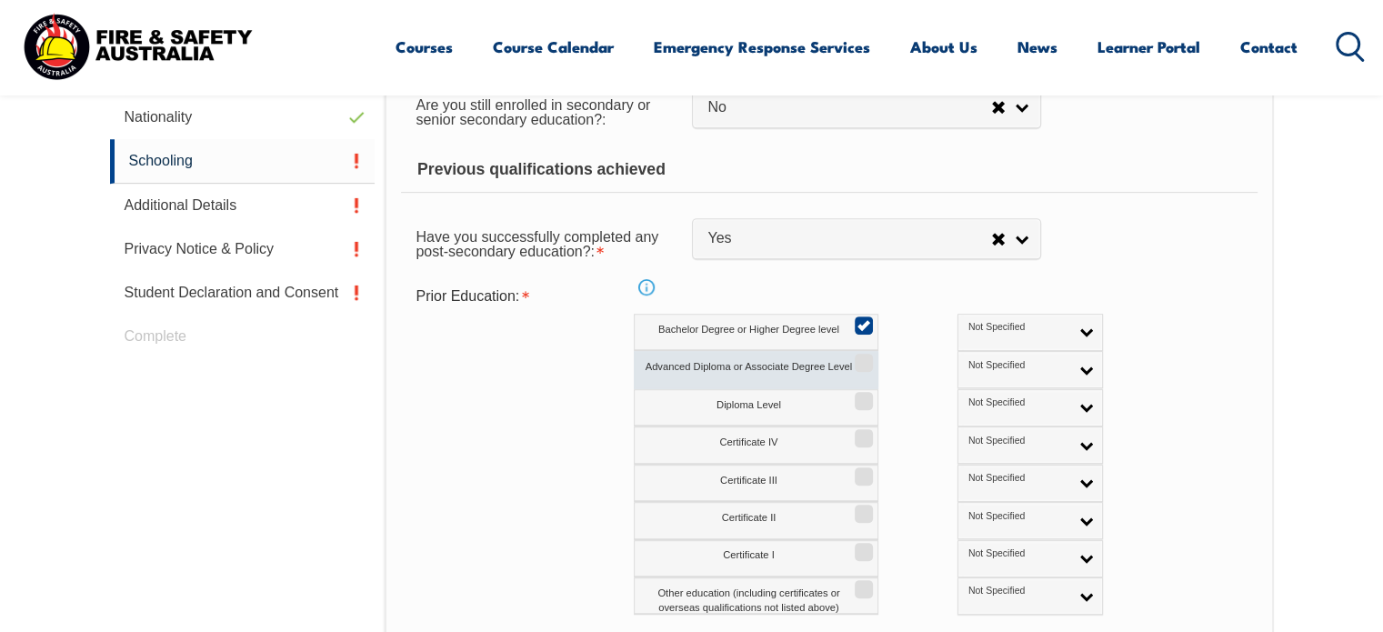
click at [756, 359] on label "Advanced Diploma or Associate Degree Level" at bounding box center [756, 369] width 245 height 37
click at [855, 357] on input "Advanced Diploma or Associate Degree Level" at bounding box center [860, 356] width 11 height 2
checkbox input "true"
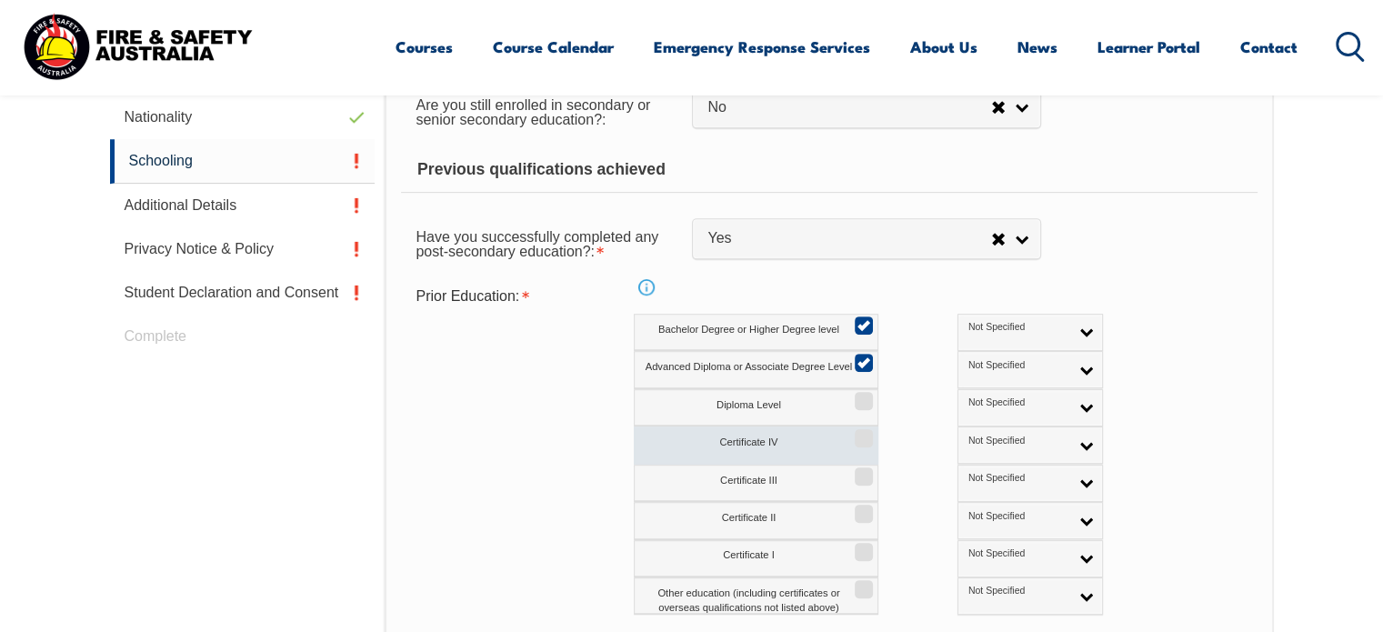
click at [738, 438] on label "Certificate IV" at bounding box center [756, 444] width 245 height 37
click at [855, 433] on input "Certificate IV" at bounding box center [860, 432] width 11 height 2
checkbox input "true"
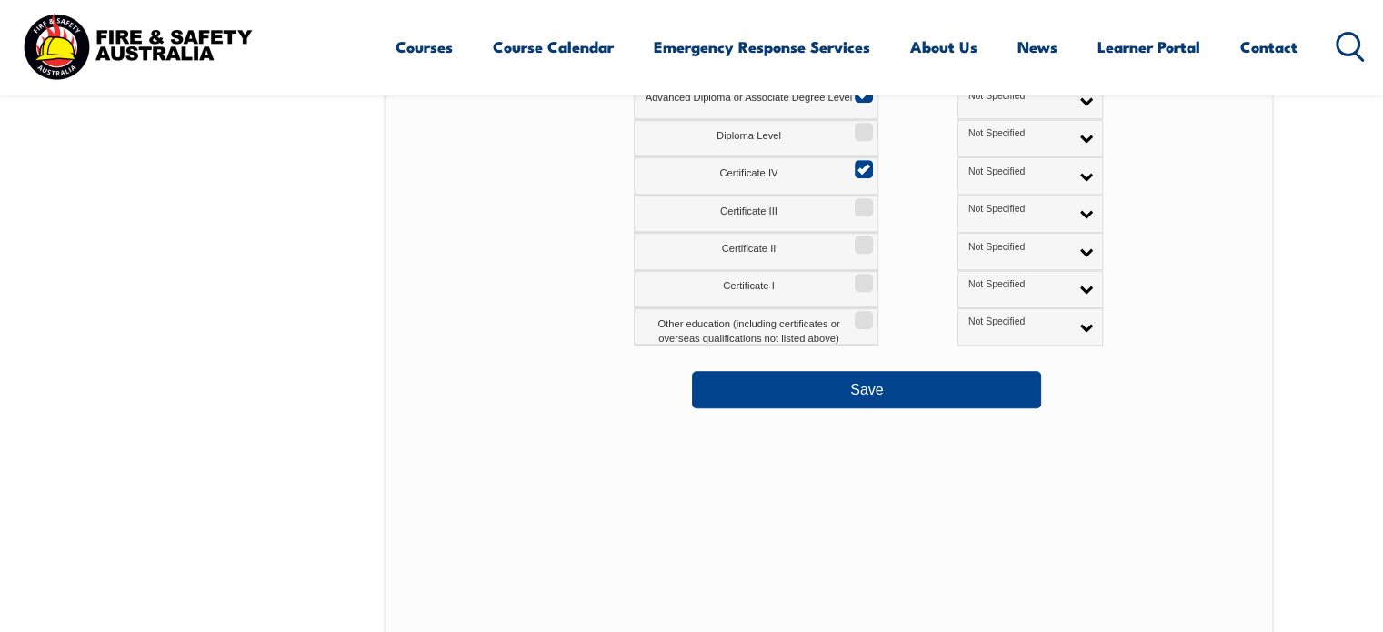
scroll to position [1040, 0]
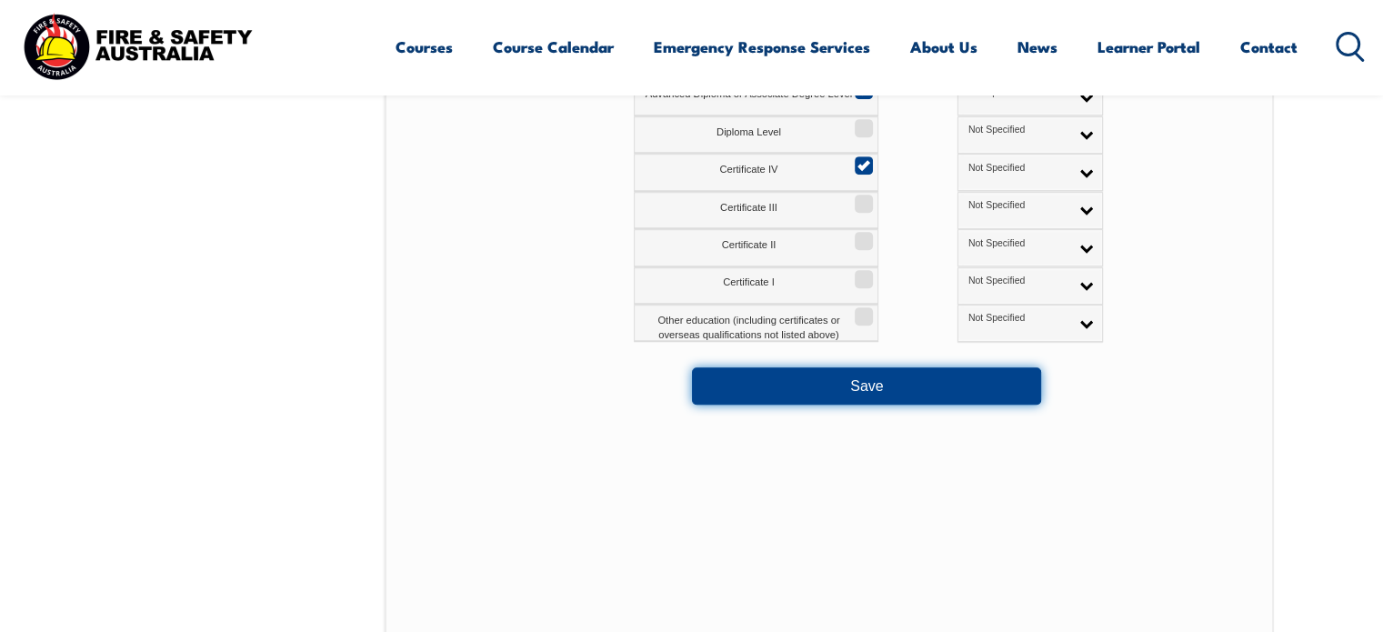
click at [858, 388] on button "Save" at bounding box center [866, 385] width 349 height 36
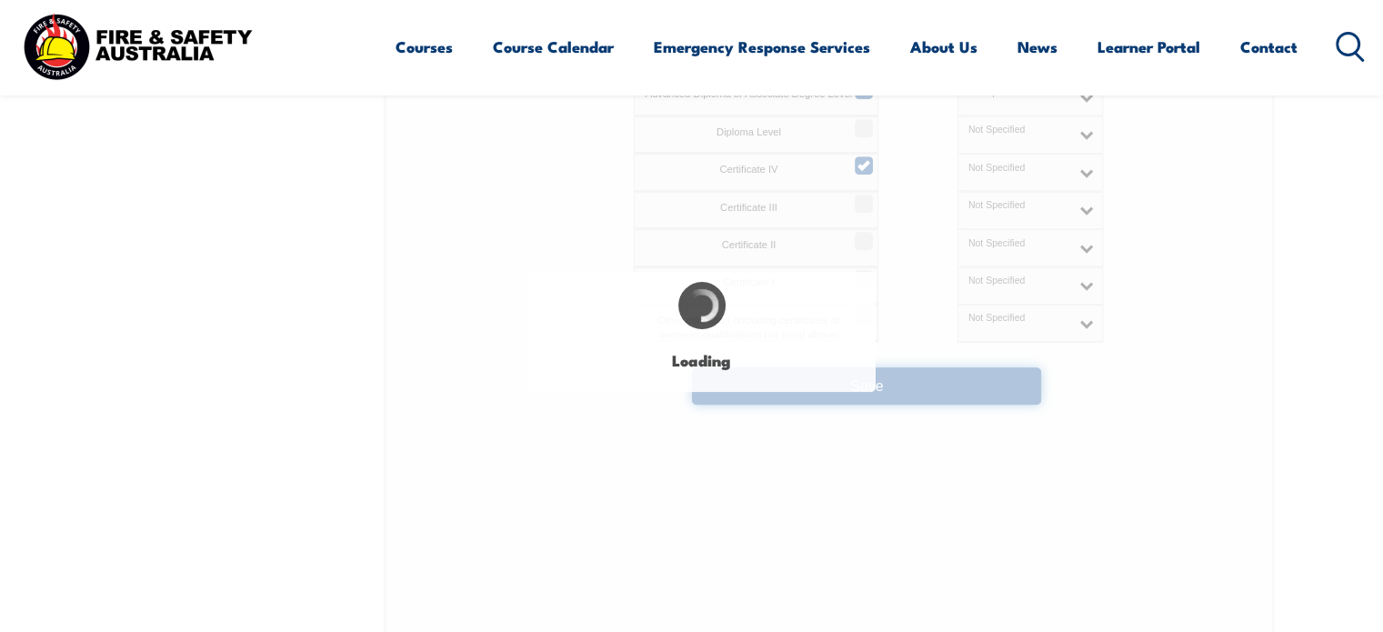
select select
select select "false"
select select "true"
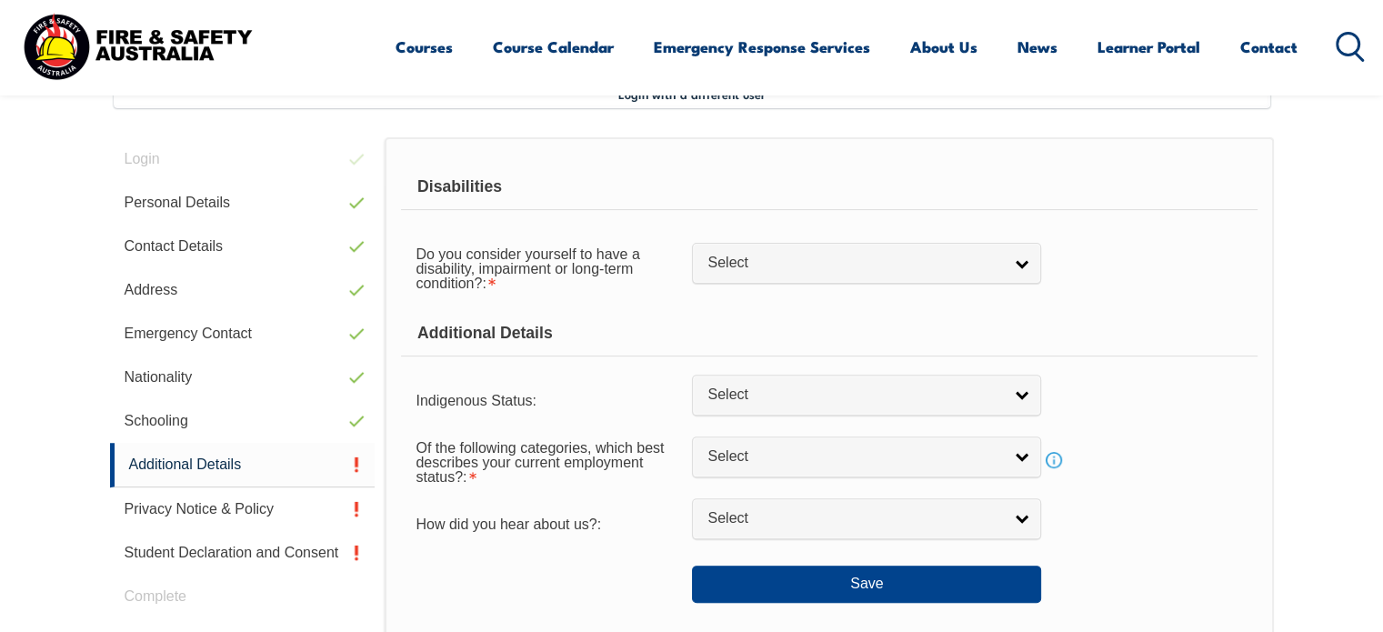
scroll to position [495, 0]
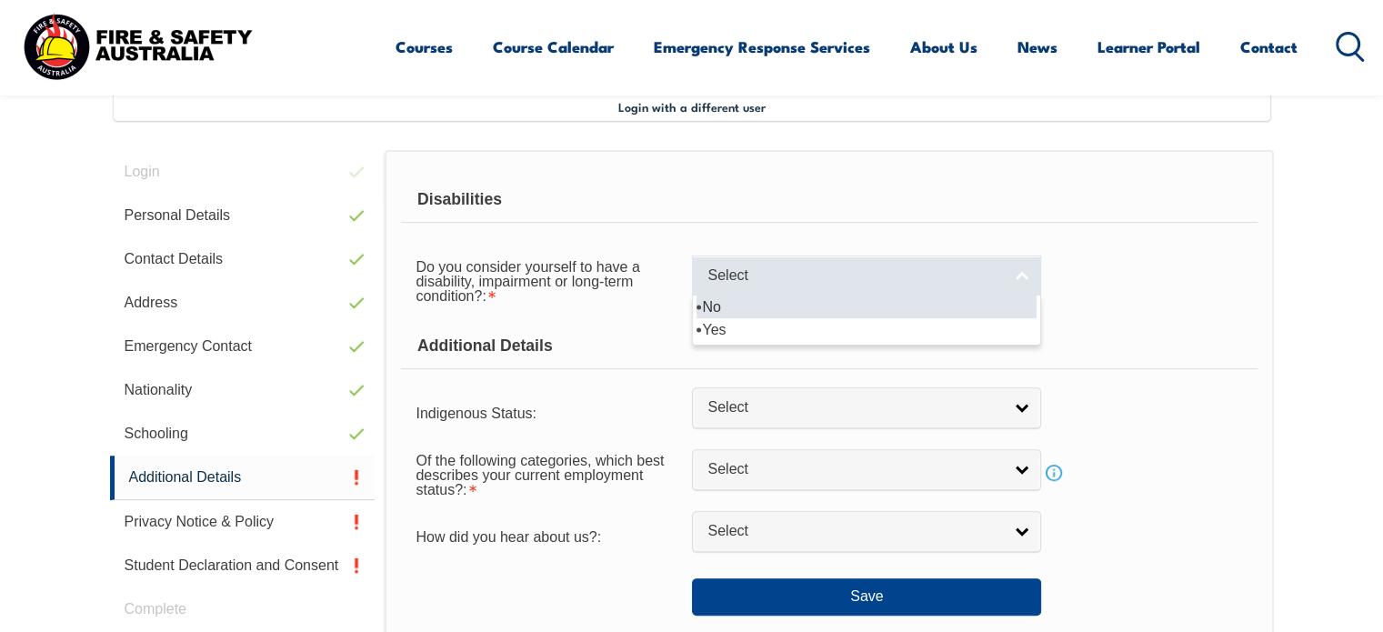
click at [1022, 279] on link "Select" at bounding box center [866, 275] width 349 height 41
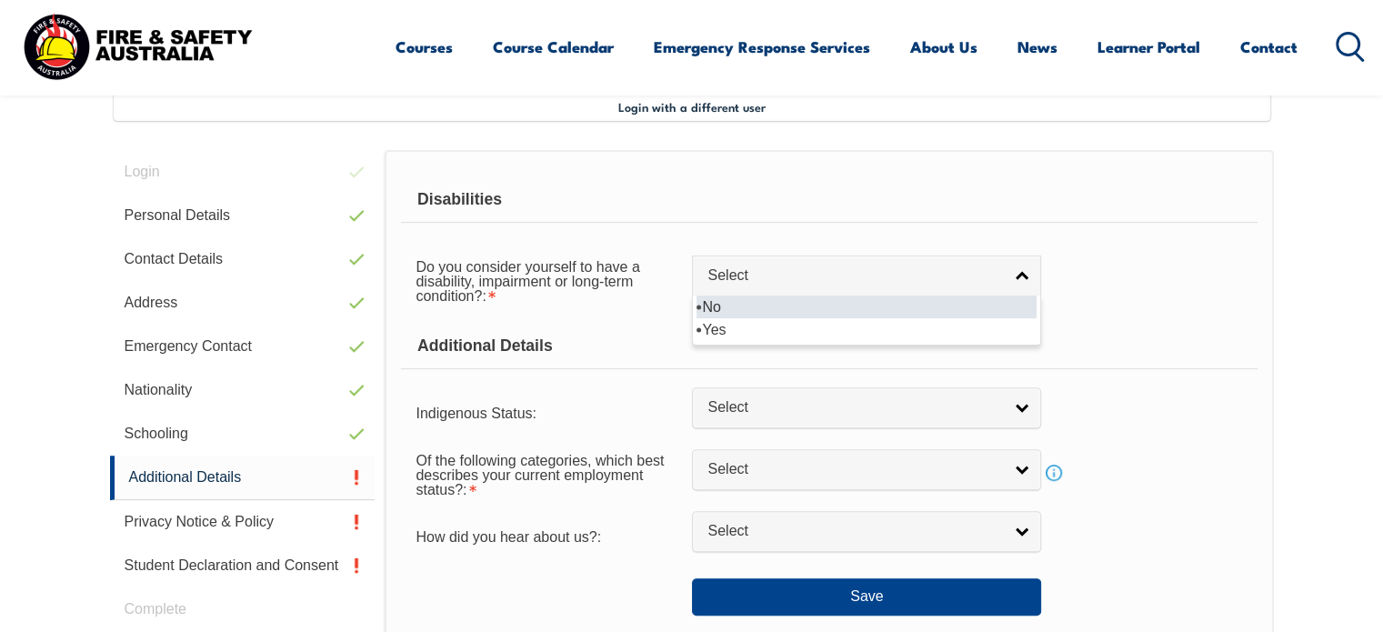
click at [726, 301] on li "No" at bounding box center [866, 306] width 340 height 23
select select "false"
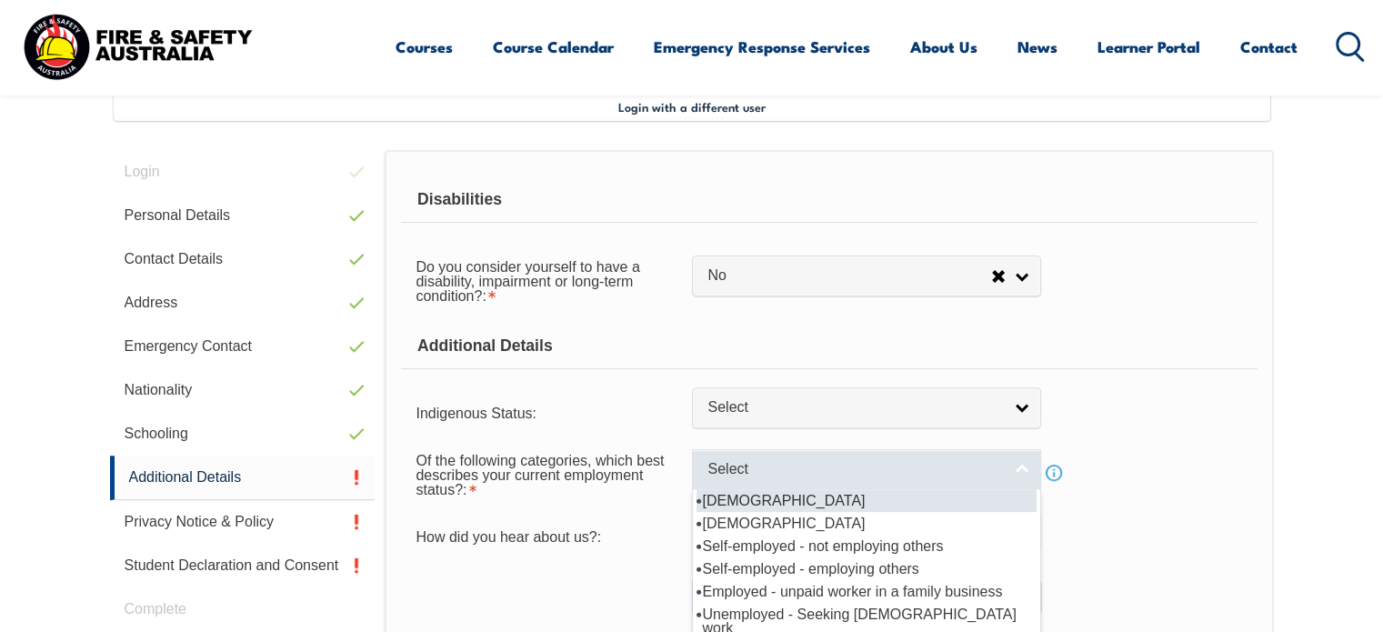
click at [1014, 460] on link "Select" at bounding box center [866, 469] width 349 height 41
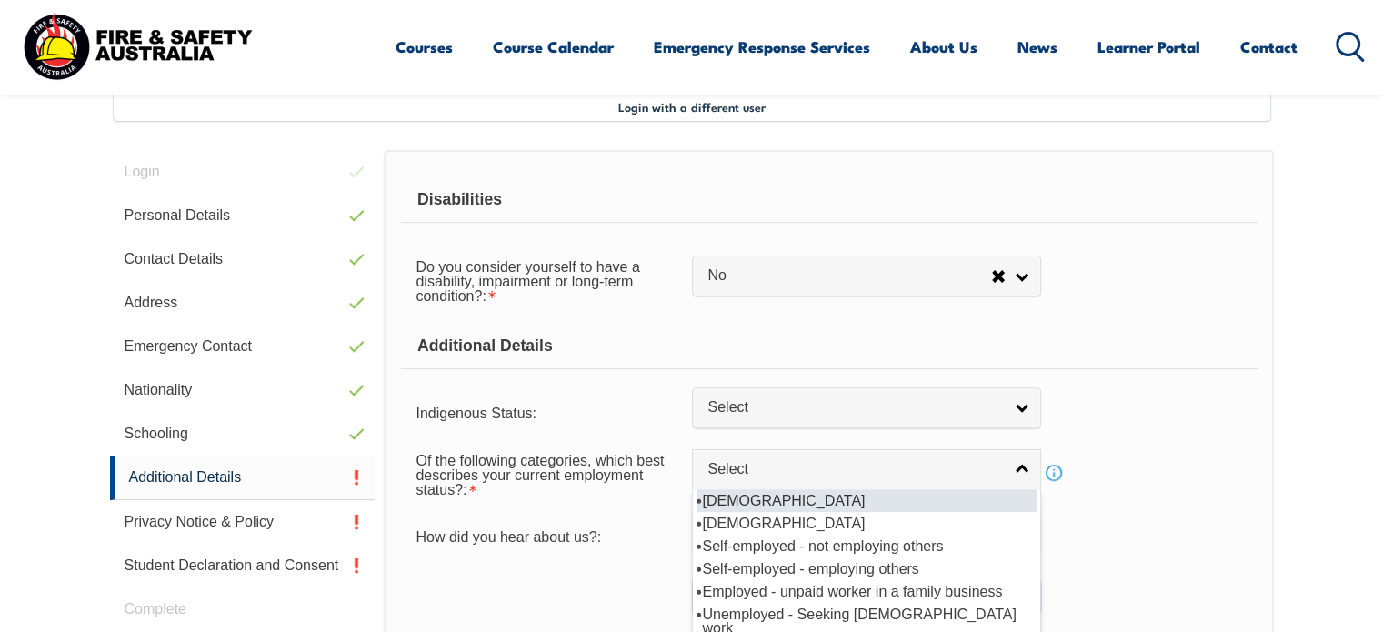
click at [765, 501] on li "Full-time employee" at bounding box center [866, 500] width 340 height 23
select select "1"
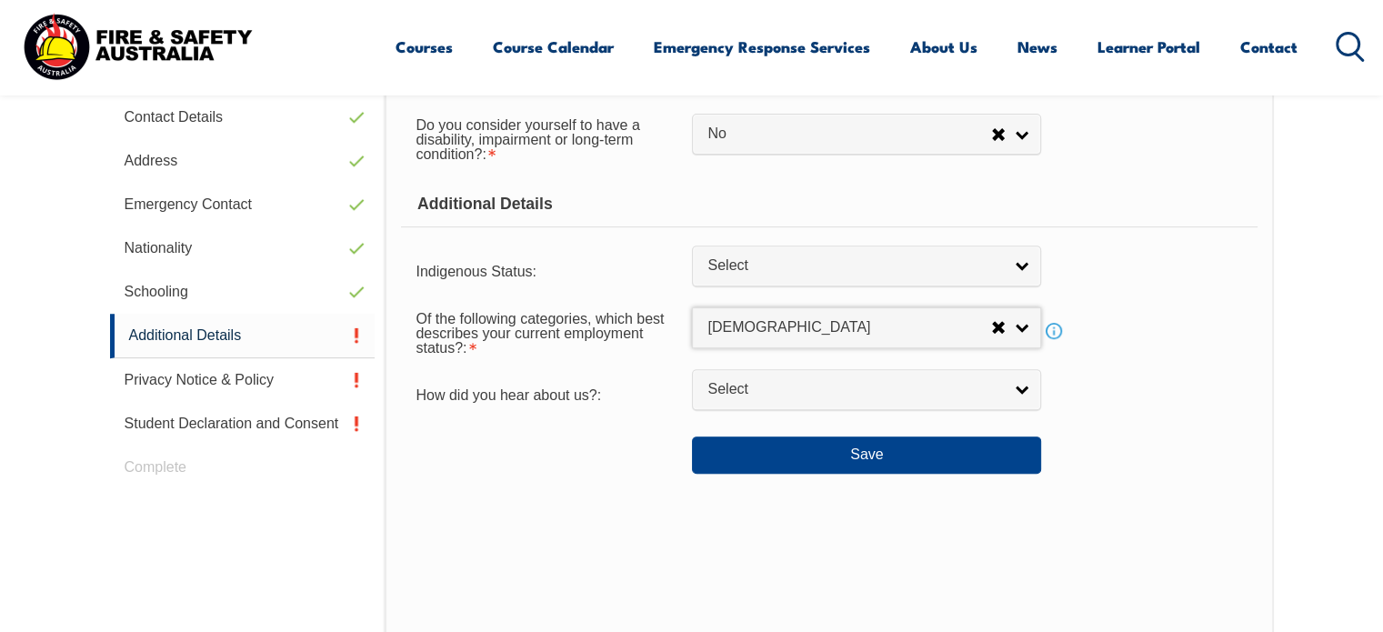
scroll to position [676, 0]
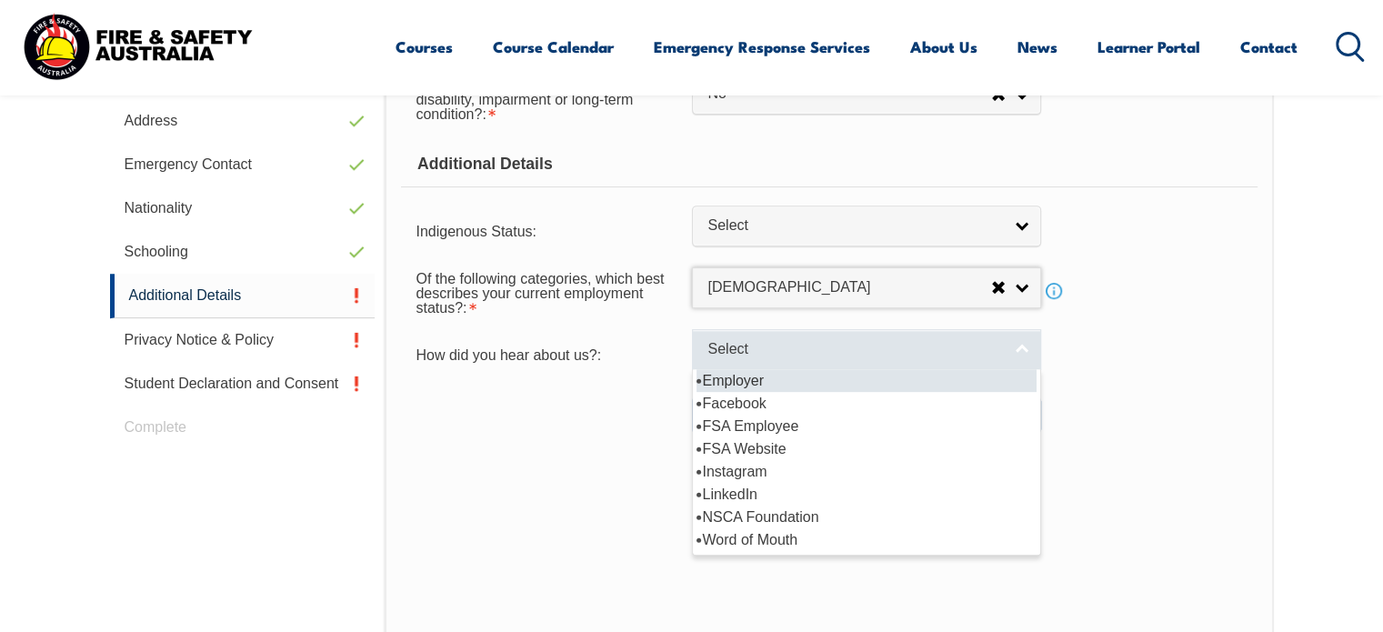
click at [1016, 348] on link "Select" at bounding box center [866, 349] width 349 height 41
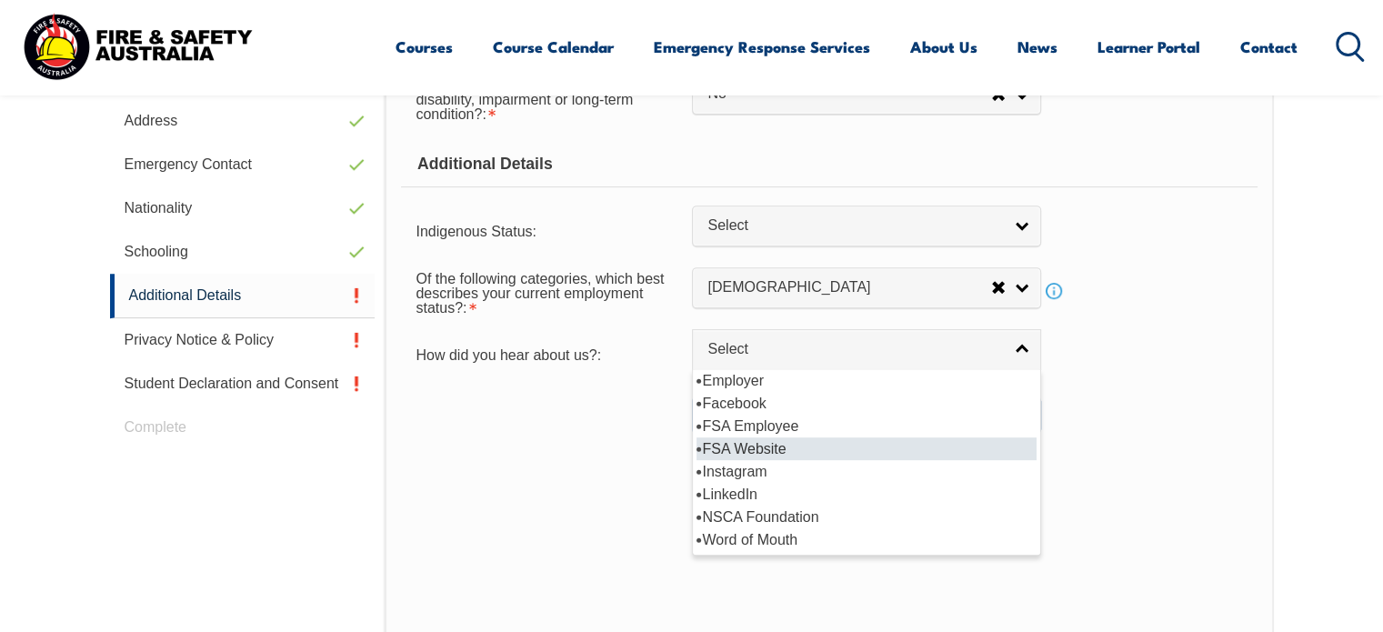
click at [754, 441] on li "FSA Website" at bounding box center [866, 448] width 340 height 23
select select "8571"
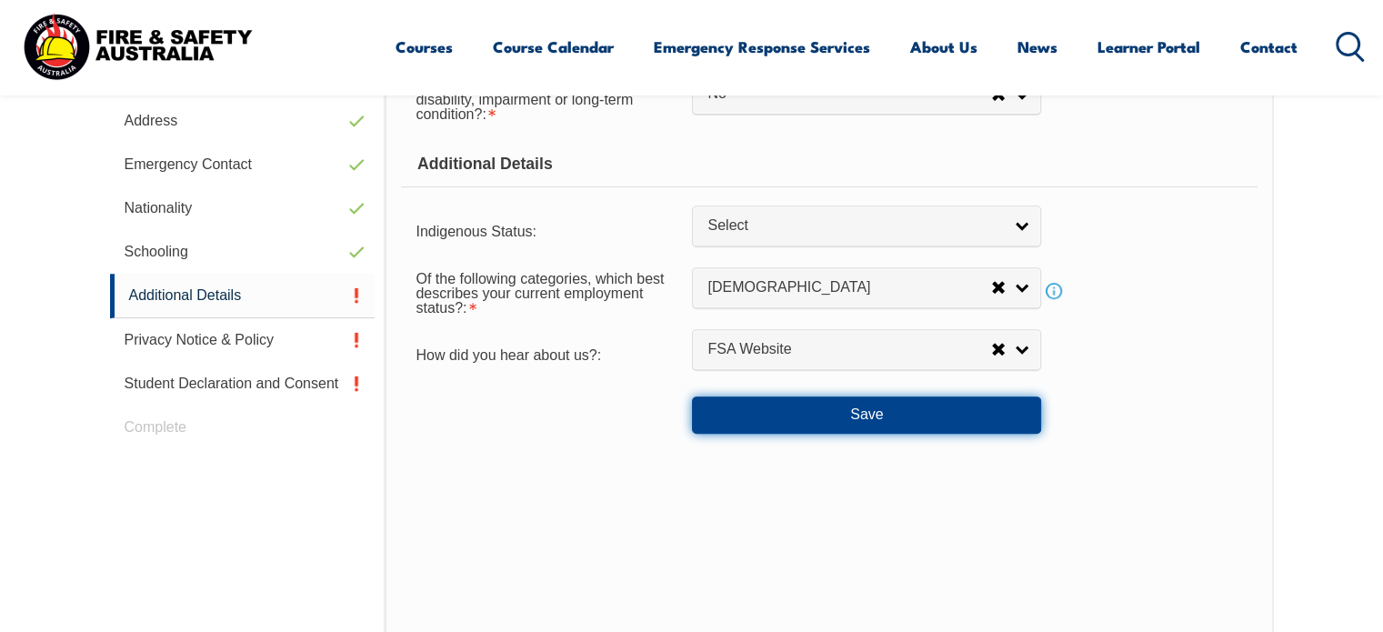
click at [874, 408] on button "Save" at bounding box center [866, 414] width 349 height 36
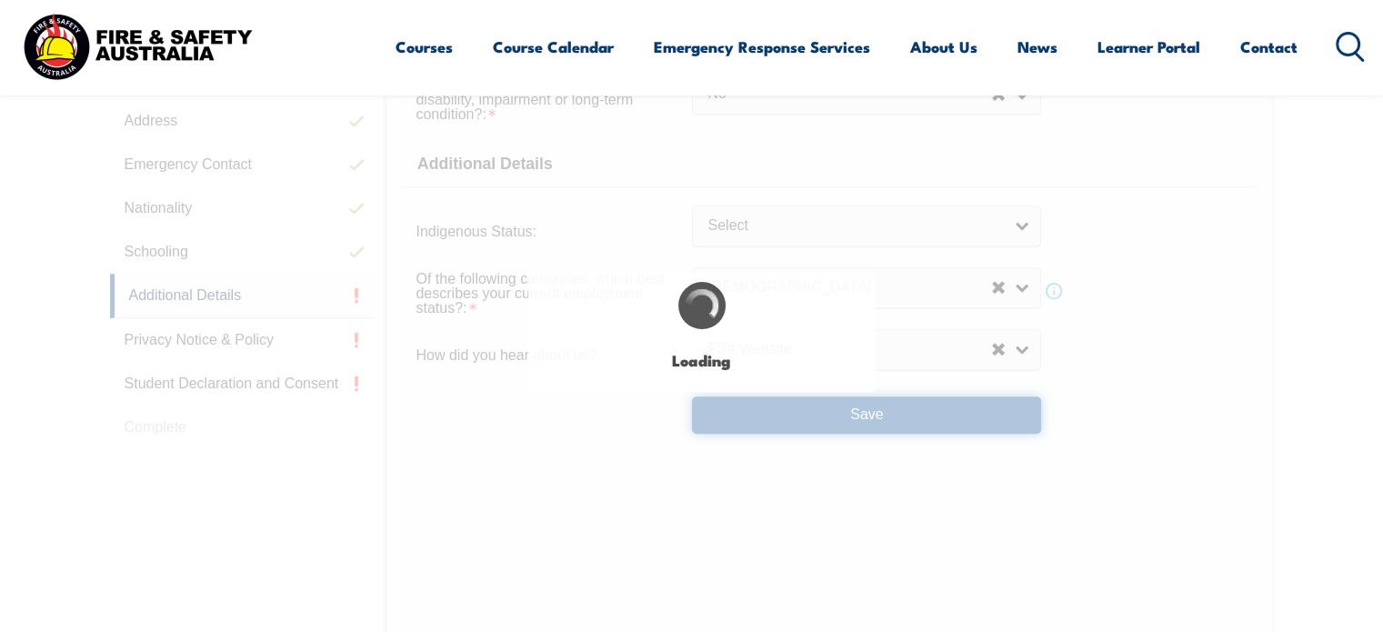
select select "false"
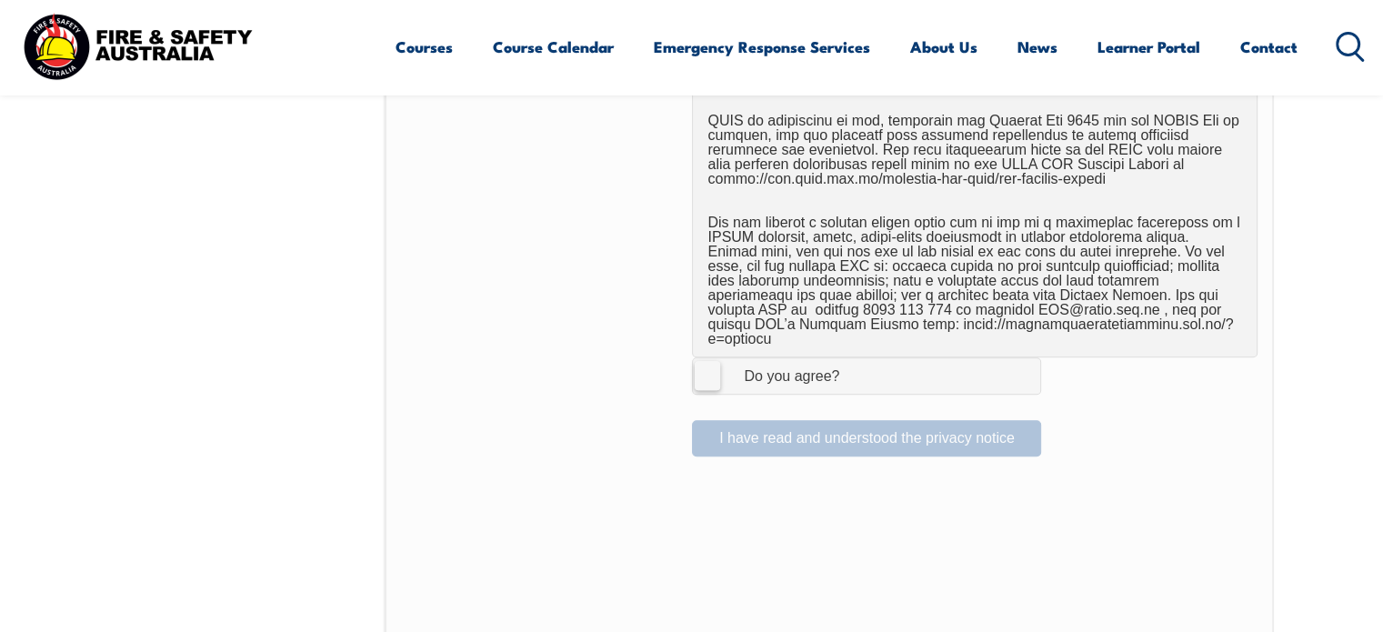
scroll to position [1222, 0]
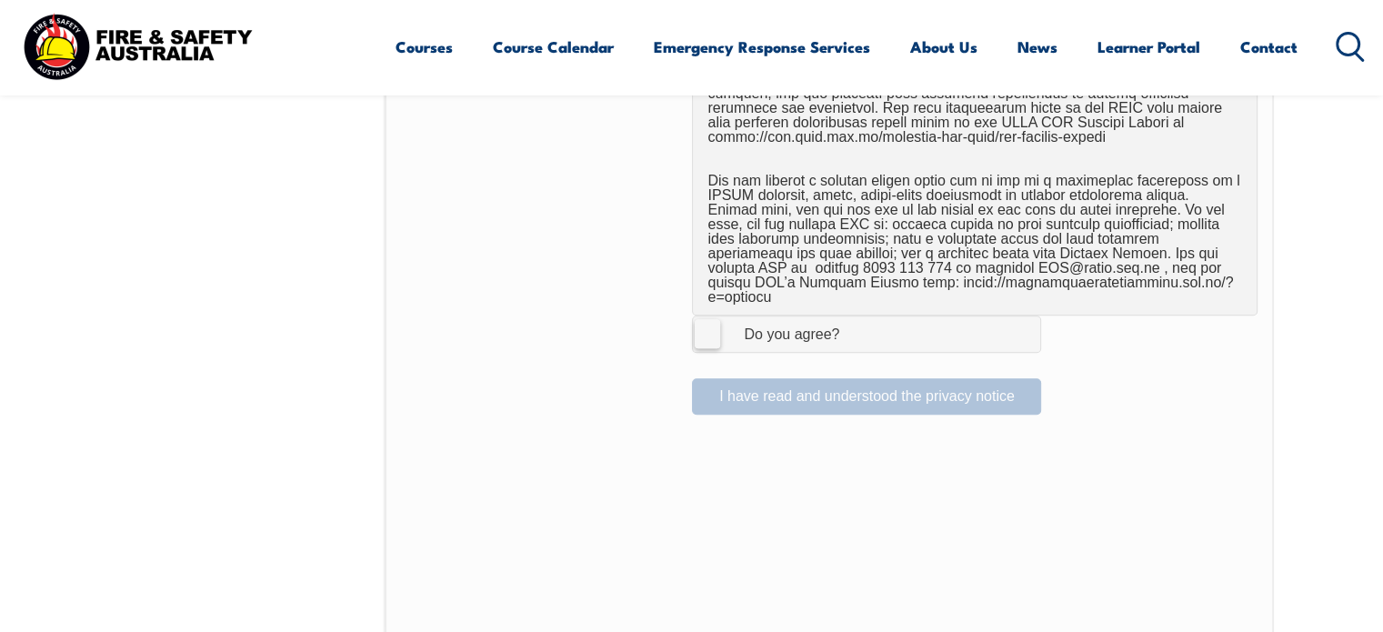
click at [711, 319] on label "I Agree Do you agree?" at bounding box center [866, 333] width 349 height 36
click at [854, 319] on input "I Agree Do you agree?" at bounding box center [869, 333] width 31 height 35
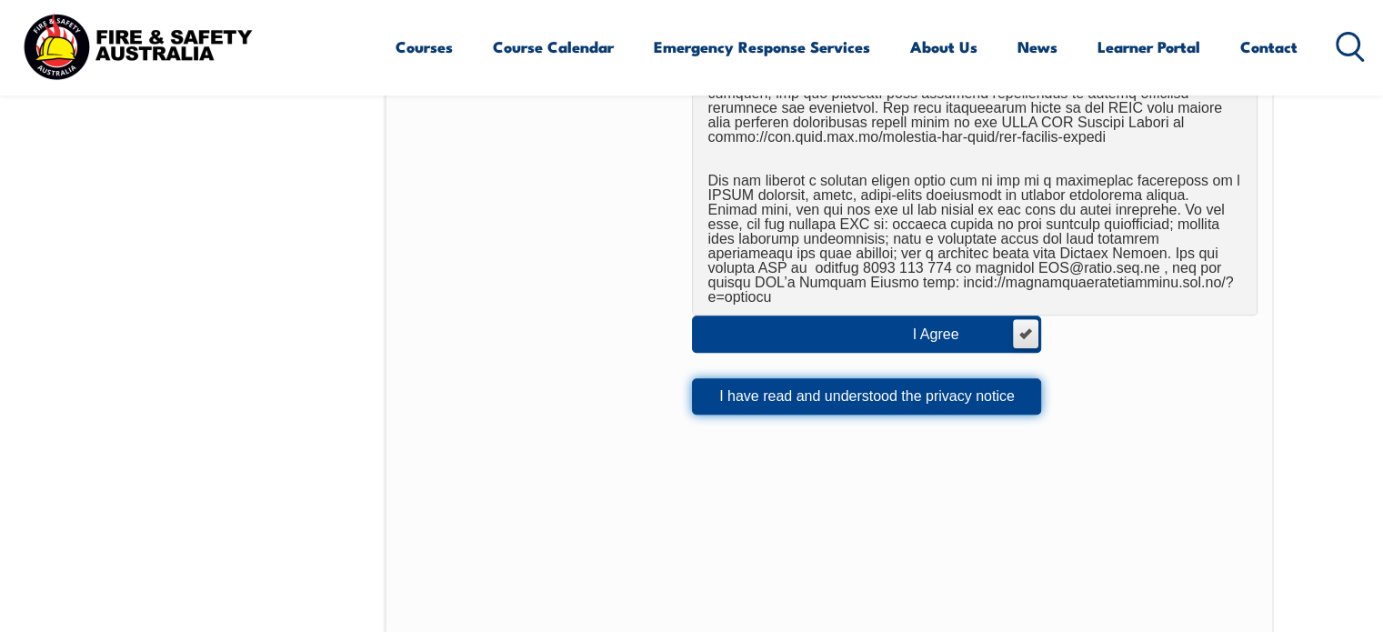
click at [876, 378] on button "I have read and understood the privacy notice" at bounding box center [866, 396] width 349 height 36
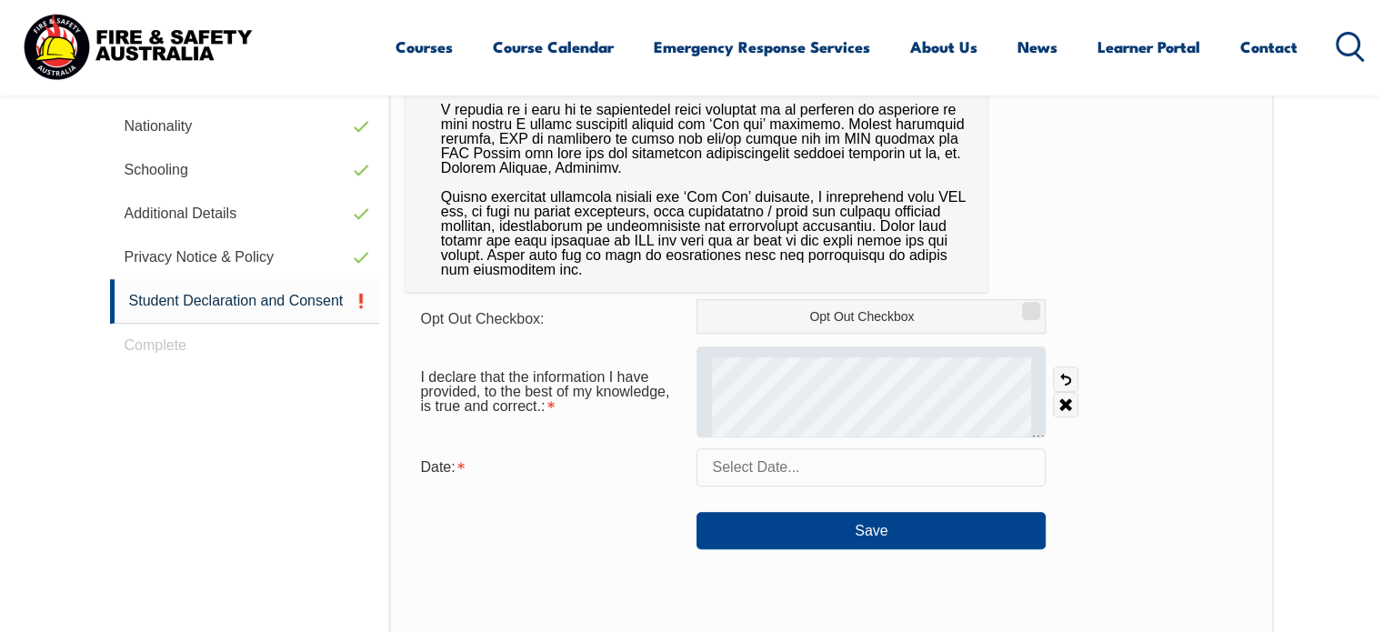
scroll to position [767, 0]
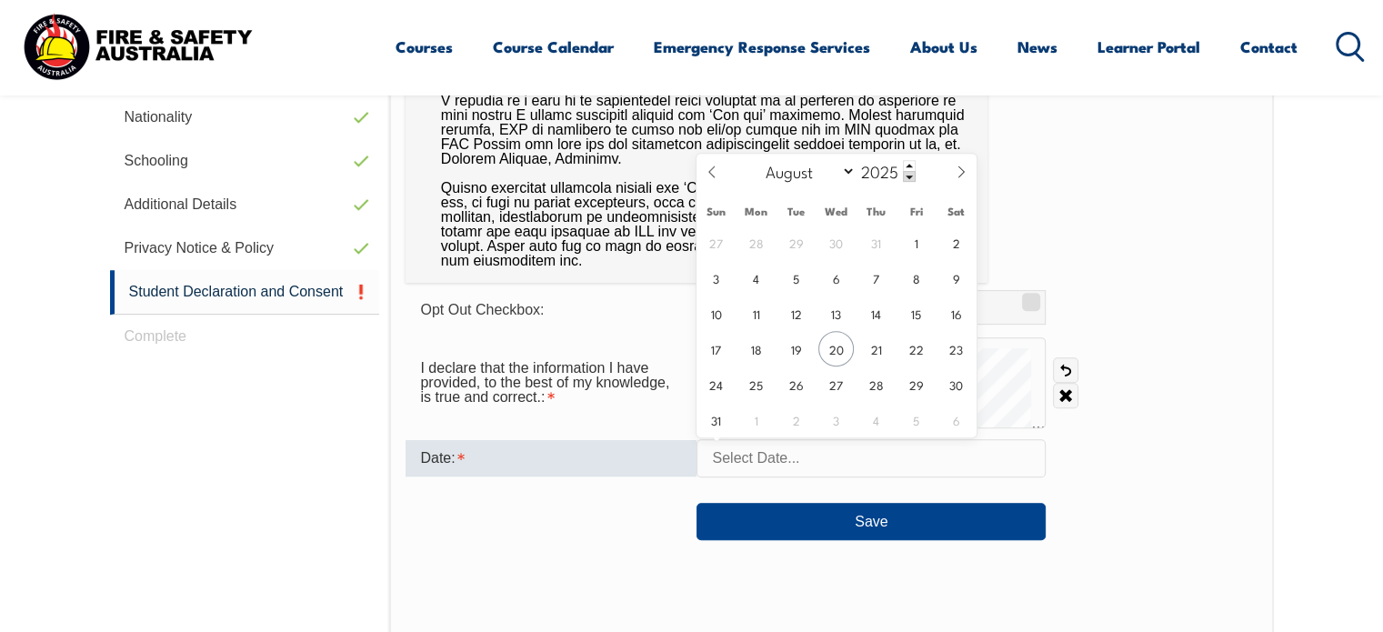
click at [810, 452] on input "text" at bounding box center [870, 458] width 349 height 38
click at [836, 353] on span "20" at bounding box center [835, 348] width 35 height 35
type input "August 20, 2025"
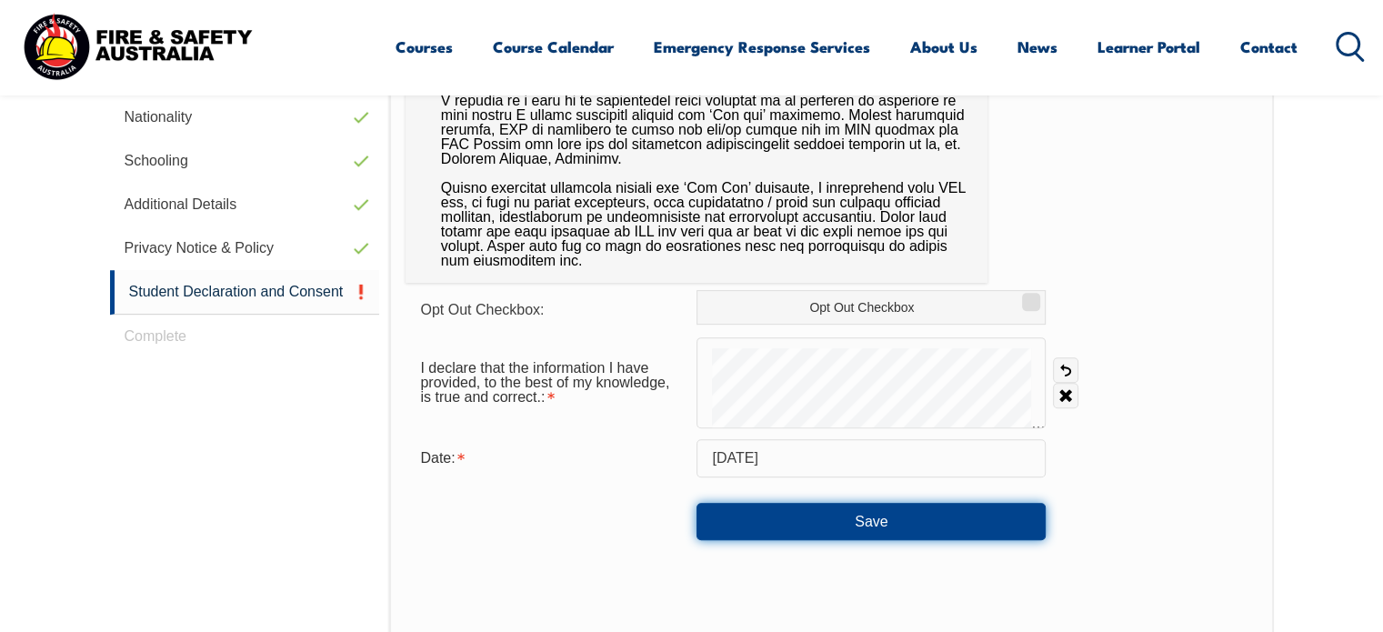
click at [881, 515] on button "Save" at bounding box center [870, 521] width 349 height 36
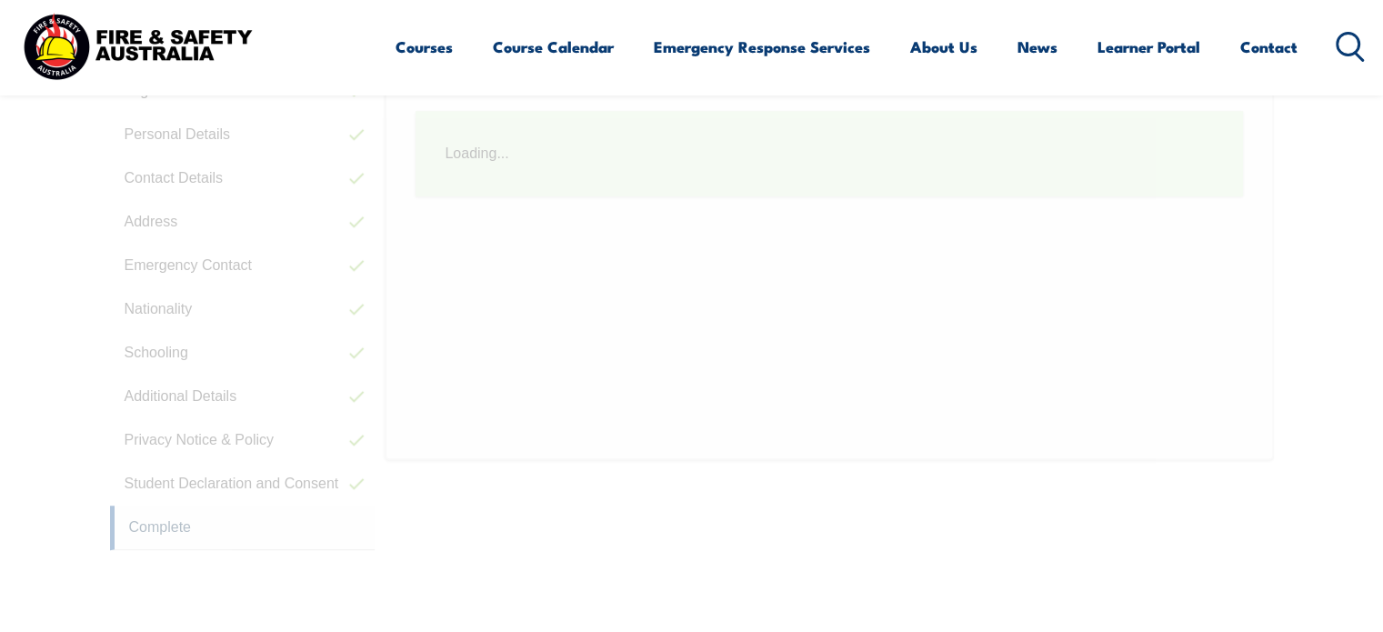
scroll to position [504, 0]
